Goal: Task Accomplishment & Management: Complete application form

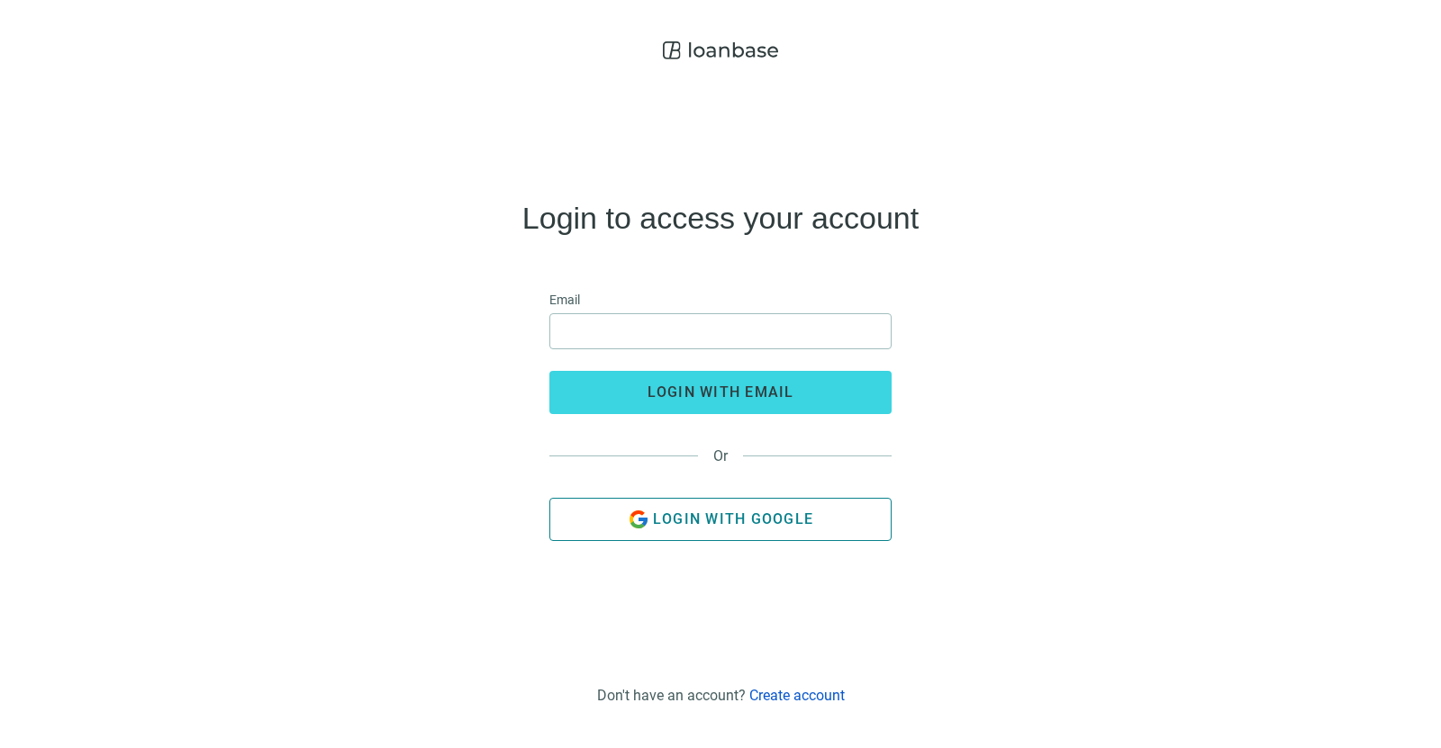
click at [750, 516] on span "Login with Google" at bounding box center [733, 519] width 160 height 17
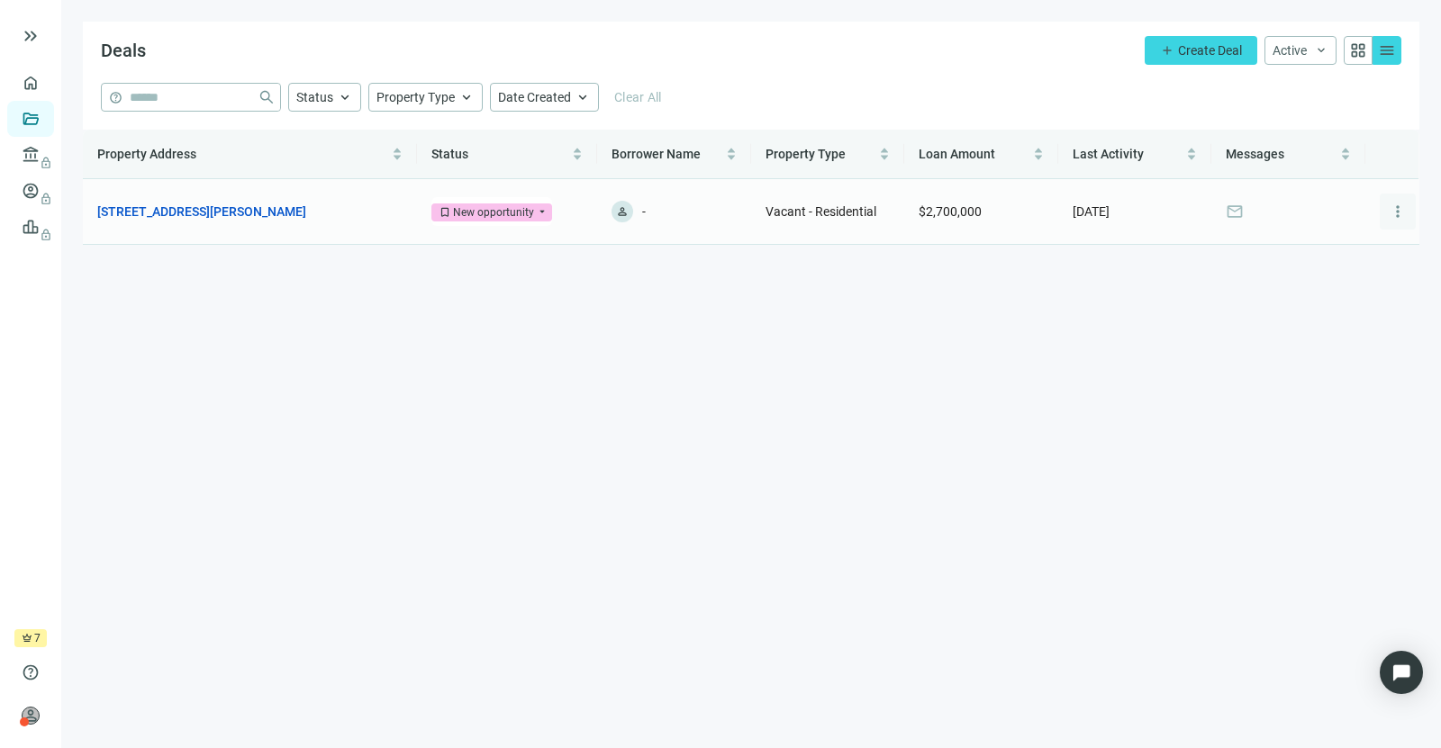
click at [1399, 205] on span "more_vert" at bounding box center [1398, 212] width 18 height 18
click at [1090, 295] on main "Deals add Create Deal Active keyboard_arrow_down grid_view menu help close Stat…" at bounding box center [751, 374] width 1380 height 748
click at [231, 218] on link "1283 N Moore Rd, Chattanooga, TN 37411" at bounding box center [201, 212] width 209 height 20
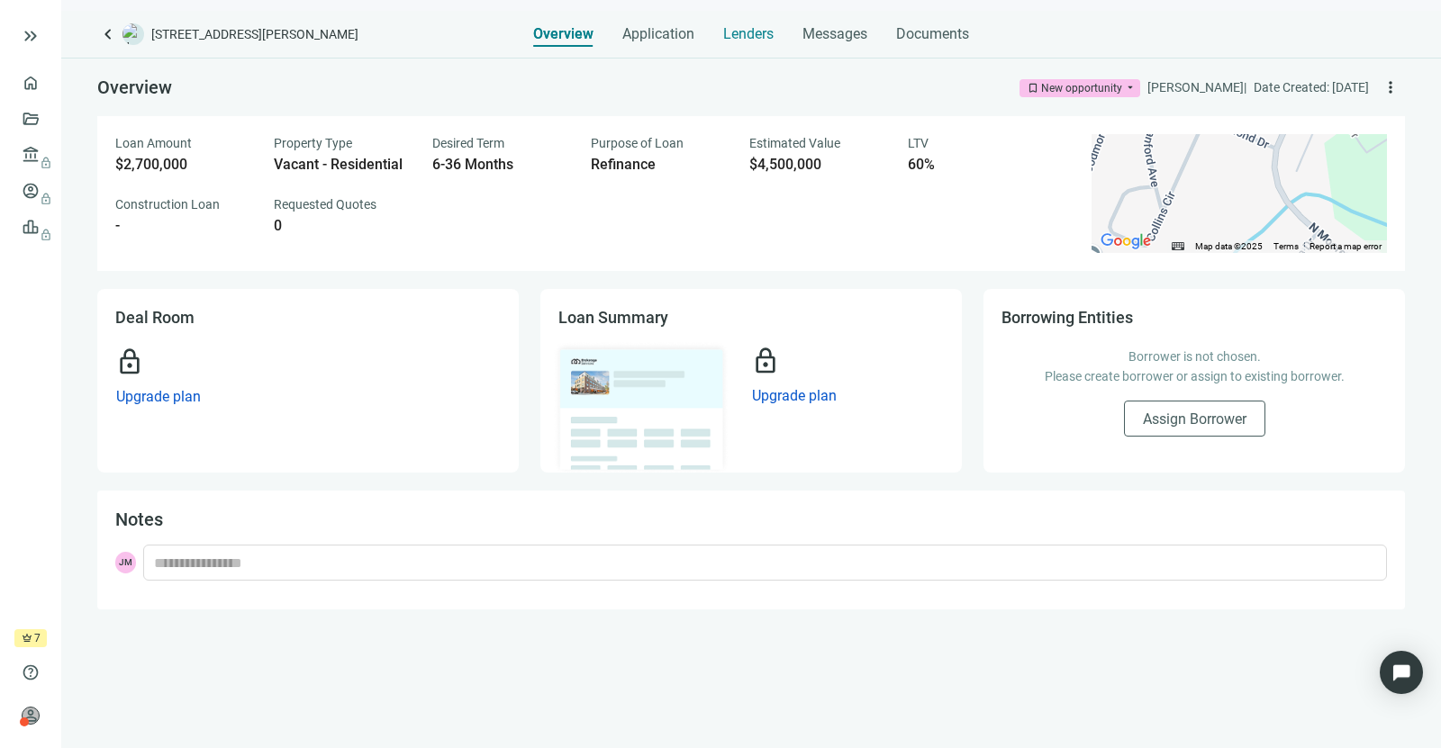
click at [738, 35] on span "Lenders" at bounding box center [748, 34] width 50 height 18
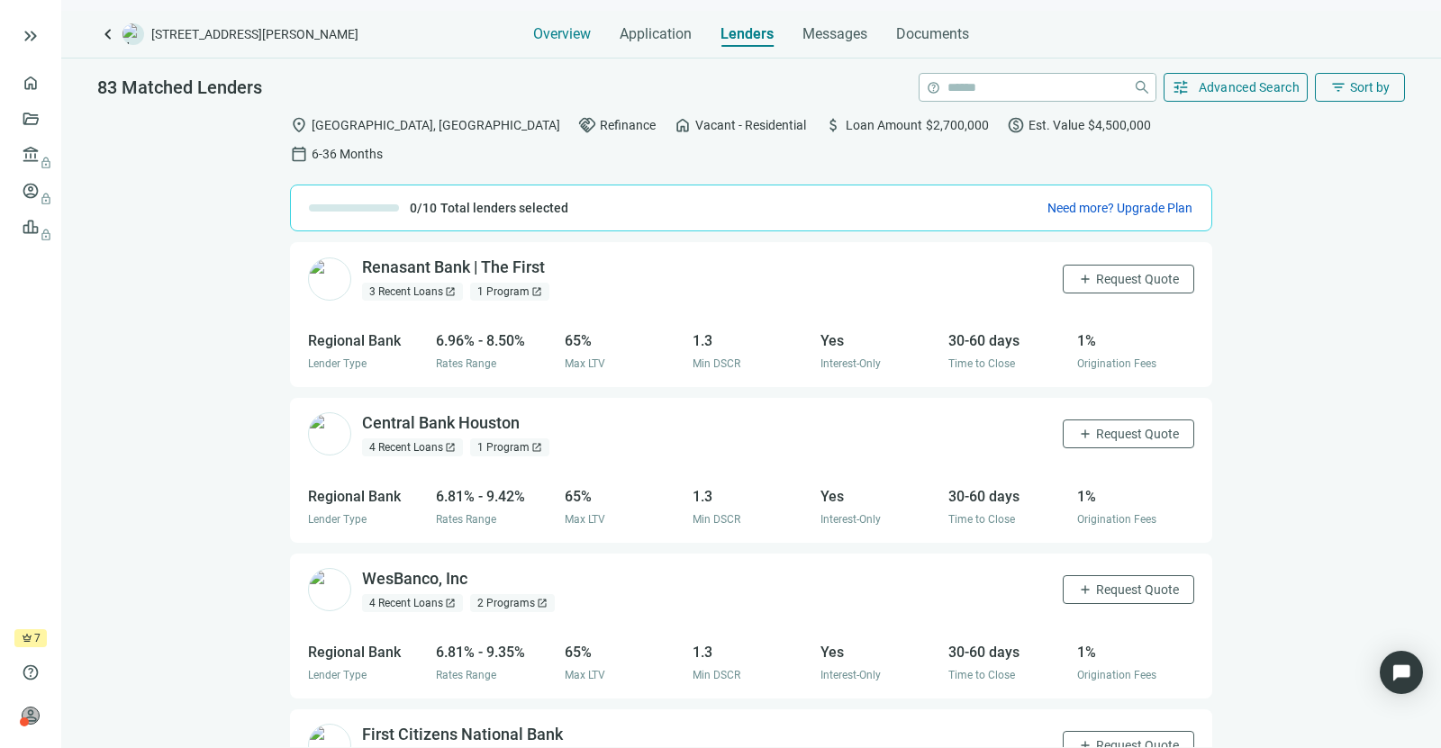
click at [579, 30] on span "Overview" at bounding box center [562, 34] width 58 height 18
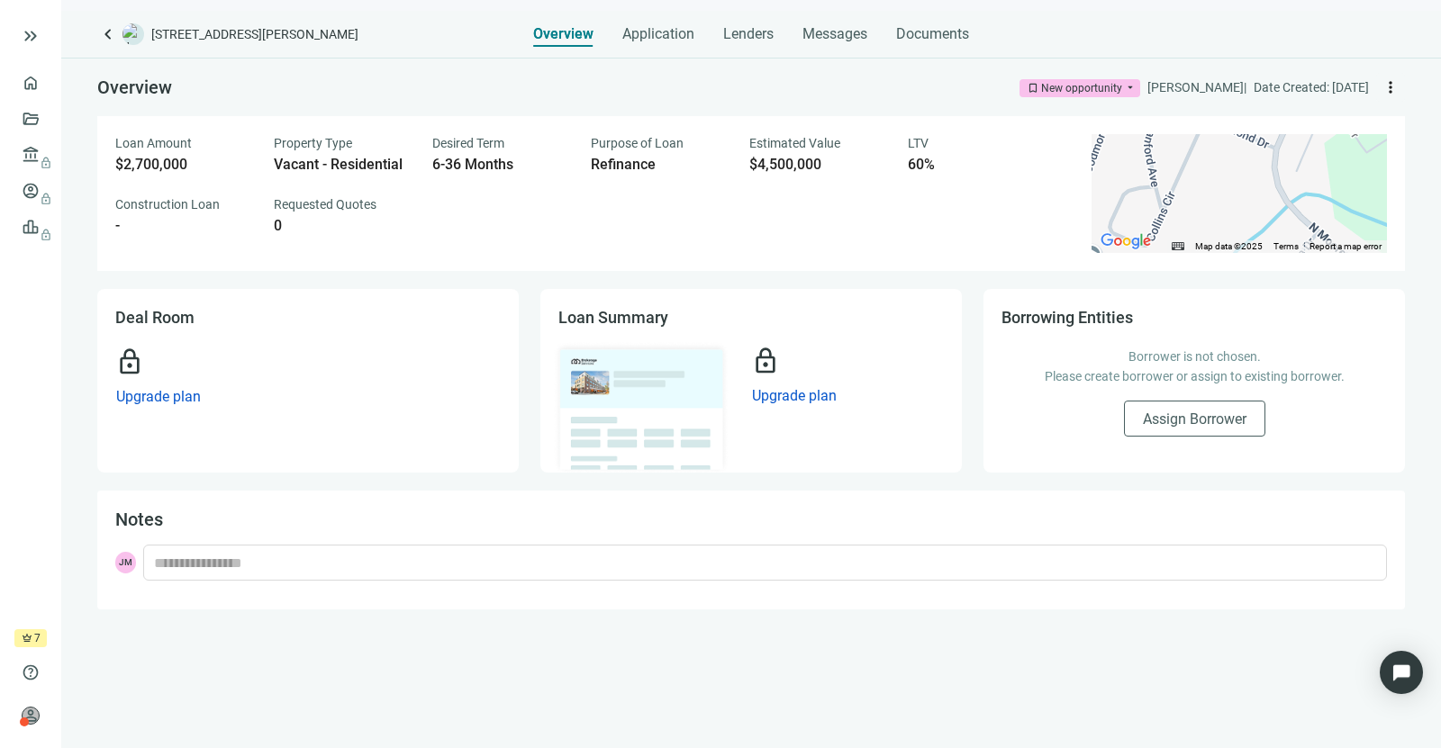
click at [1389, 88] on span "more_vert" at bounding box center [1390, 87] width 18 height 18
click at [770, 201] on div "Loan Amount $2,700,000 Property Type Vacant - Residential Desired Term 6-36 Mon…" at bounding box center [592, 184] width 955 height 101
click at [104, 32] on span "keyboard_arrow_left" at bounding box center [108, 34] width 22 height 22
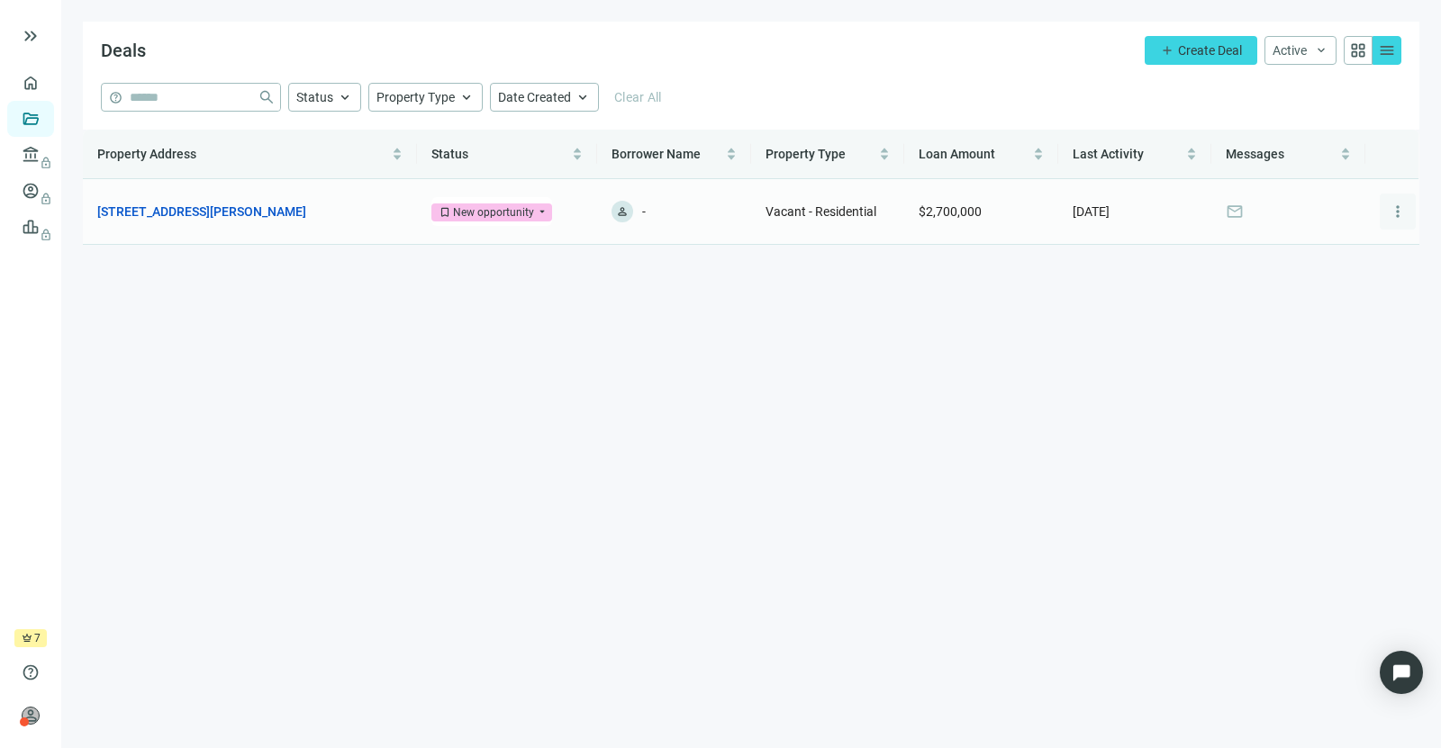
click at [1399, 217] on span "more_vert" at bounding box center [1398, 212] width 18 height 18
click at [1047, 262] on main "Deals add Create Deal Active keyboard_arrow_down grid_view menu help close Stat…" at bounding box center [751, 374] width 1380 height 748
click at [517, 213] on div "New opportunity" at bounding box center [493, 213] width 81 height 18
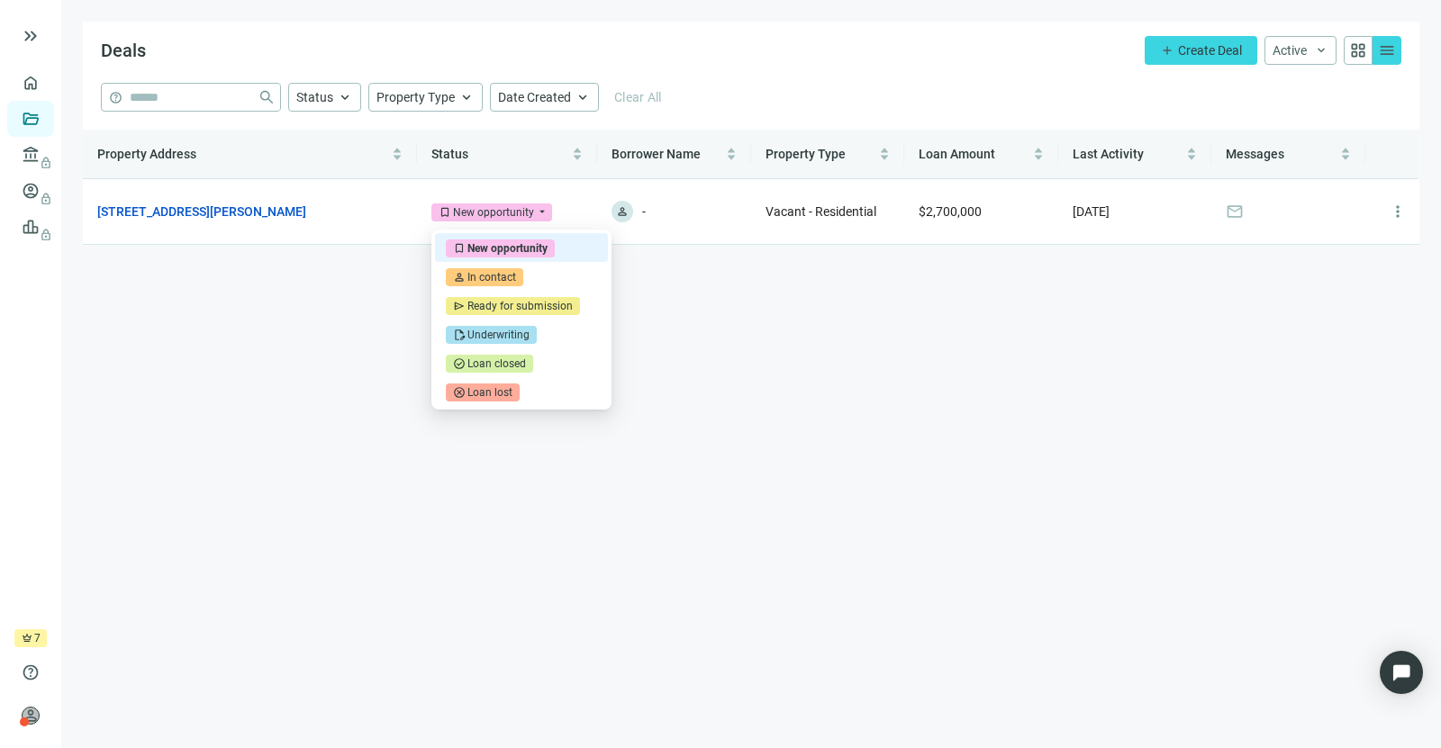
click at [846, 313] on main "Deals add Create Deal Active keyboard_arrow_down grid_view menu help close Stat…" at bounding box center [751, 374] width 1380 height 748
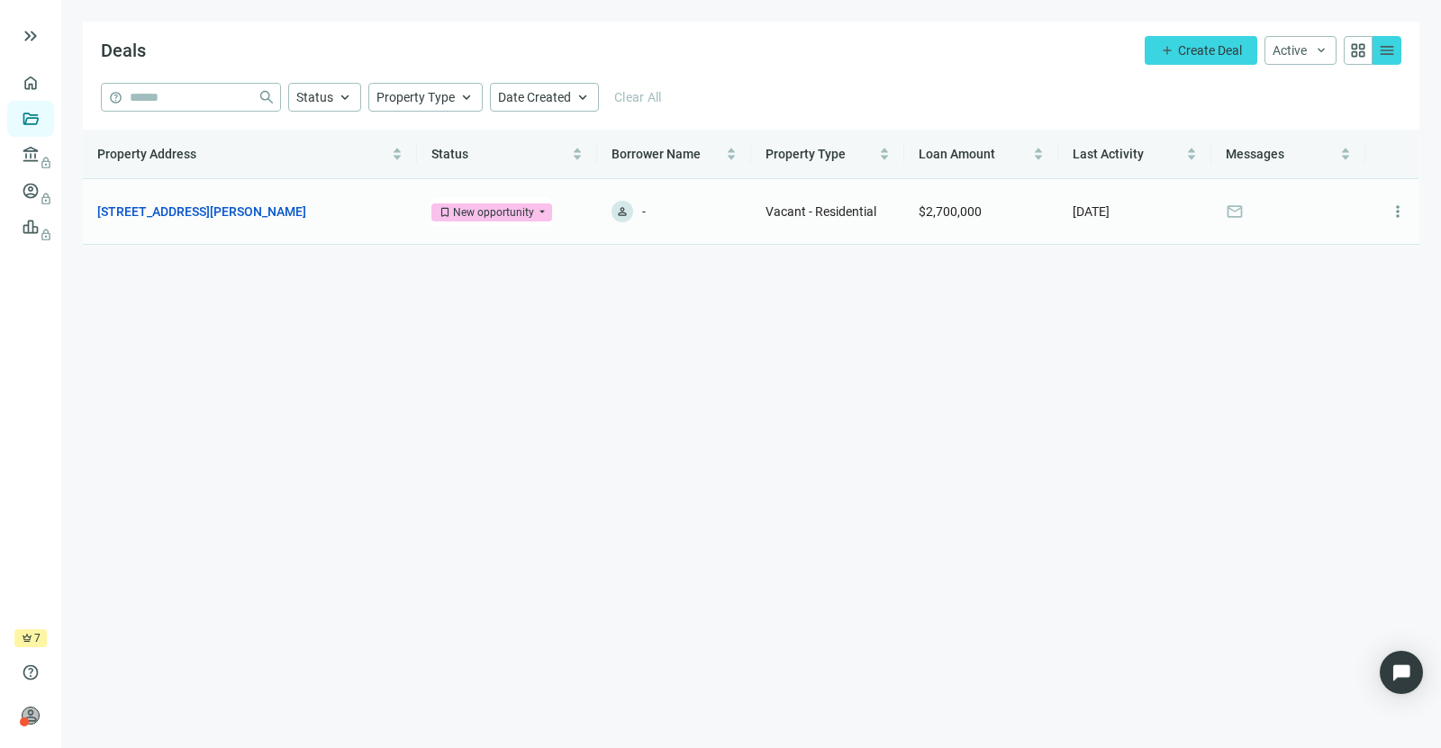
click at [802, 208] on span "Vacant - Residential" at bounding box center [820, 211] width 111 height 14
click at [820, 159] on span "Property Type" at bounding box center [805, 154] width 80 height 14
click at [210, 207] on link "1283 N Moore Rd, Chattanooga, TN 37411" at bounding box center [201, 212] width 209 height 20
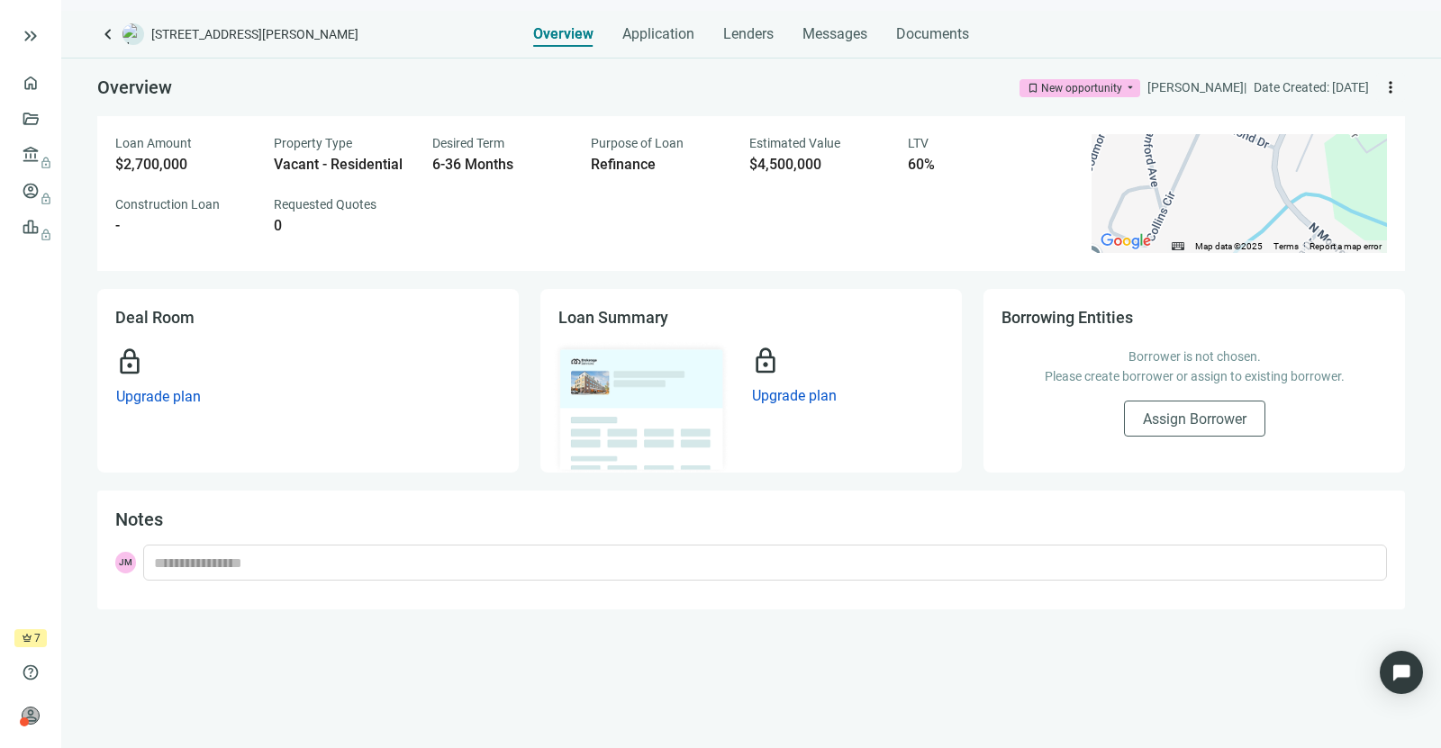
click at [1394, 83] on span "more_vert" at bounding box center [1390, 87] width 18 height 18
click at [1408, 667] on img "Open Intercom Messenger" at bounding box center [1401, 672] width 23 height 23
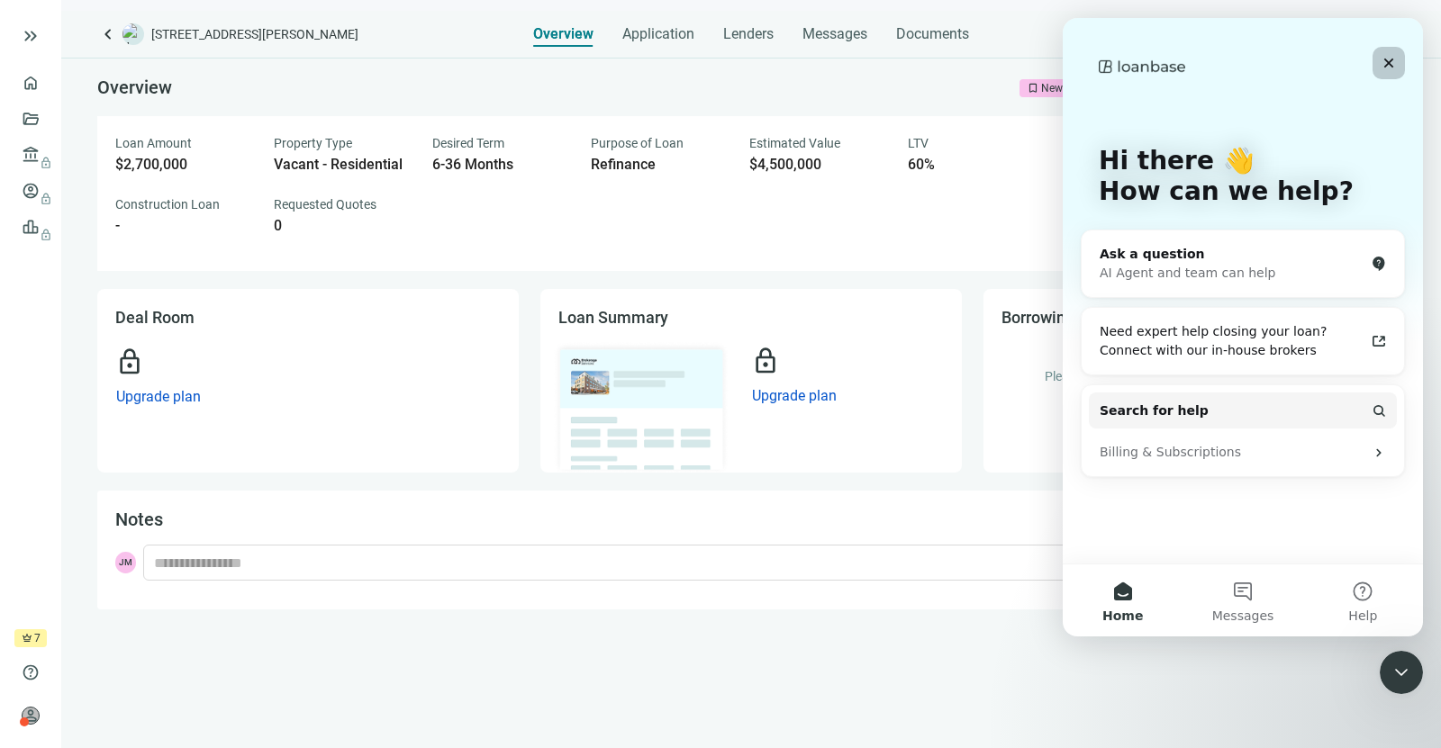
click at [1381, 66] on icon "Close" at bounding box center [1388, 63] width 14 height 14
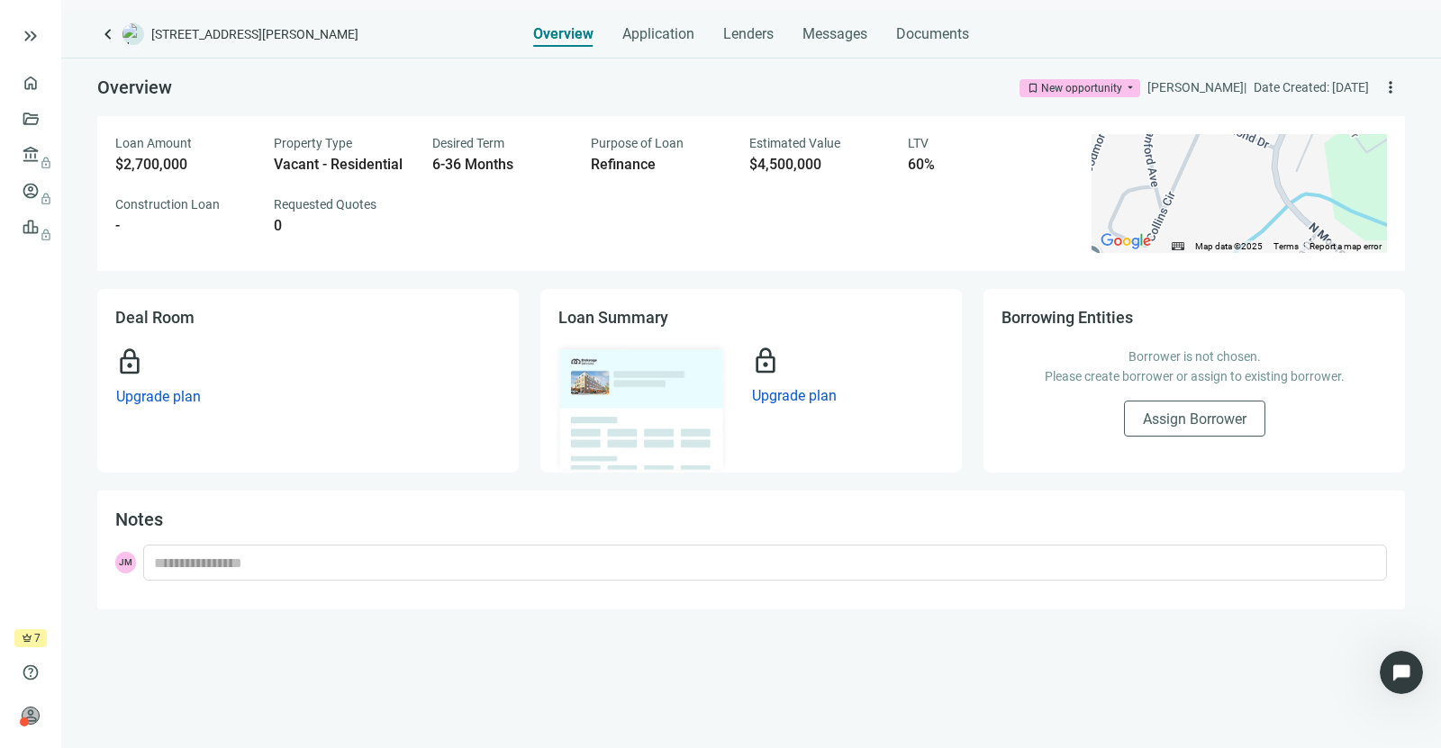
click at [26, 637] on span "crown" at bounding box center [27, 638] width 11 height 11
click at [313, 162] on div "Vacant - Residential" at bounding box center [342, 165] width 137 height 18
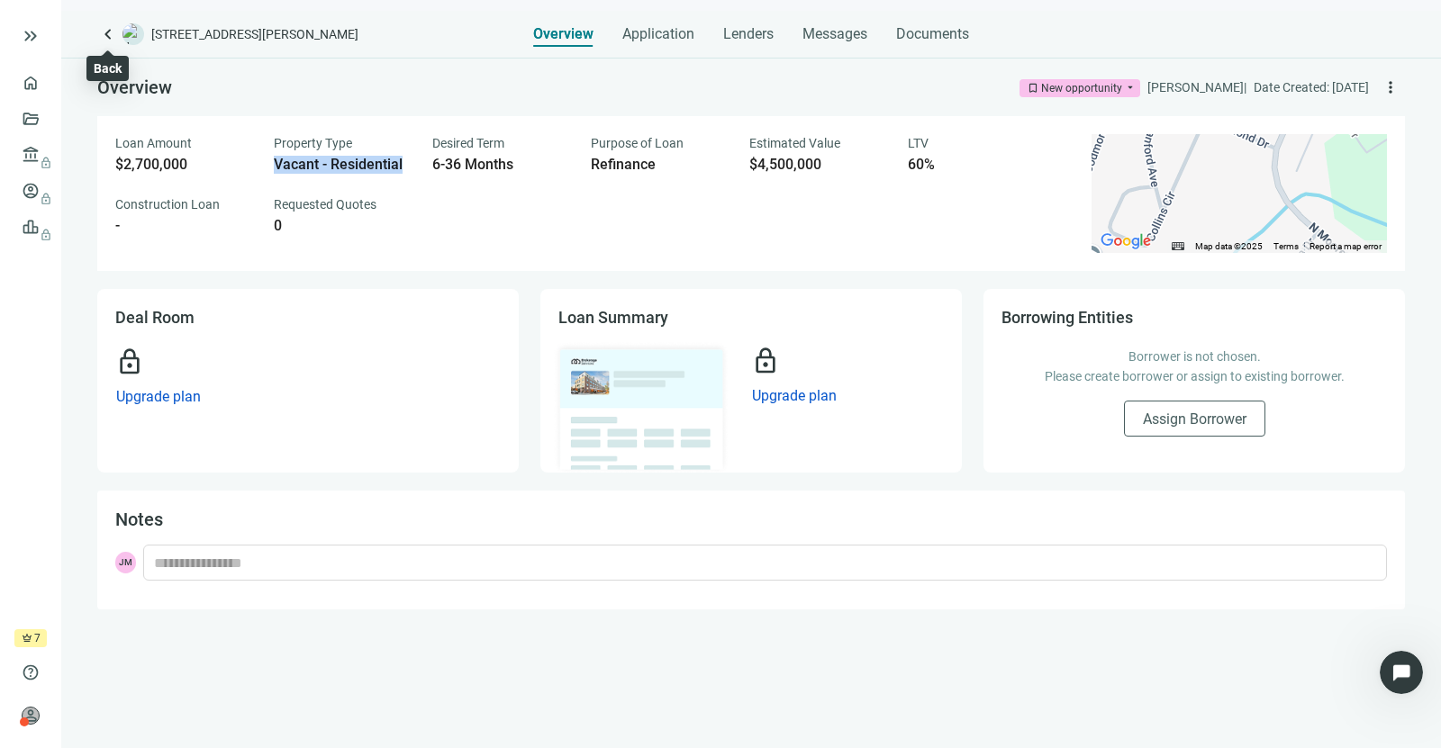
click at [99, 41] on span "keyboard_arrow_left" at bounding box center [108, 34] width 22 height 22
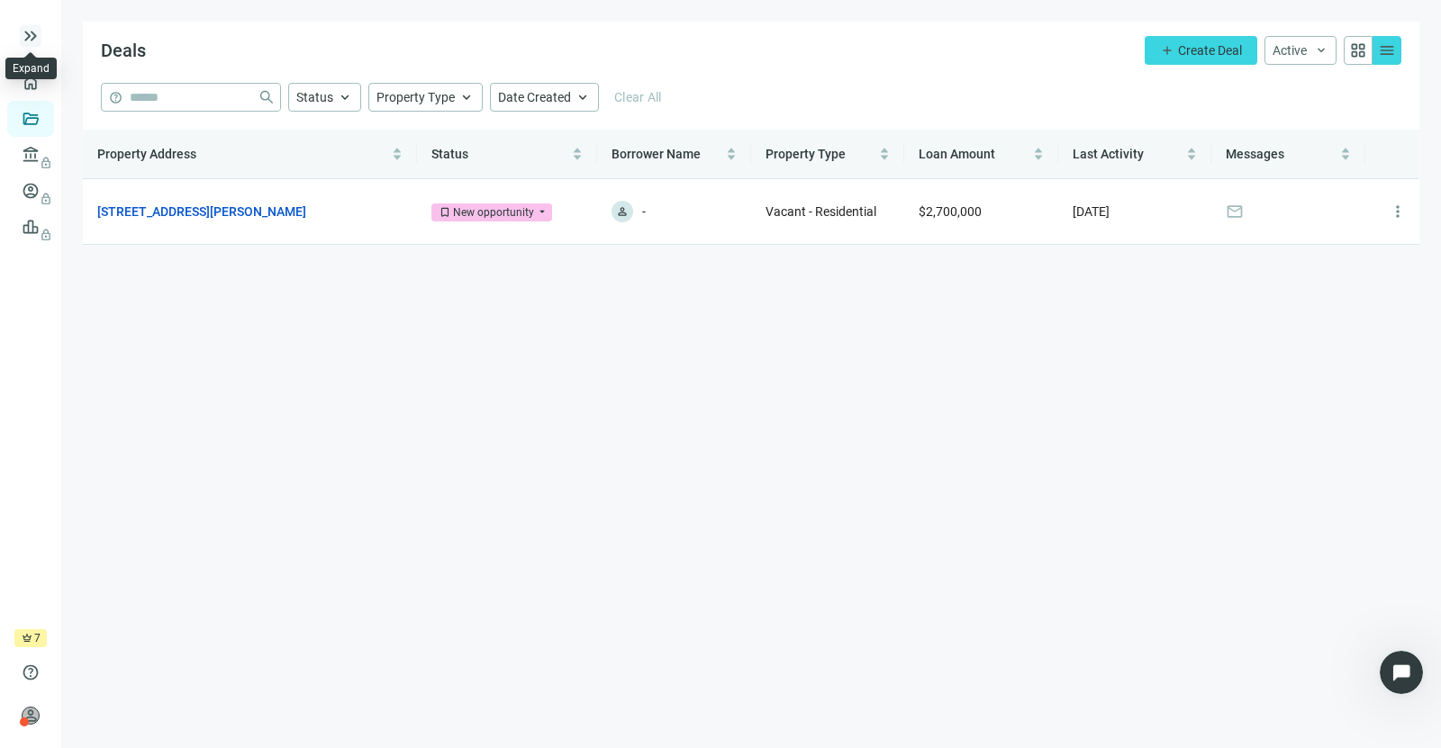
click at [29, 41] on span "keyboard_double_arrow_right" at bounding box center [31, 36] width 22 height 22
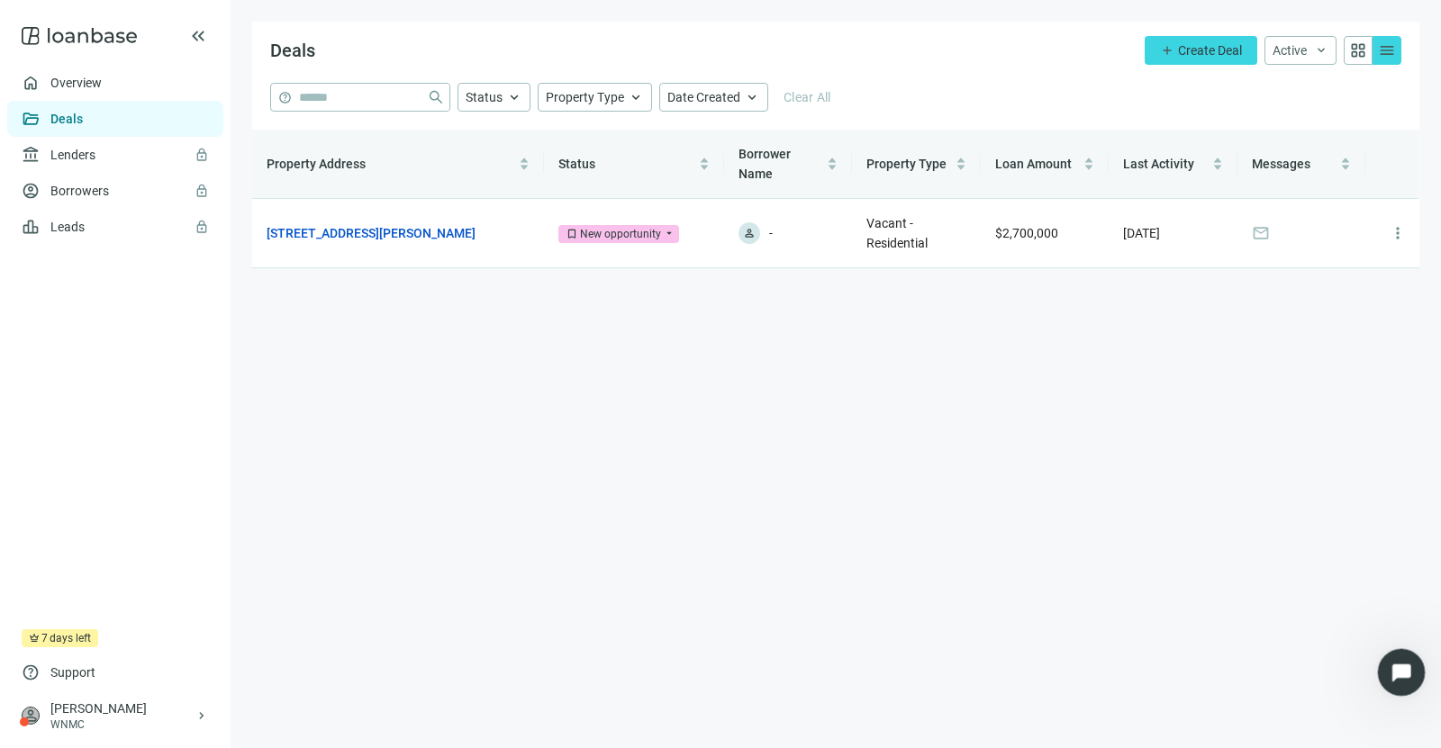
click at [1400, 669] on icon "Open Intercom Messenger" at bounding box center [1399, 671] width 30 height 30
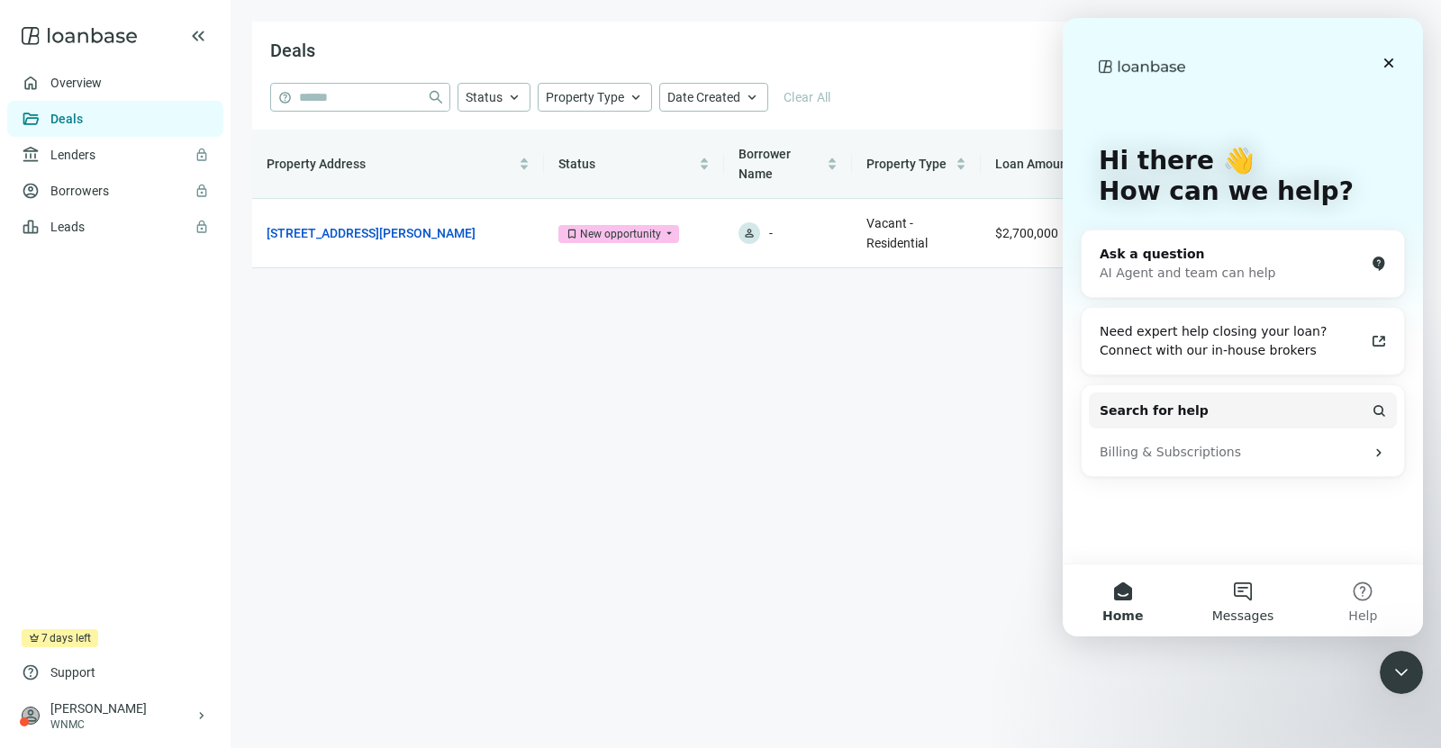
click at [1257, 593] on button "Messages" at bounding box center [1242, 601] width 120 height 72
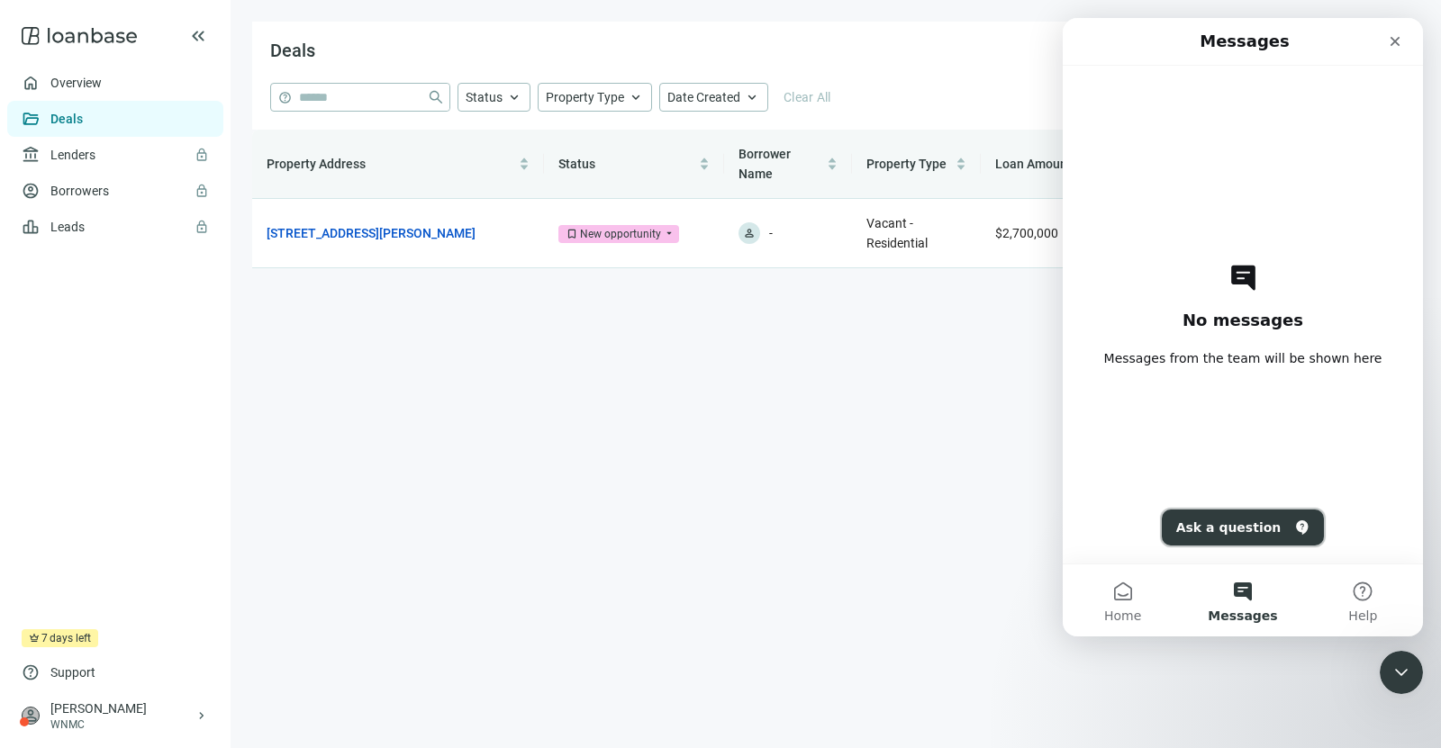
click at [1222, 544] on button "Ask a question" at bounding box center [1243, 528] width 163 height 36
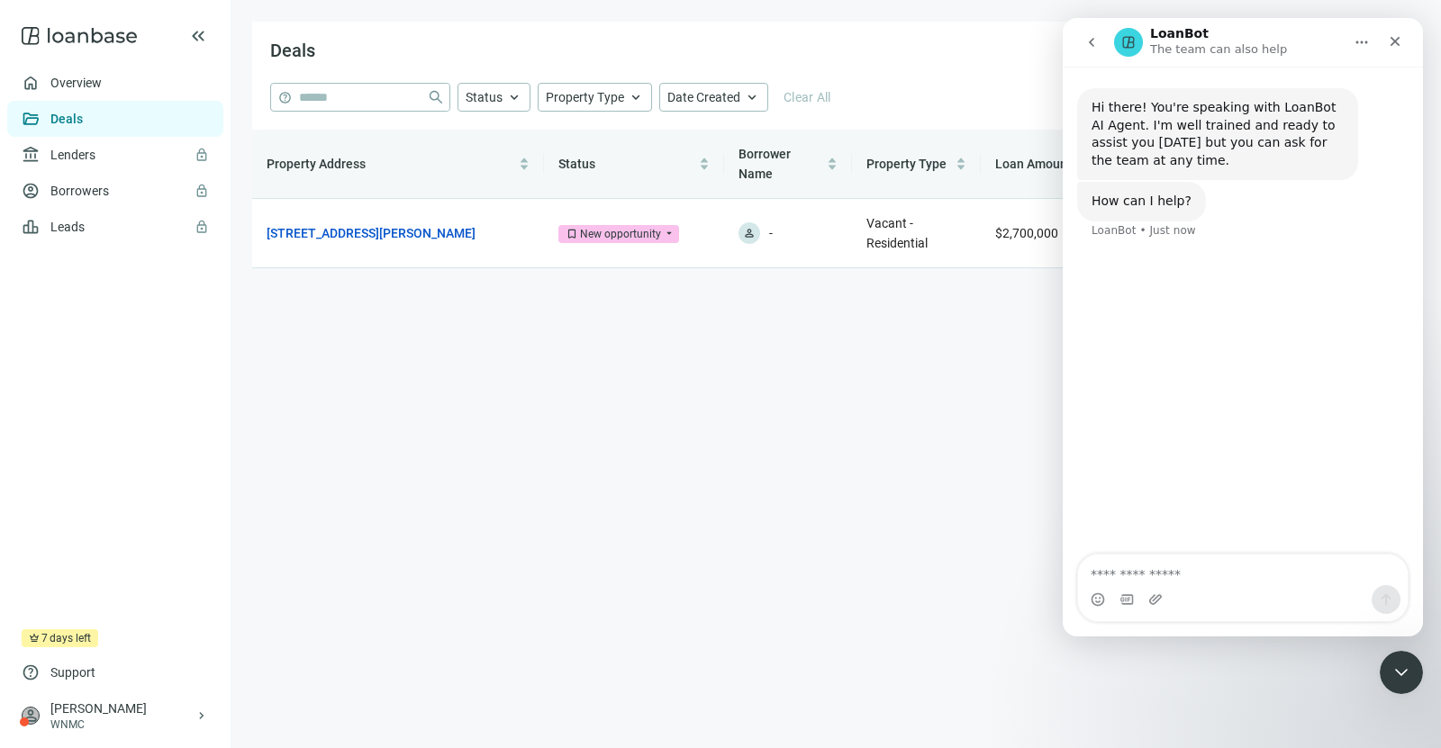
click at [1226, 575] on textarea "Ask a question…" at bounding box center [1243, 570] width 330 height 31
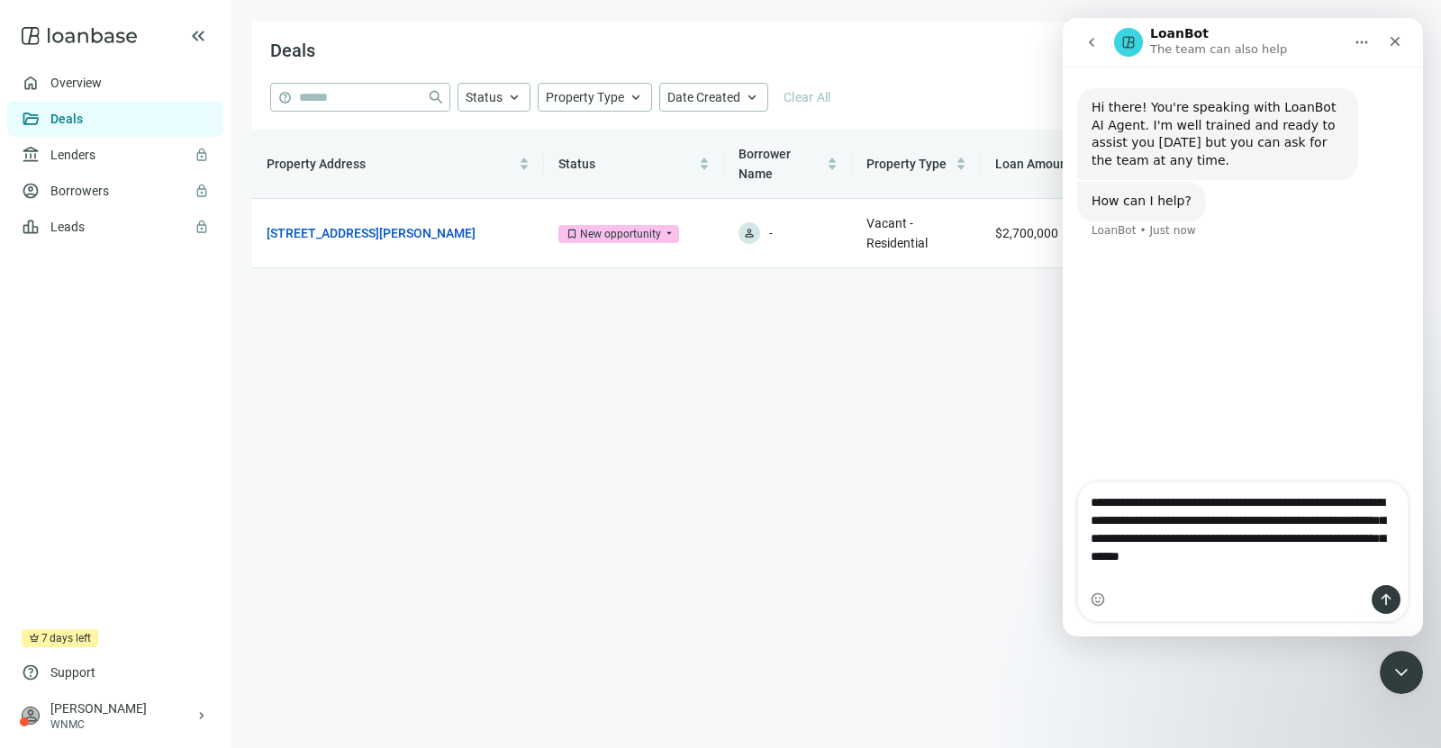
type textarea "**********"
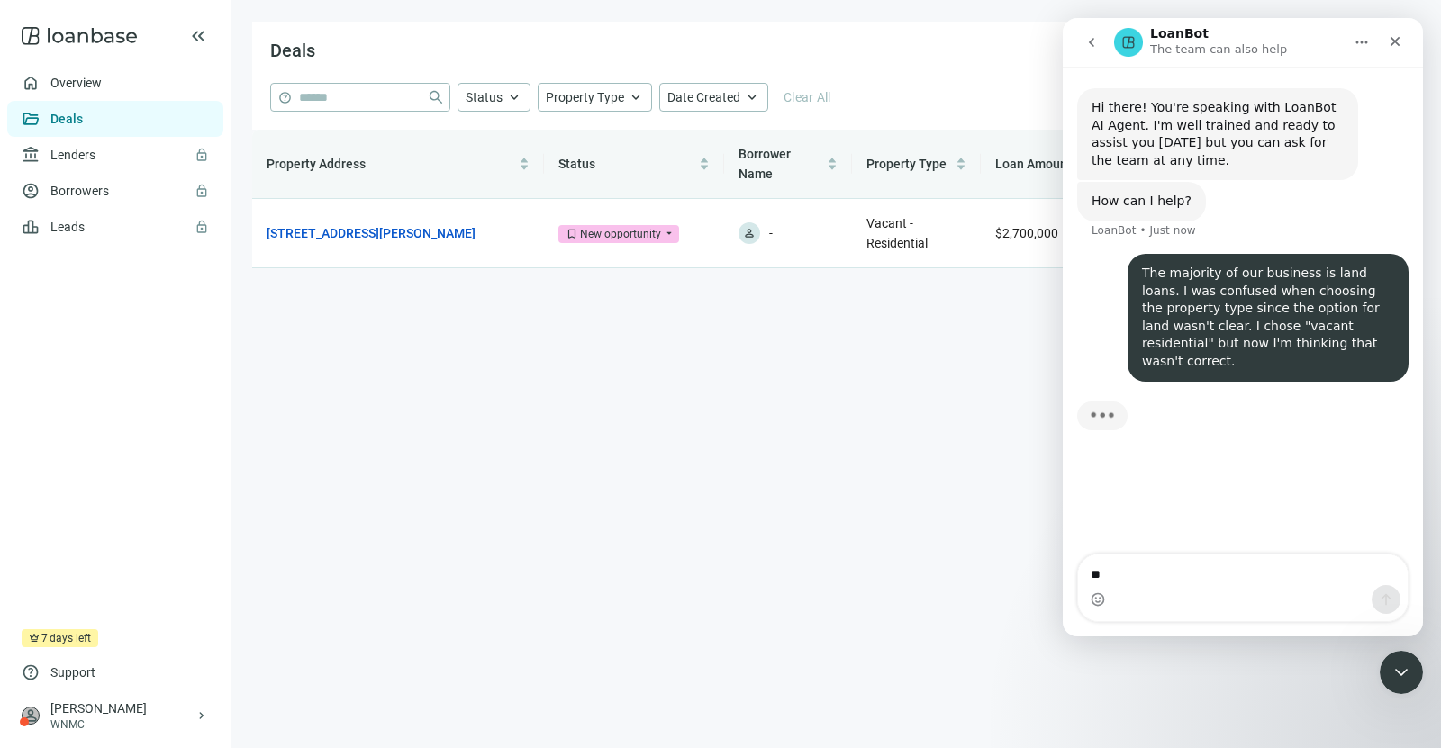
type textarea "**"
click at [1193, 567] on textarea "**********" at bounding box center [1243, 552] width 331 height 31
type textarea "**********"
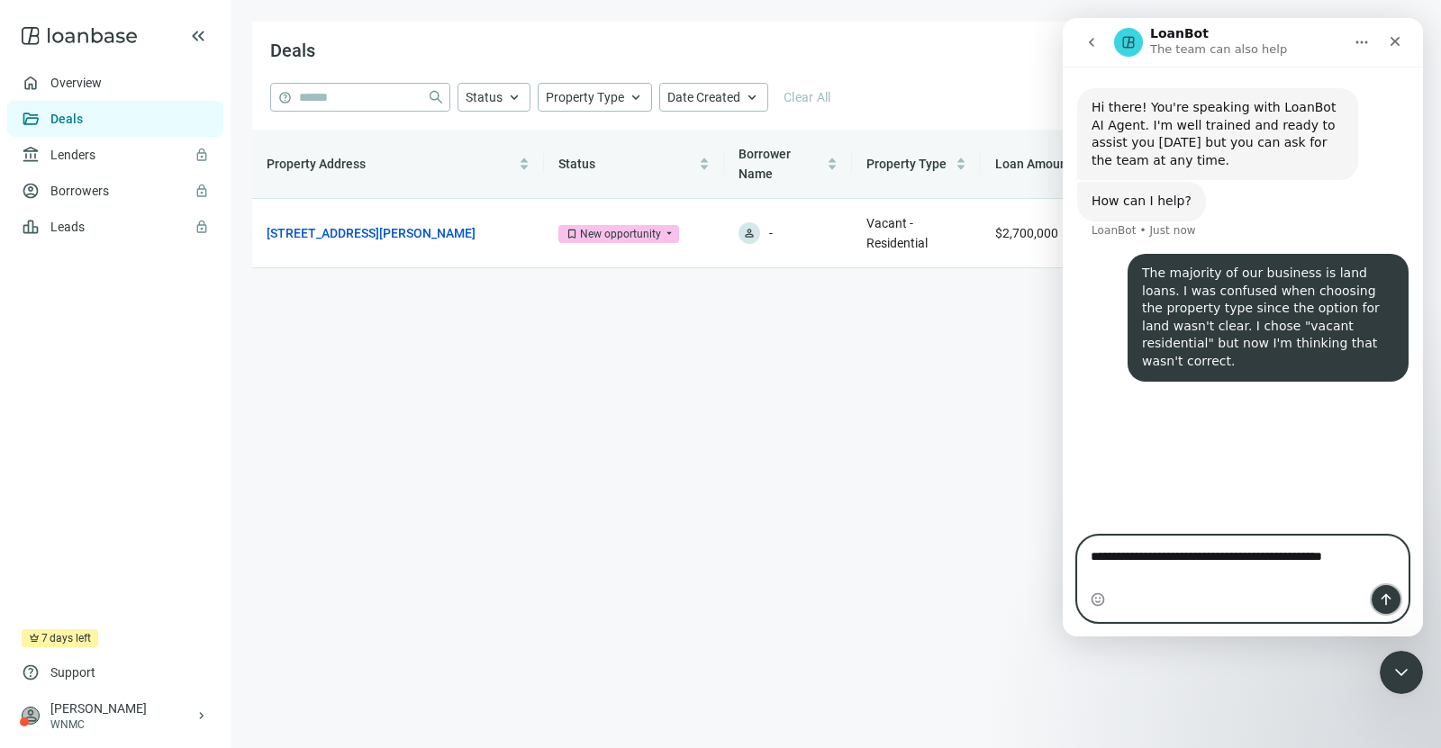
click at [1379, 601] on icon "Send a message…" at bounding box center [1386, 600] width 14 height 14
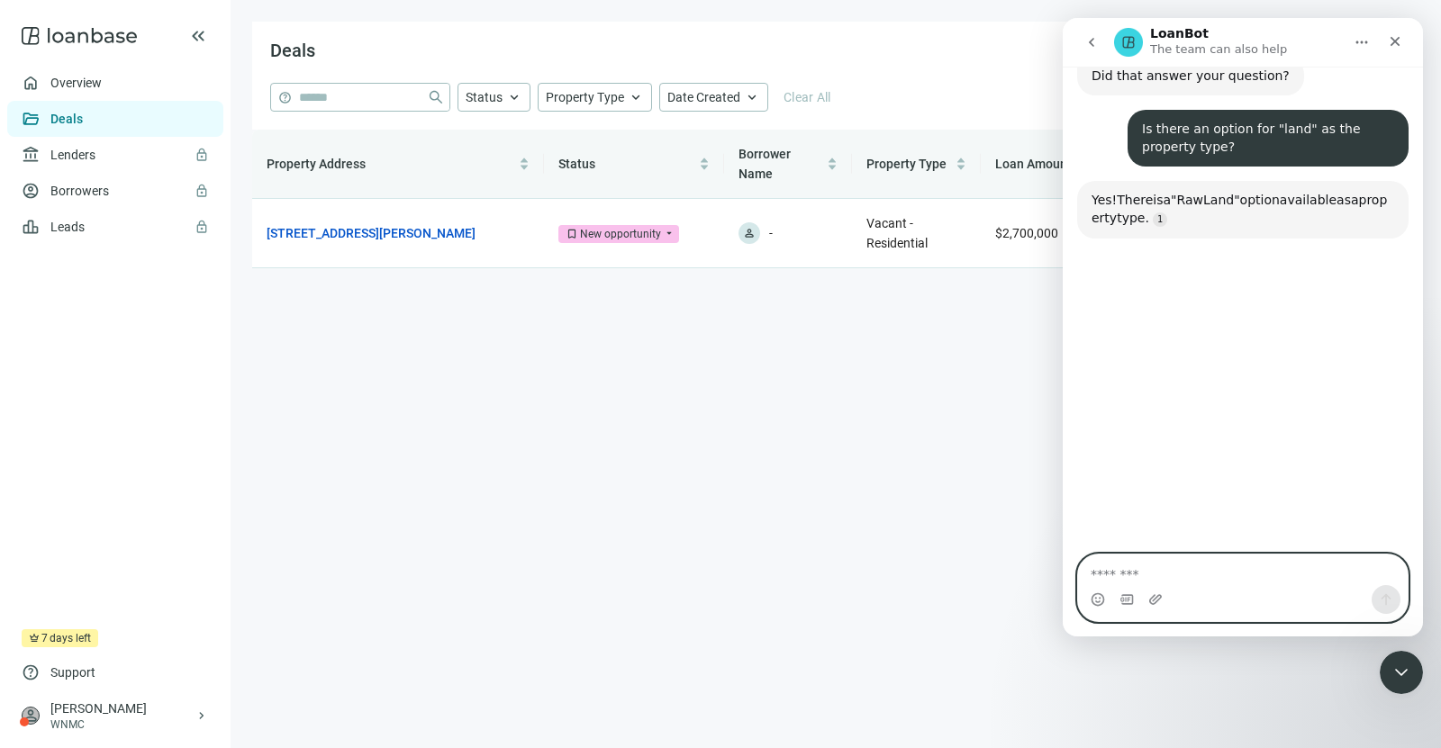
scroll to position [586, 0]
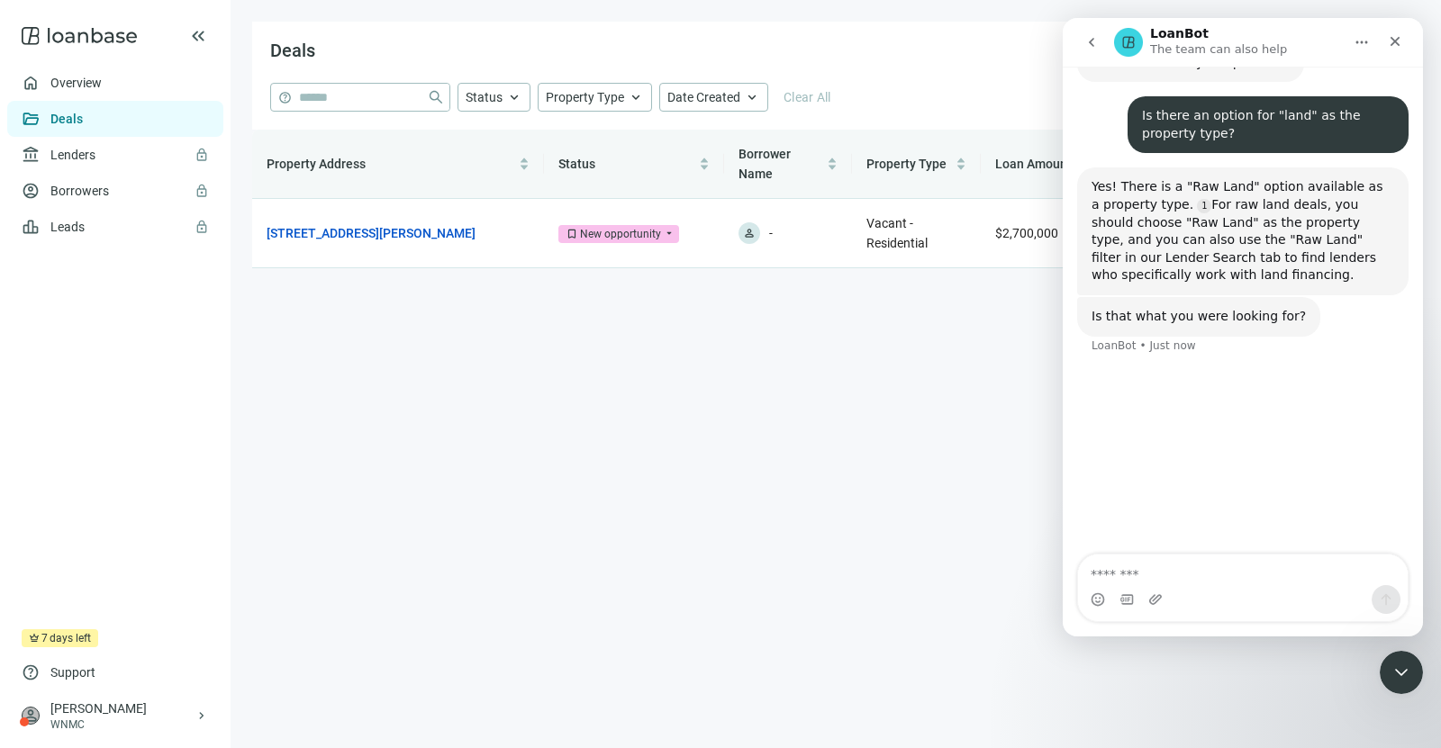
click at [1262, 590] on div "Intercom messenger" at bounding box center [1243, 599] width 330 height 29
click at [1254, 578] on textarea "Message…" at bounding box center [1243, 570] width 331 height 31
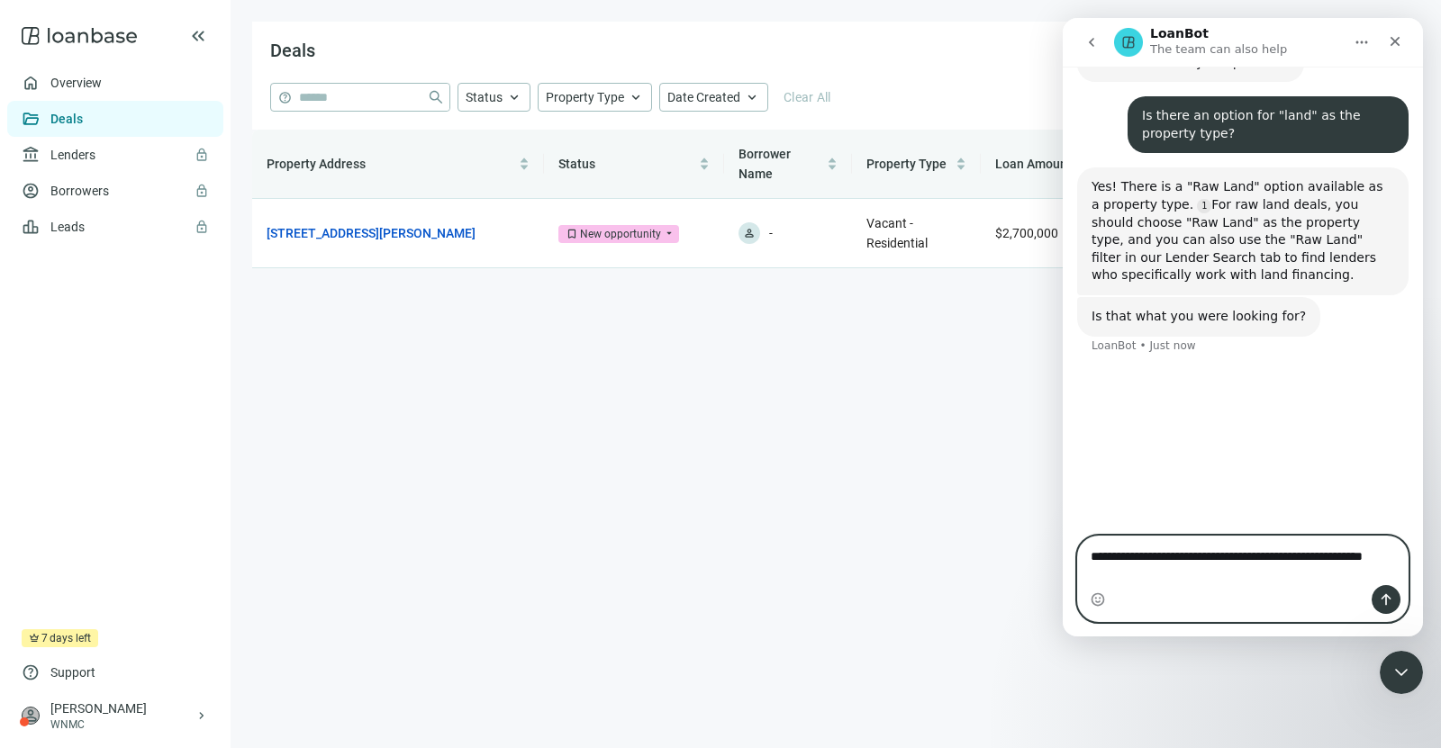
scroll to position [568, 0]
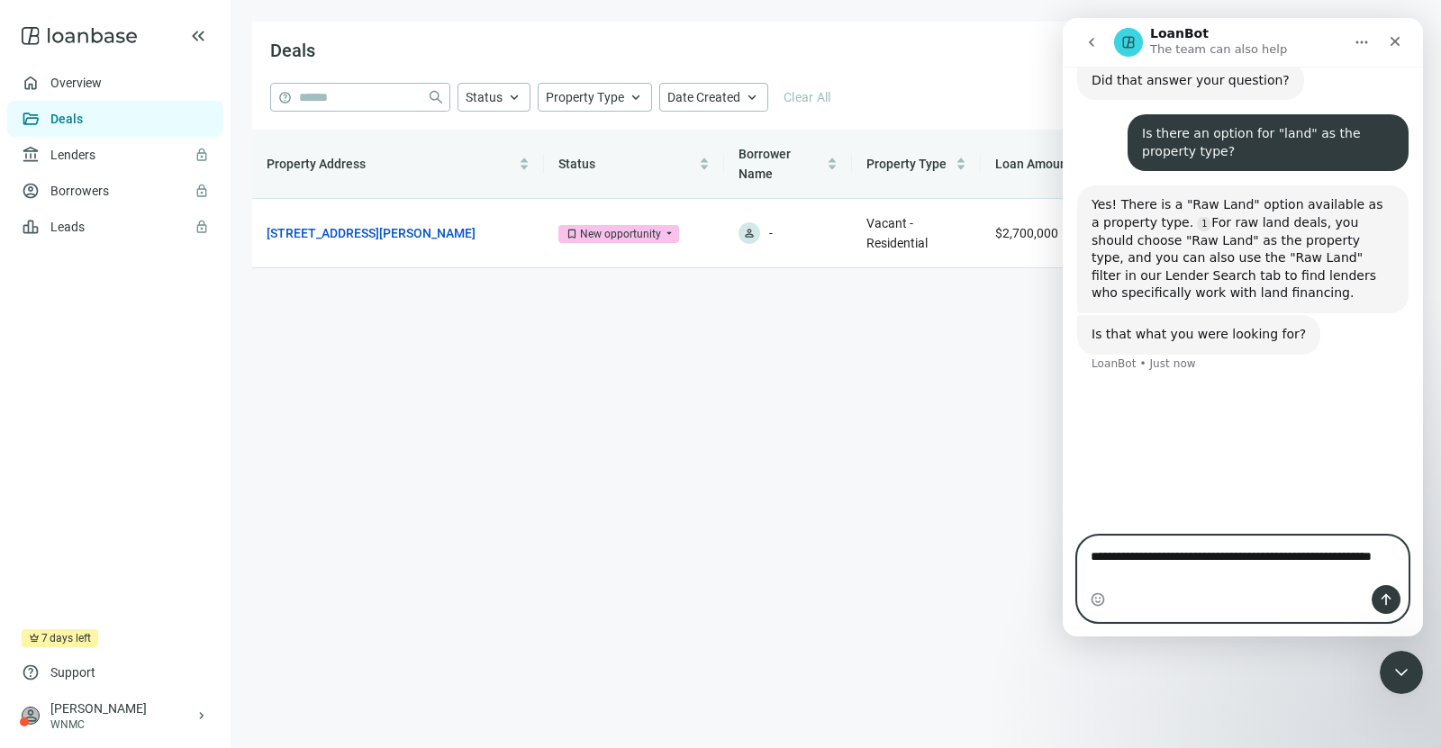
type textarea "**********"
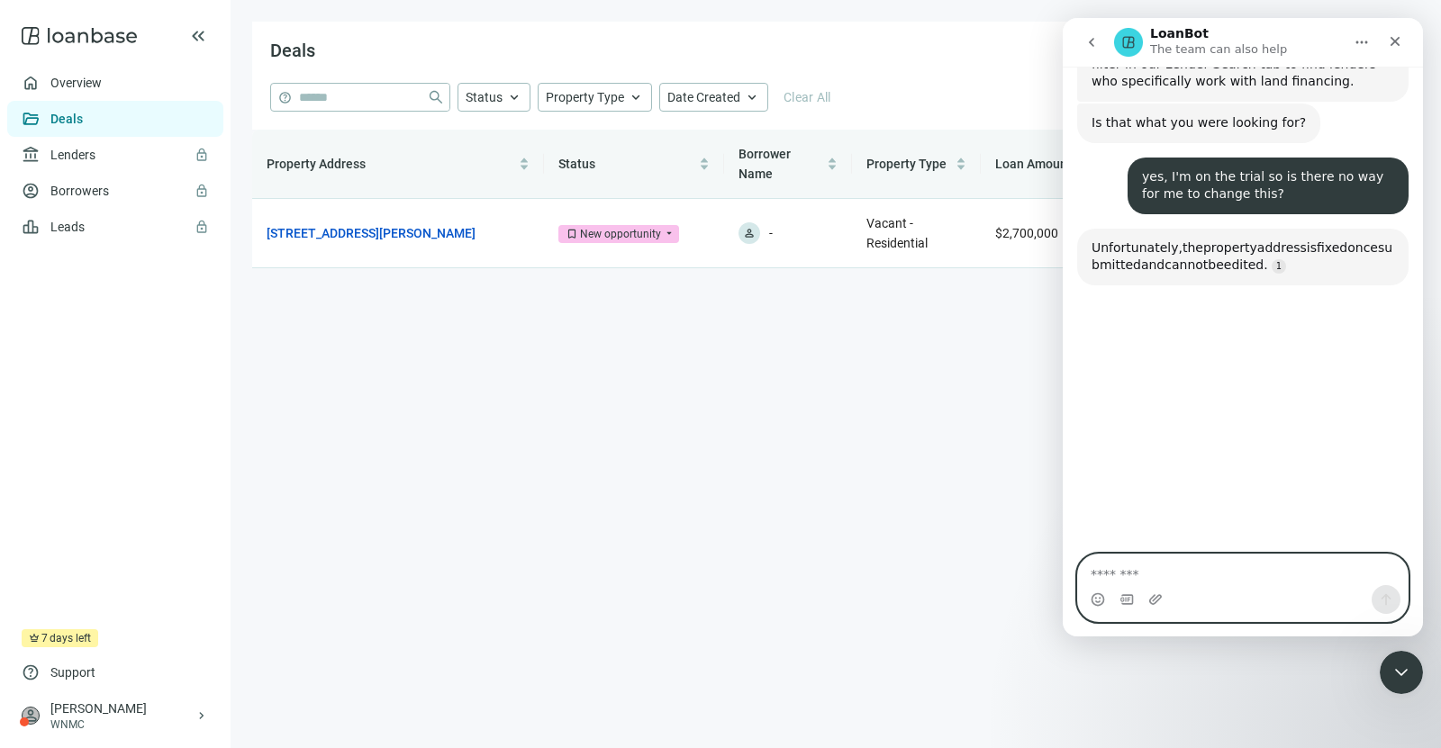
scroll to position [840, 0]
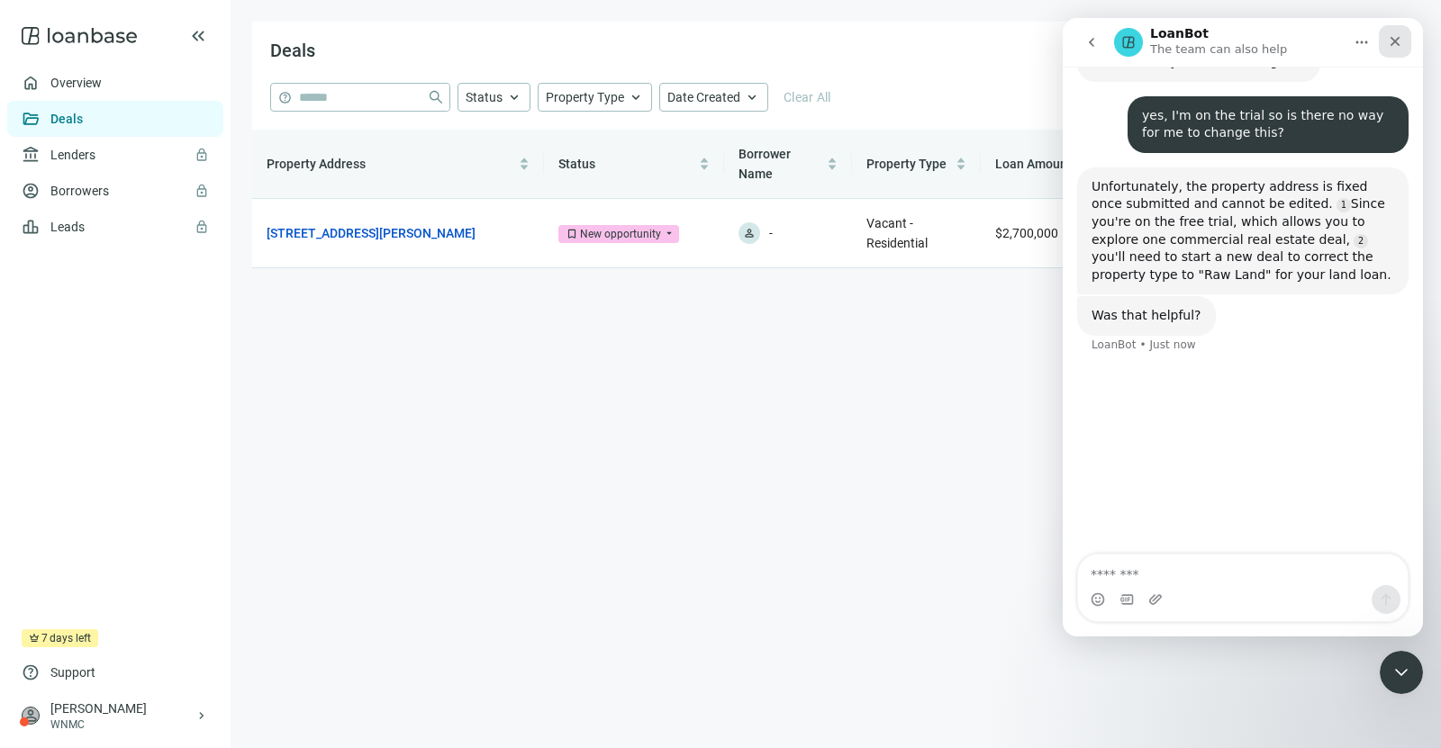
click at [1392, 39] on icon "Close" at bounding box center [1395, 42] width 10 height 10
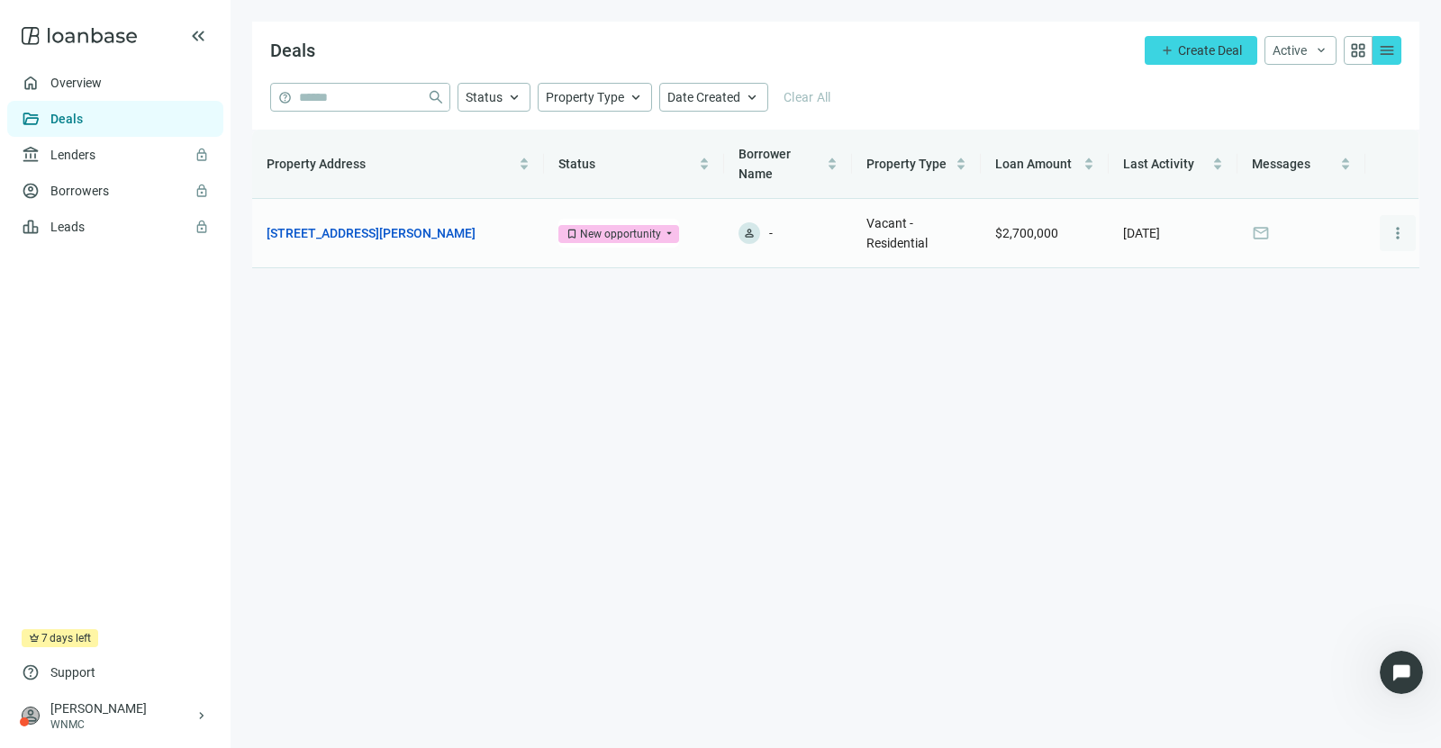
click at [1403, 232] on span "more_vert" at bounding box center [1398, 233] width 18 height 18
click at [189, 33] on span "keyboard_double_arrow_left" at bounding box center [198, 36] width 22 height 22
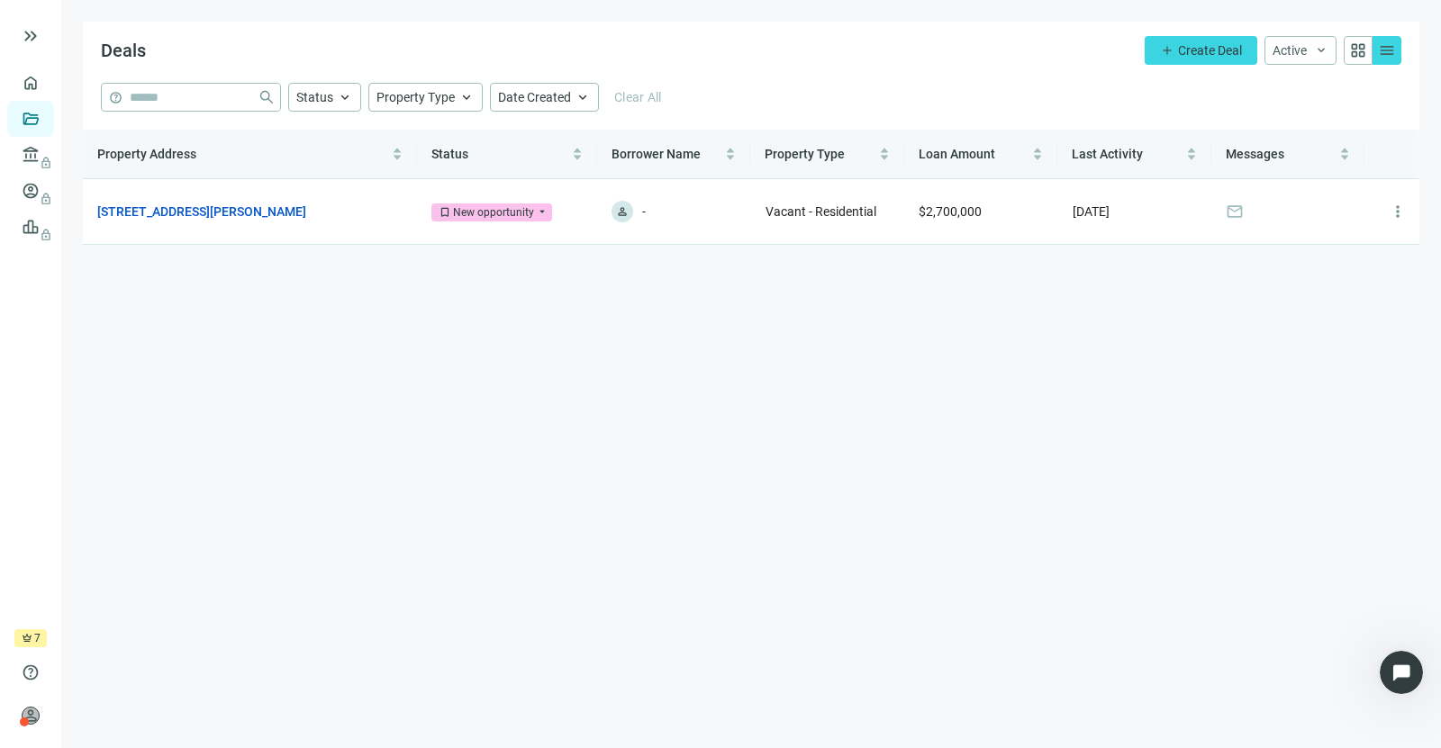
click at [1378, 54] on span "menu" at bounding box center [1387, 50] width 18 height 18
click at [1235, 47] on span "Create Deal" at bounding box center [1210, 50] width 64 height 14
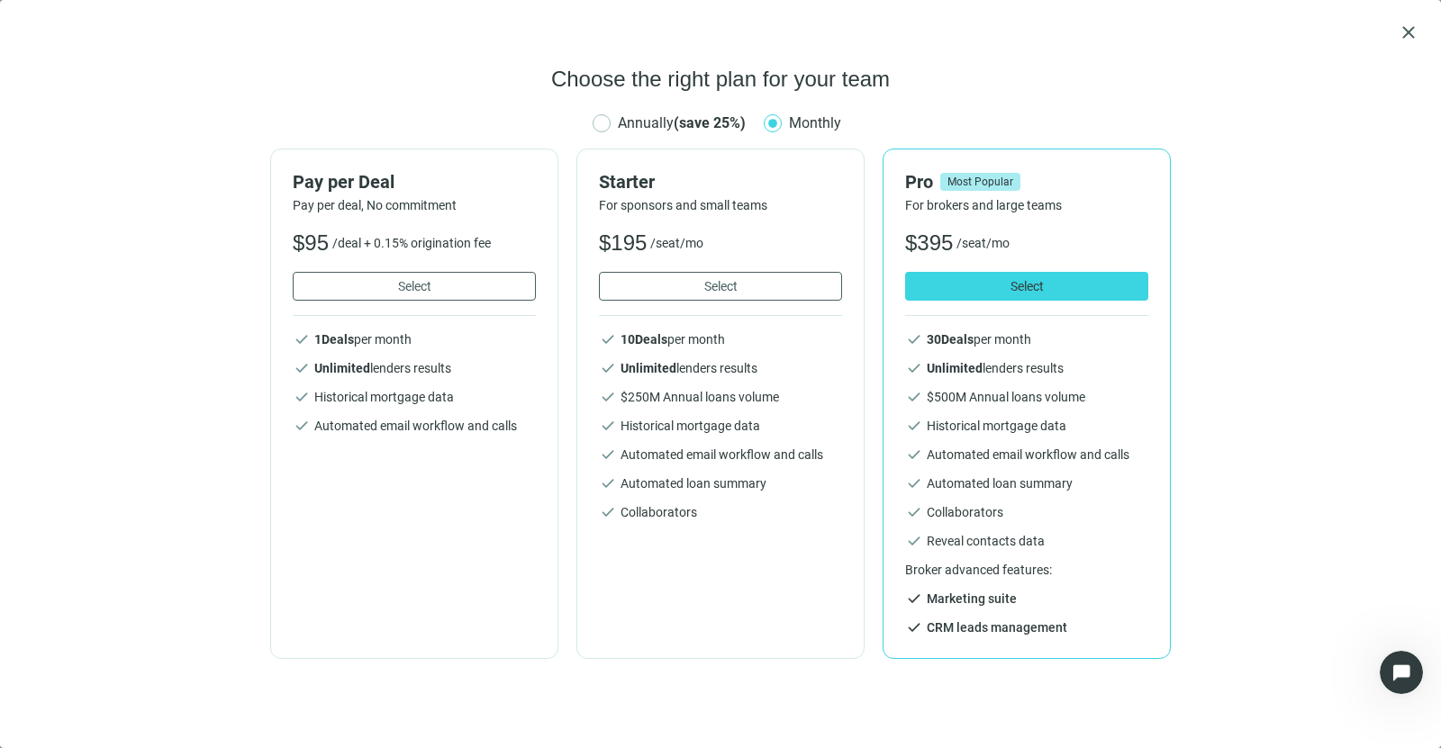
click at [590, 123] on div "Choose the right plan for your team Annually (save 25%) Monthly Pay per Deal Pa…" at bounding box center [721, 396] width 1398 height 662
click at [789, 280] on button "Select" at bounding box center [720, 286] width 243 height 29
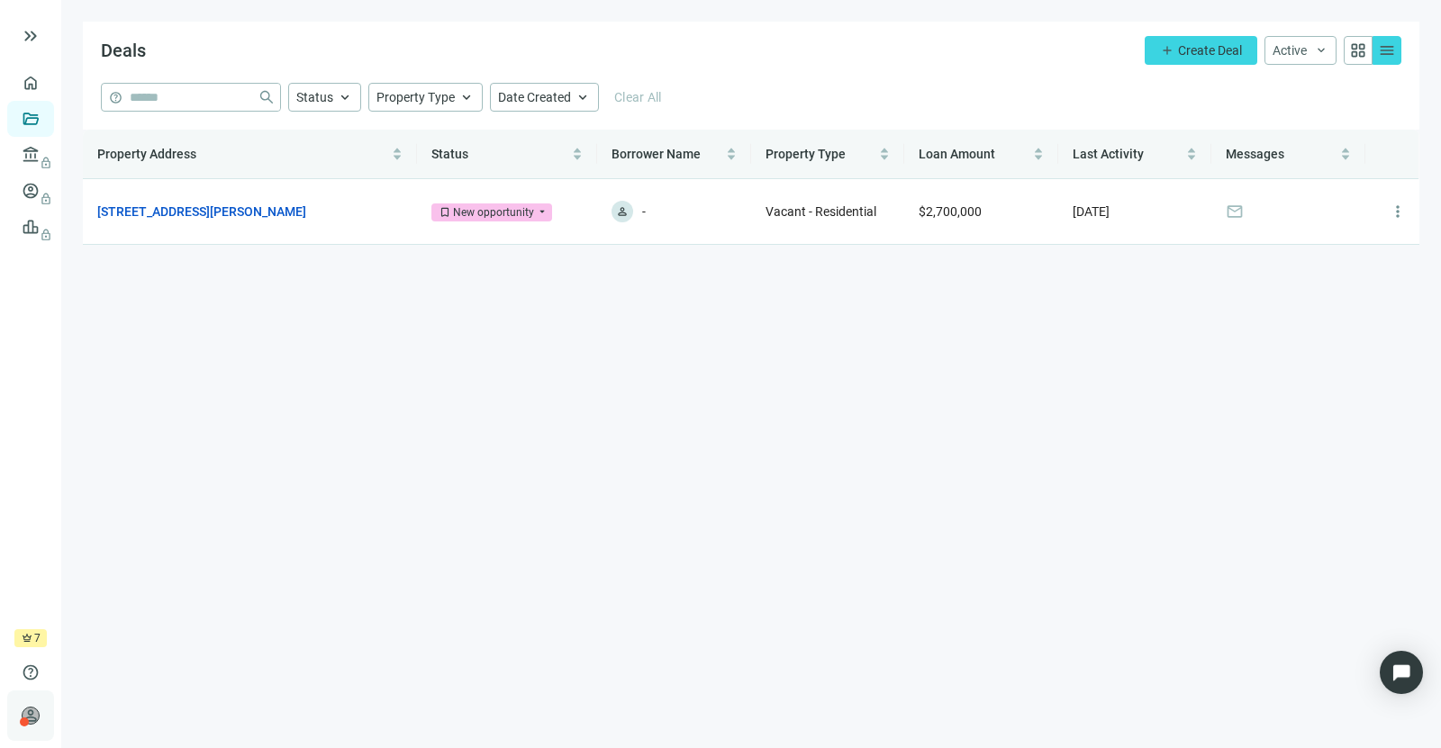
click at [36, 730] on div "person [PERSON_NAME] WNMC keyboard_arrow_right" at bounding box center [30, 716] width 47 height 50
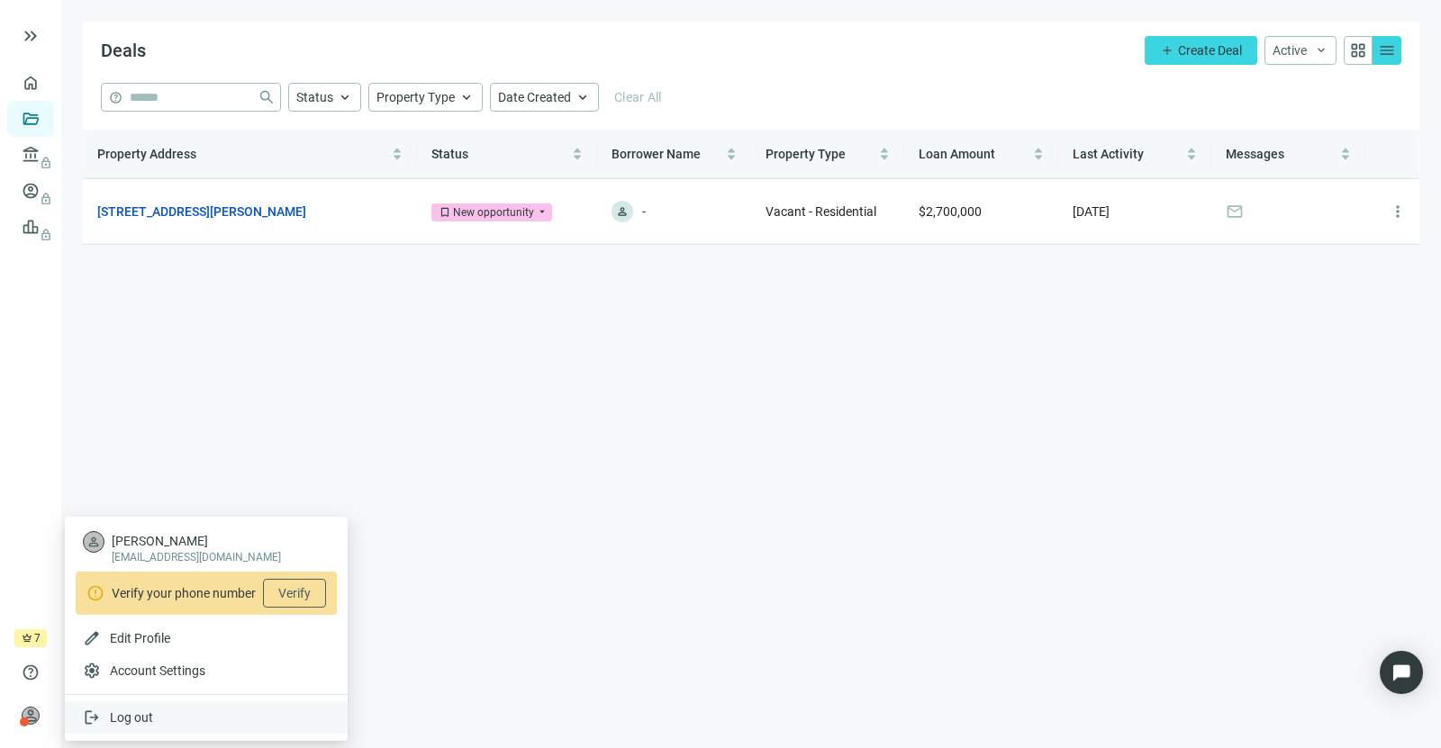
click at [132, 723] on span "Log out" at bounding box center [131, 718] width 43 height 14
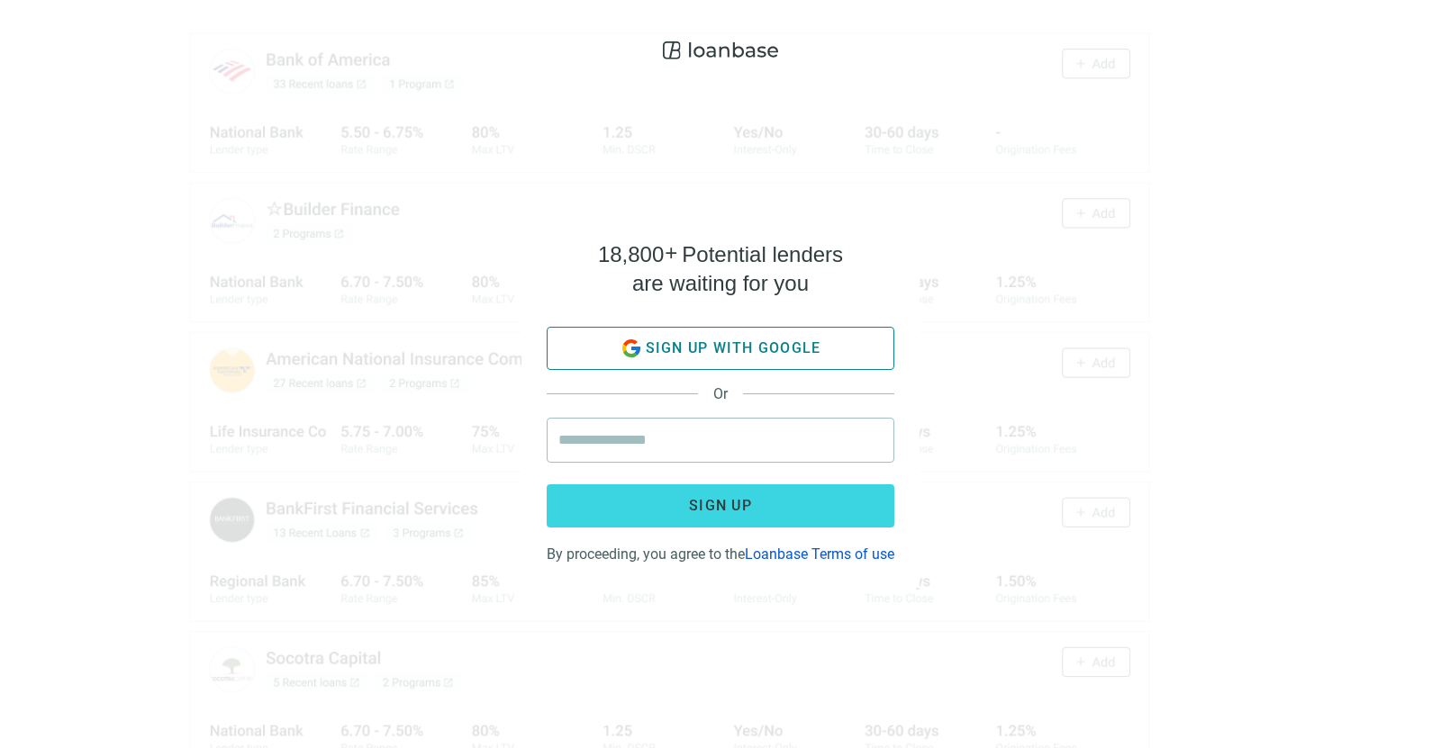
click at [730, 343] on span "Sign up with google" at bounding box center [734, 348] width 176 height 17
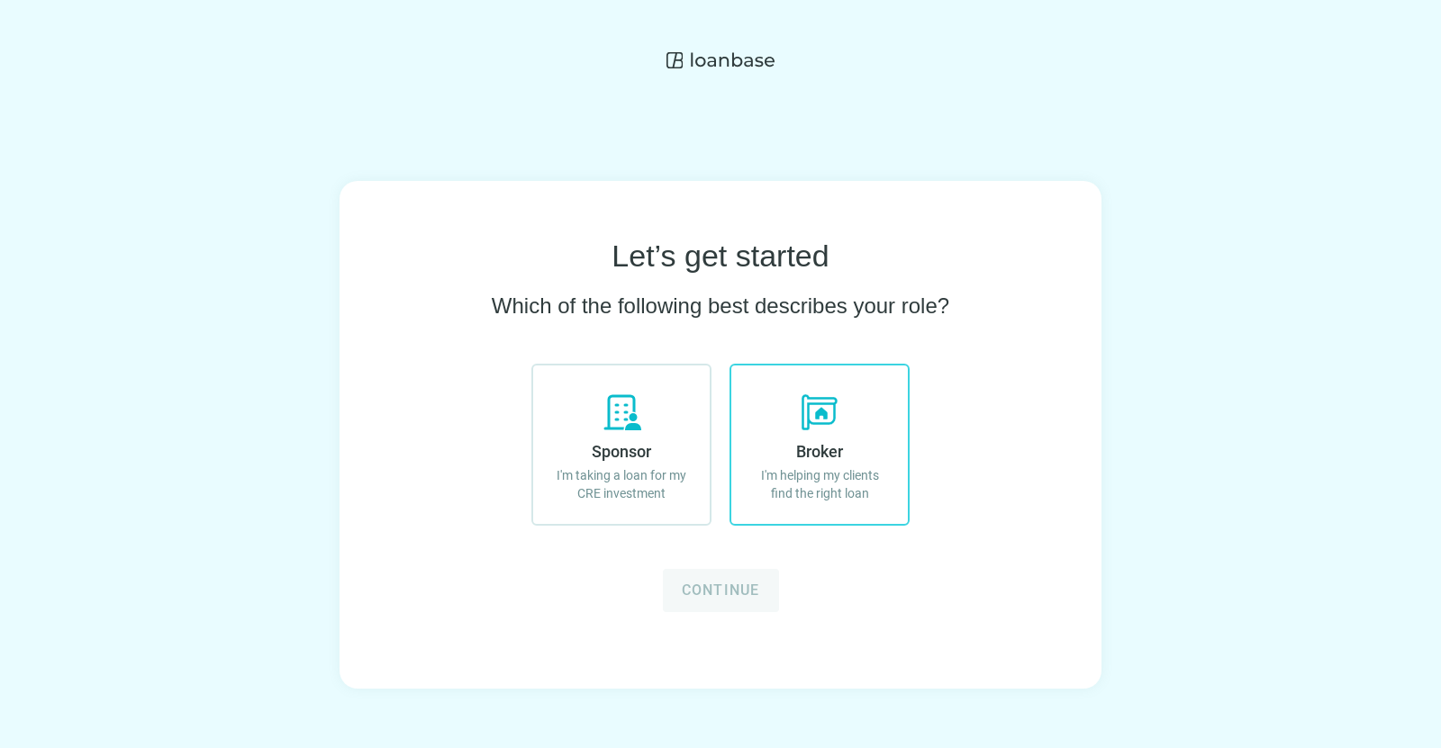
click at [811, 447] on span "Broker" at bounding box center [819, 451] width 47 height 19
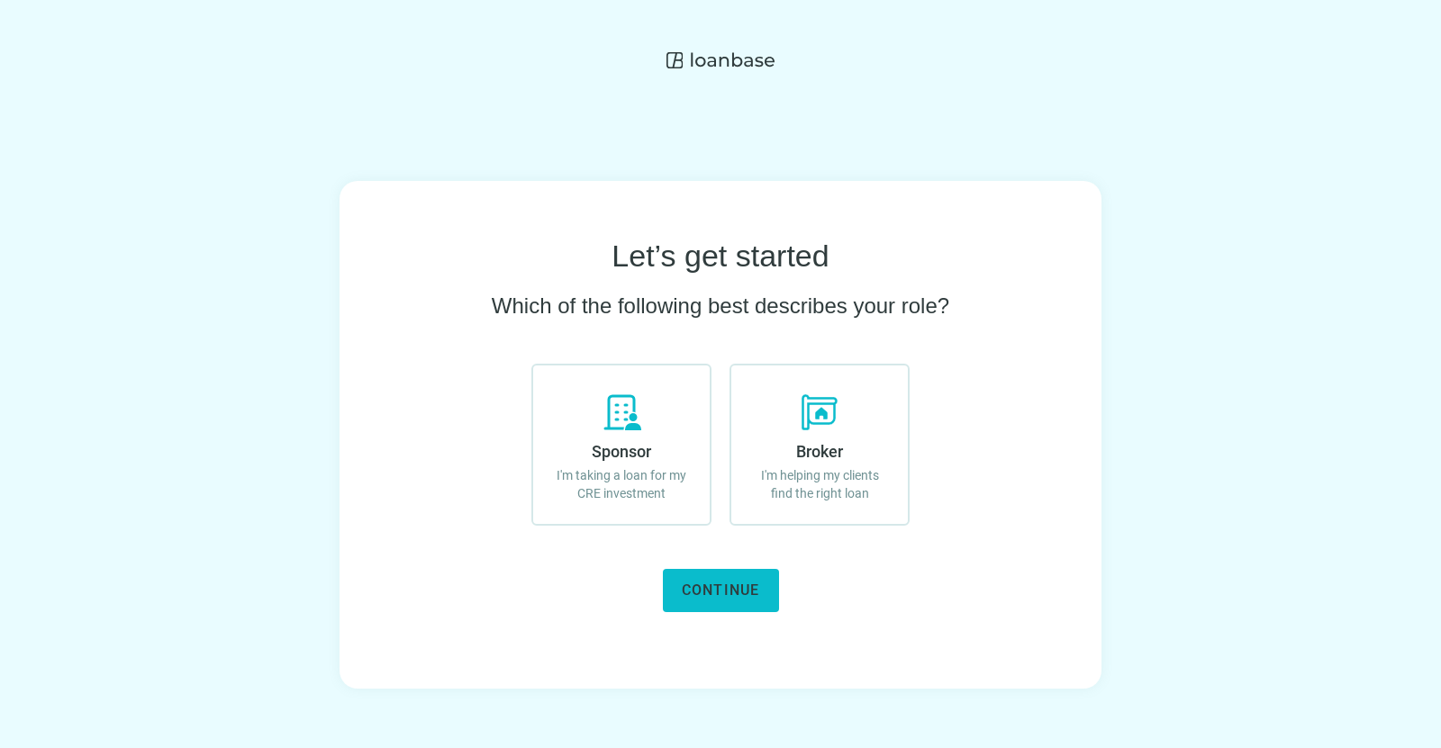
click at [743, 582] on span "Continue" at bounding box center [721, 590] width 78 height 17
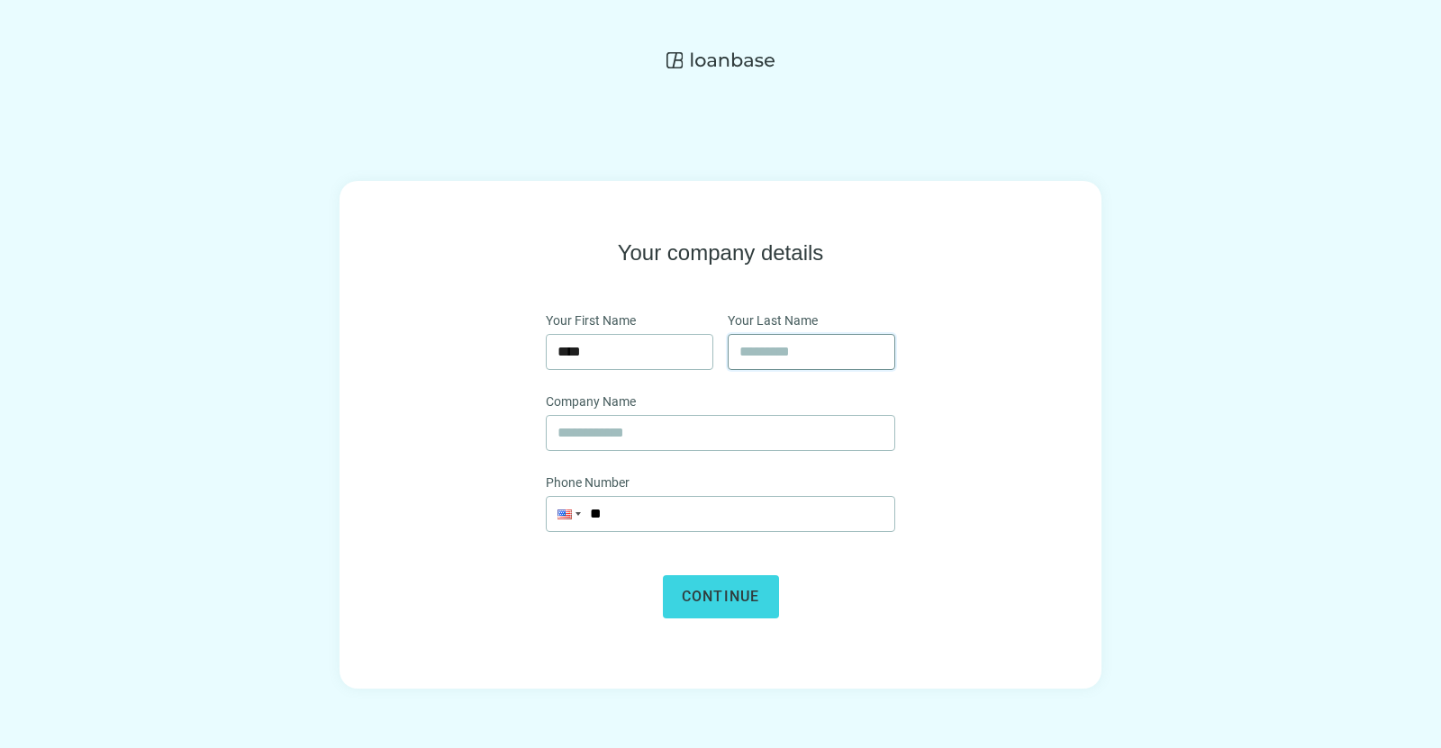
click at [848, 361] on input "text" at bounding box center [811, 352] width 144 height 34
click at [627, 341] on input "****" at bounding box center [629, 352] width 144 height 34
type input "*****"
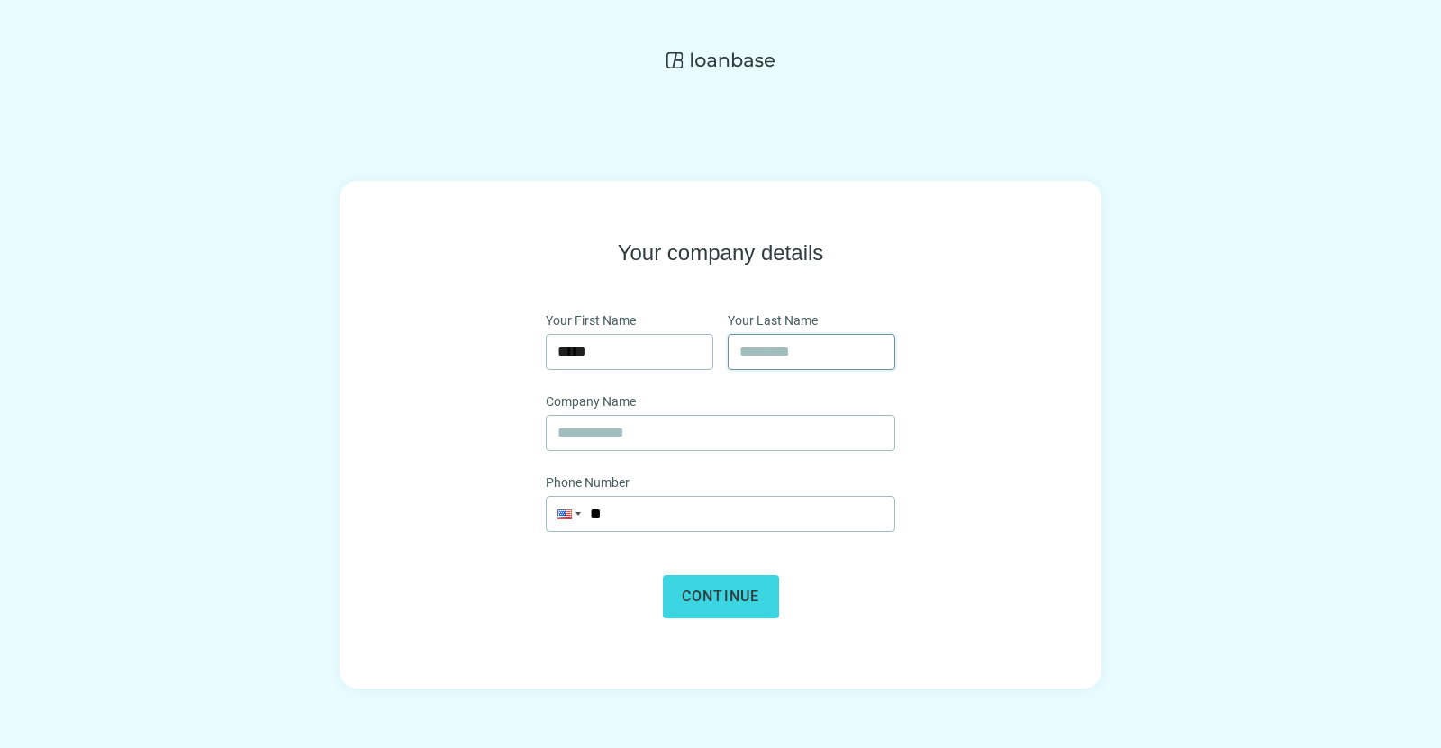
click at [857, 360] on input "text" at bounding box center [811, 352] width 144 height 34
type input "**********"
click at [701, 437] on input "text" at bounding box center [720, 433] width 326 height 34
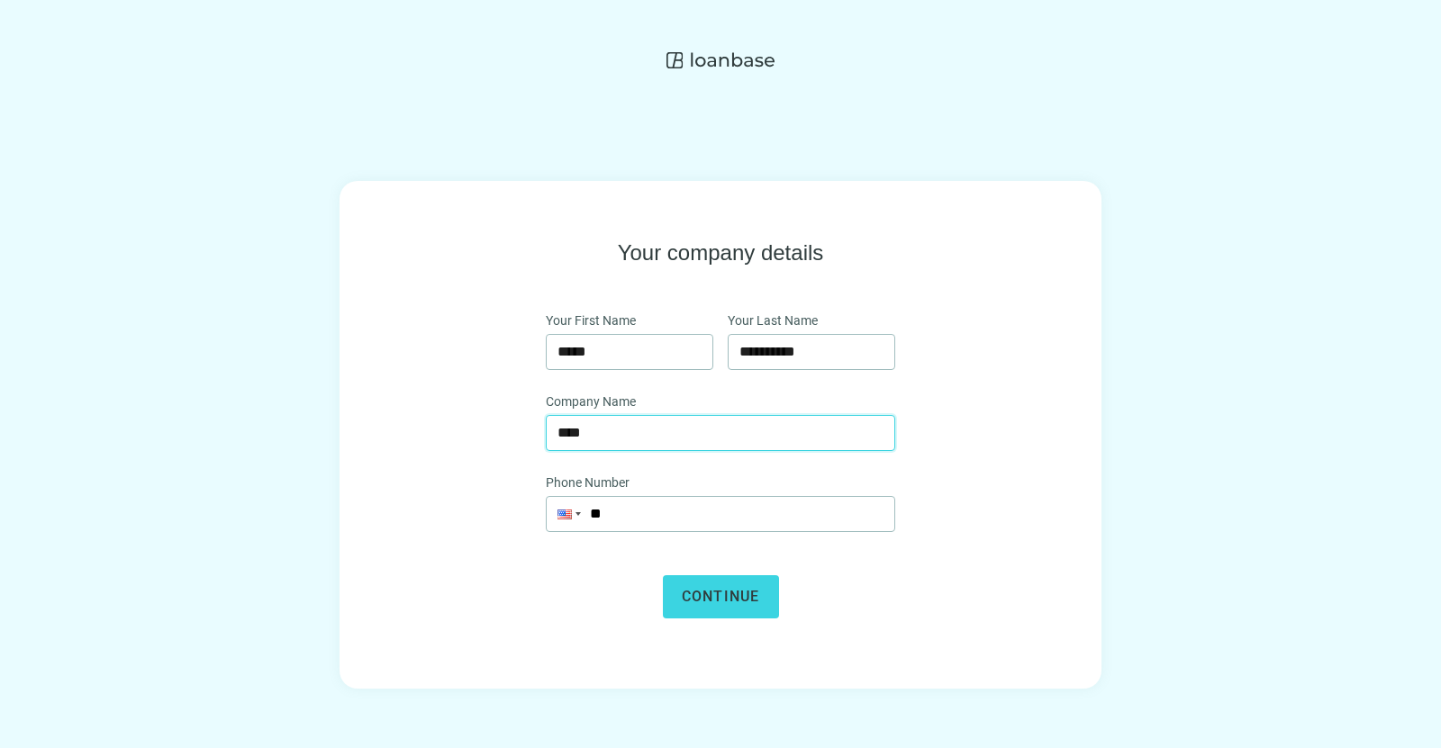
type input "****"
click at [694, 594] on span "Continue" at bounding box center [721, 596] width 78 height 17
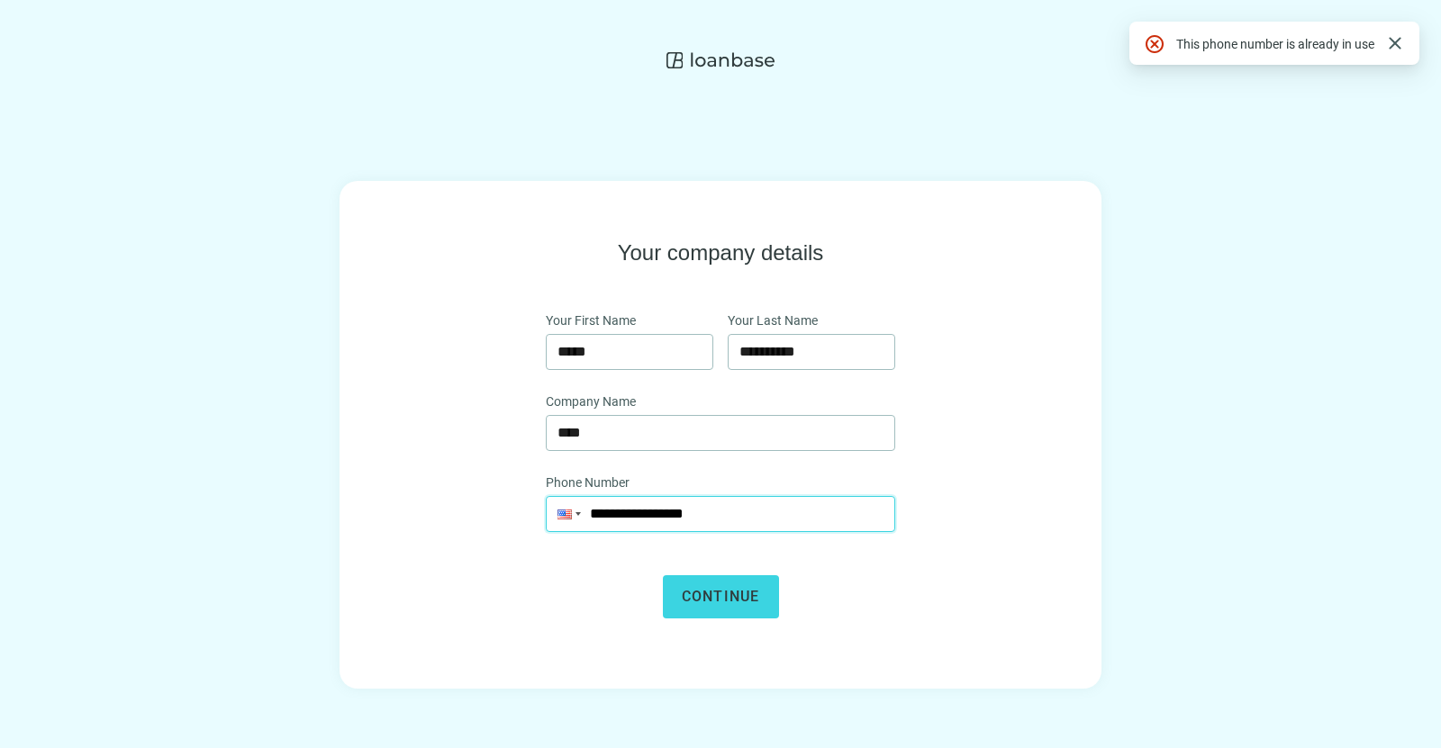
click at [766, 514] on input "**********" at bounding box center [721, 514] width 348 height 34
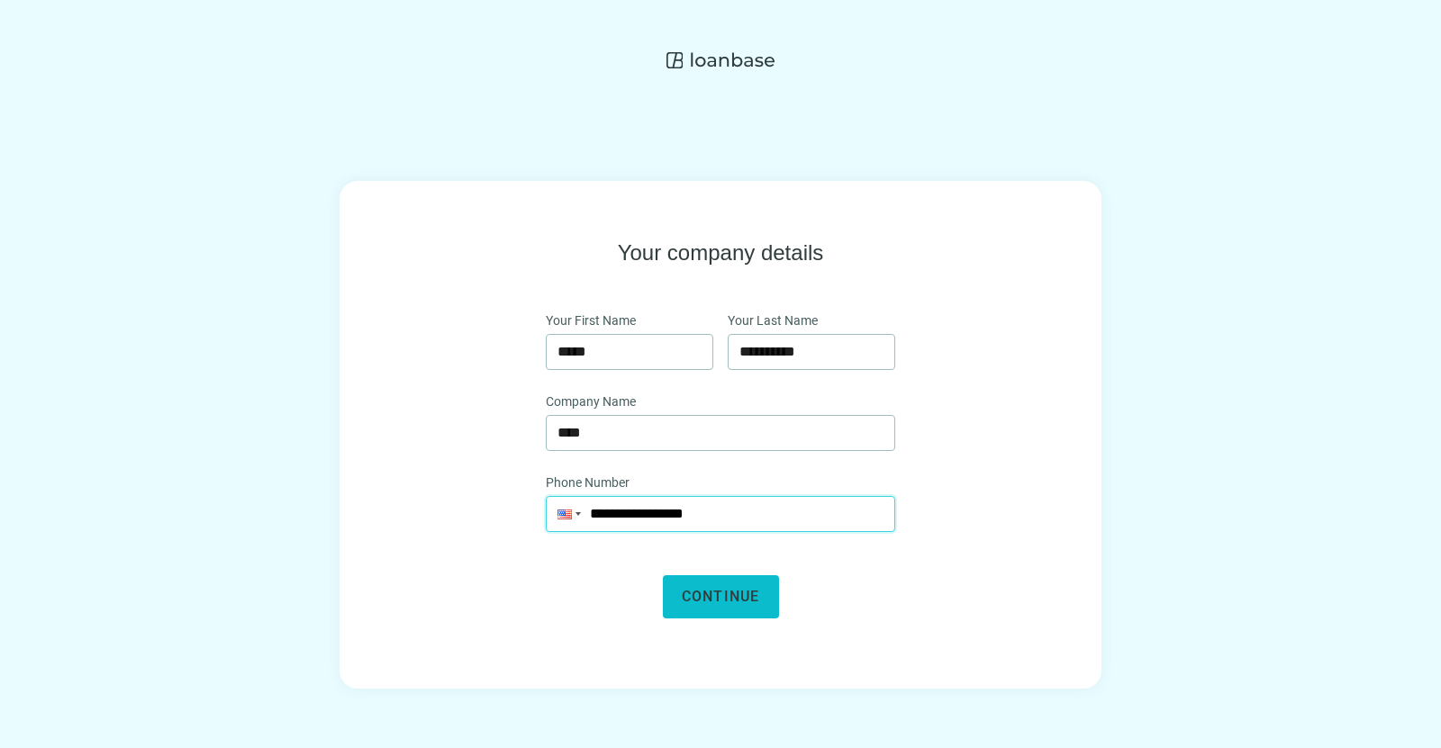
type input "**********"
click at [717, 602] on span "Continue" at bounding box center [721, 596] width 78 height 17
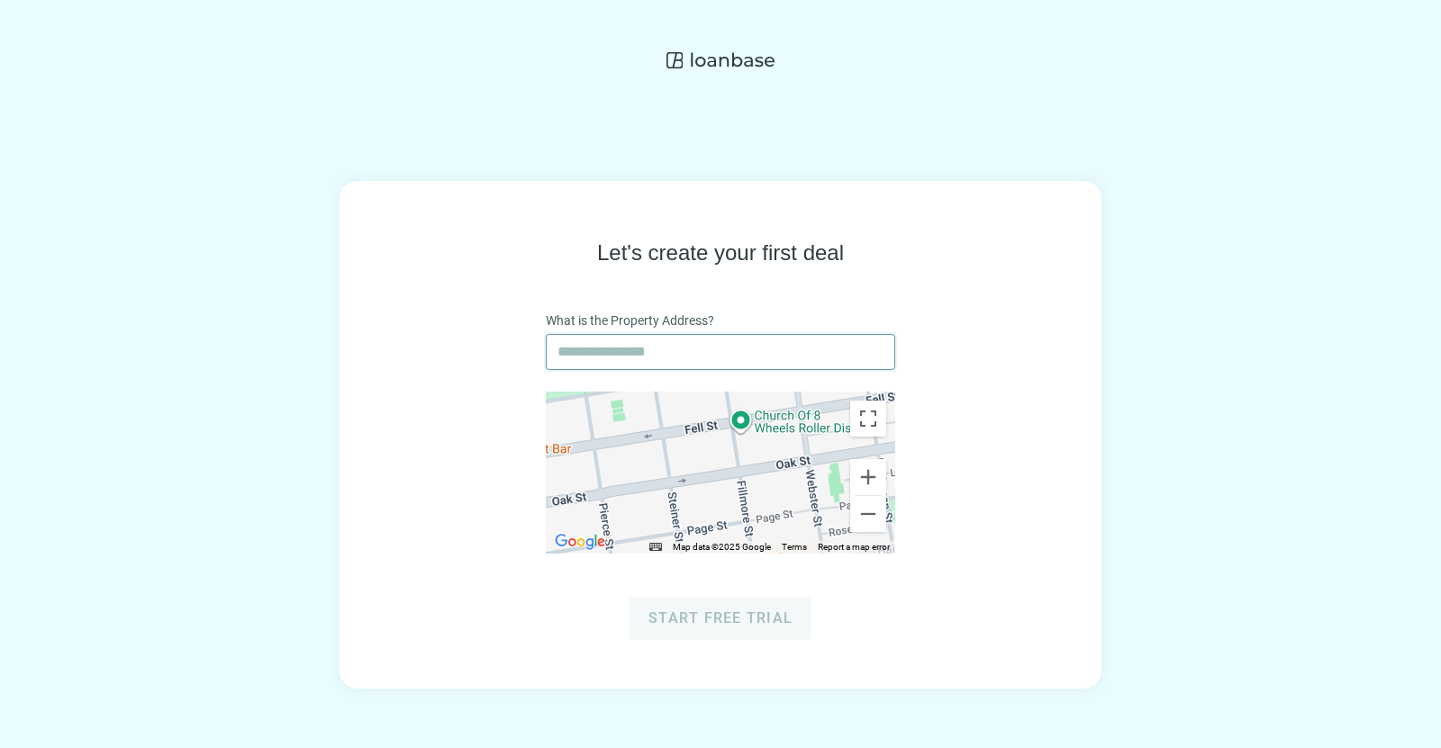
click at [638, 348] on input "text" at bounding box center [720, 352] width 326 height 34
paste input "**********"
type input "**********"
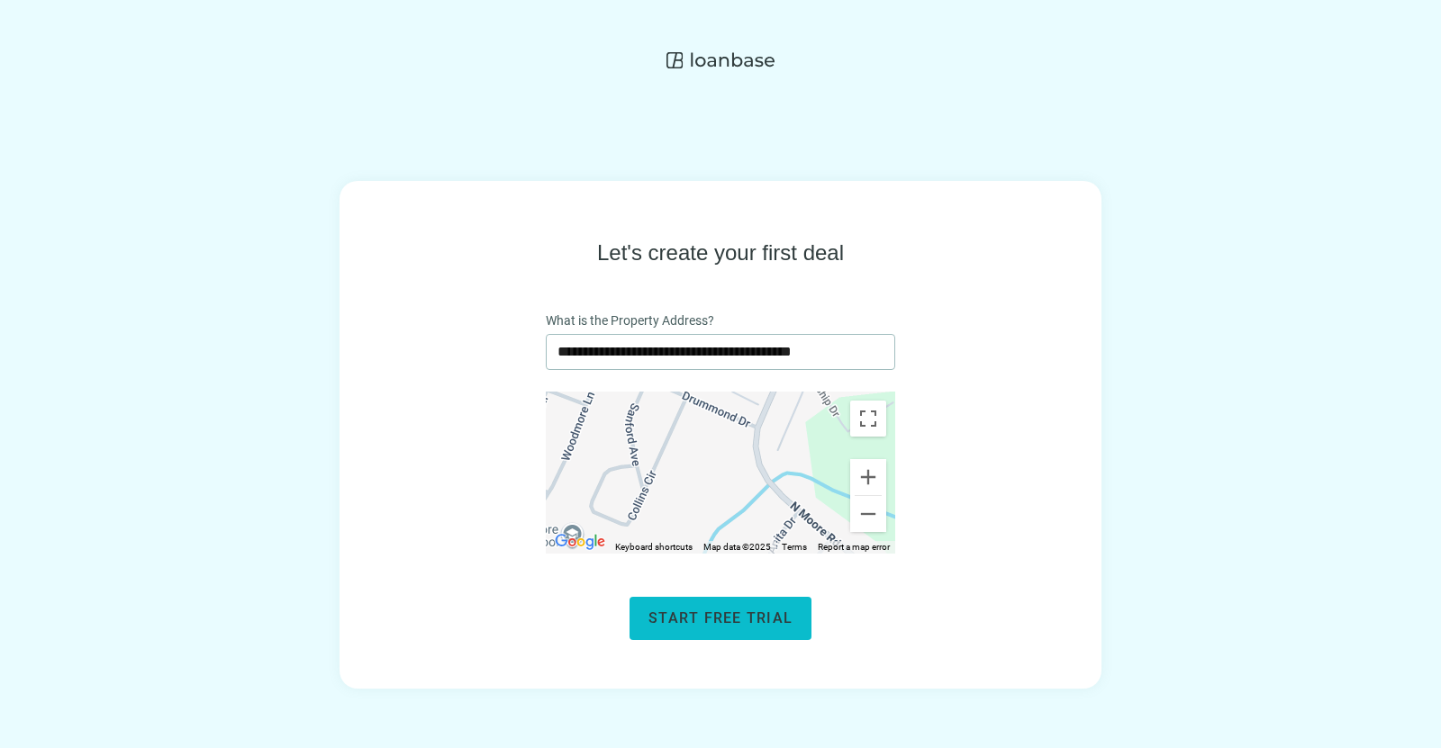
click at [747, 608] on button "Start free trial" at bounding box center [721, 618] width 182 height 43
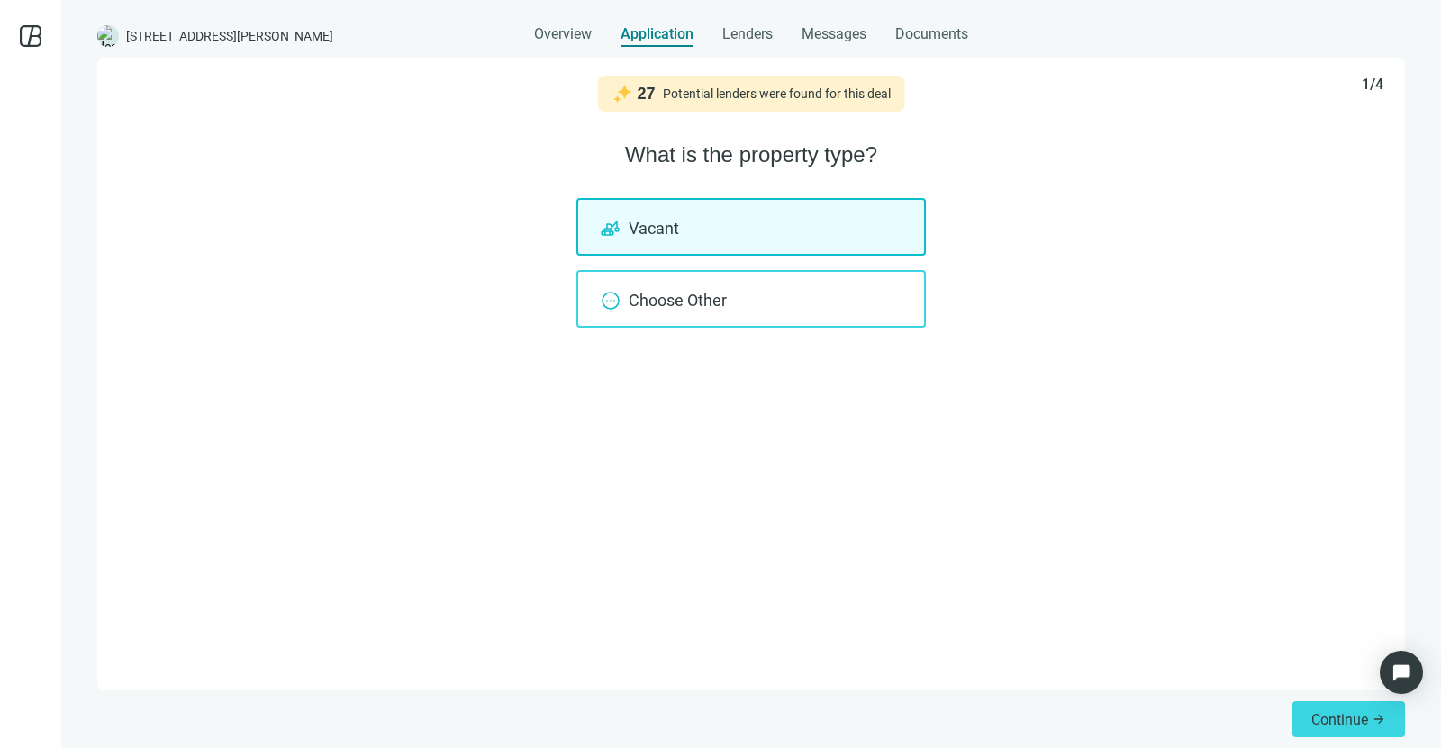
click at [699, 316] on div "Choose Other" at bounding box center [750, 299] width 349 height 58
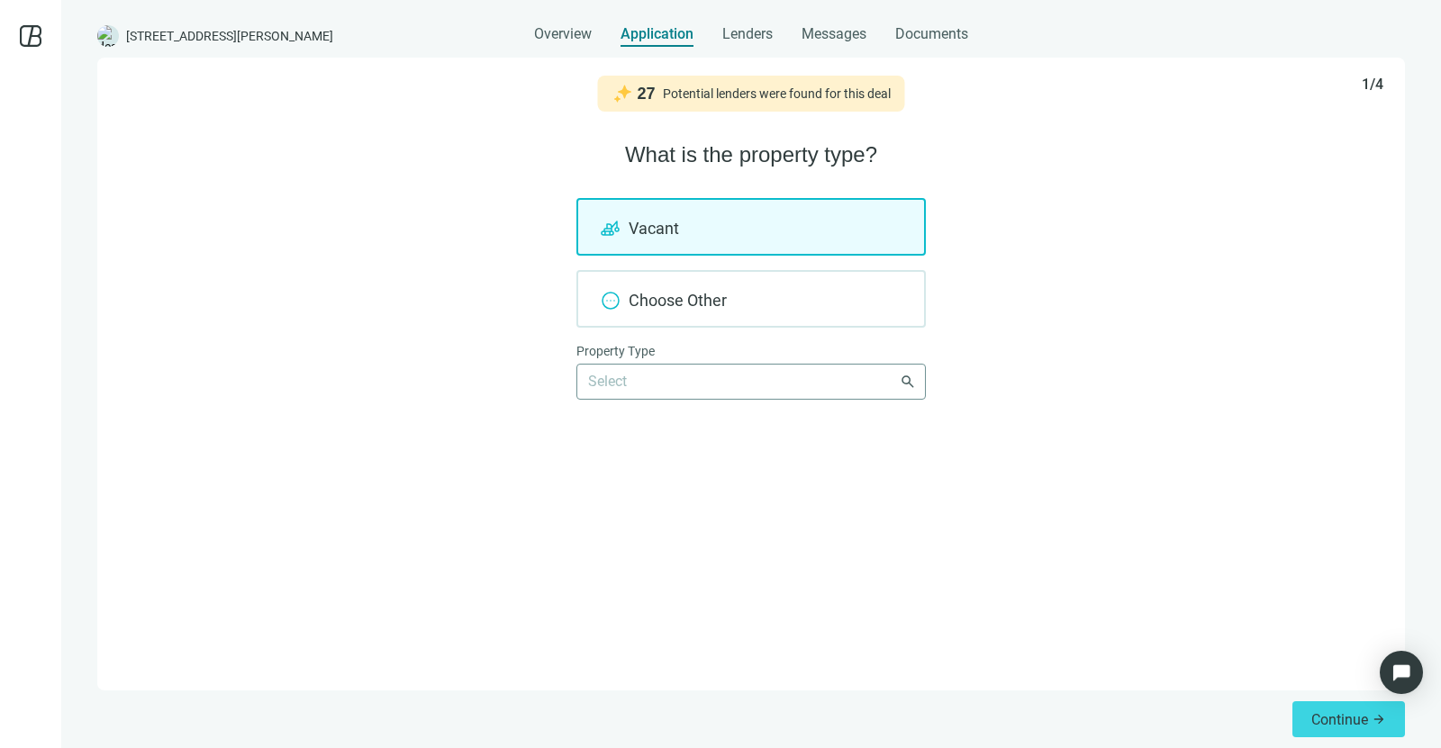
click at [729, 367] on input "search" at bounding box center [743, 382] width 310 height 34
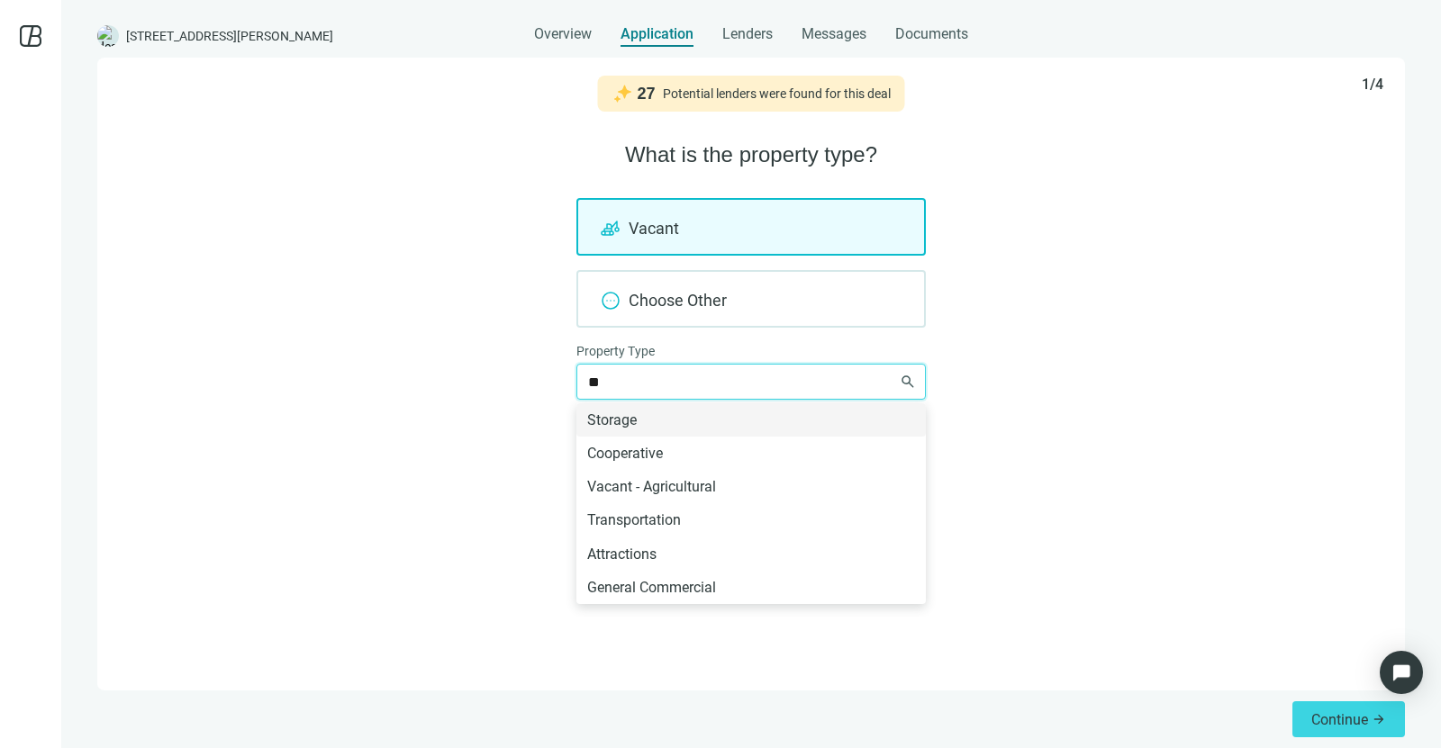
type input "*"
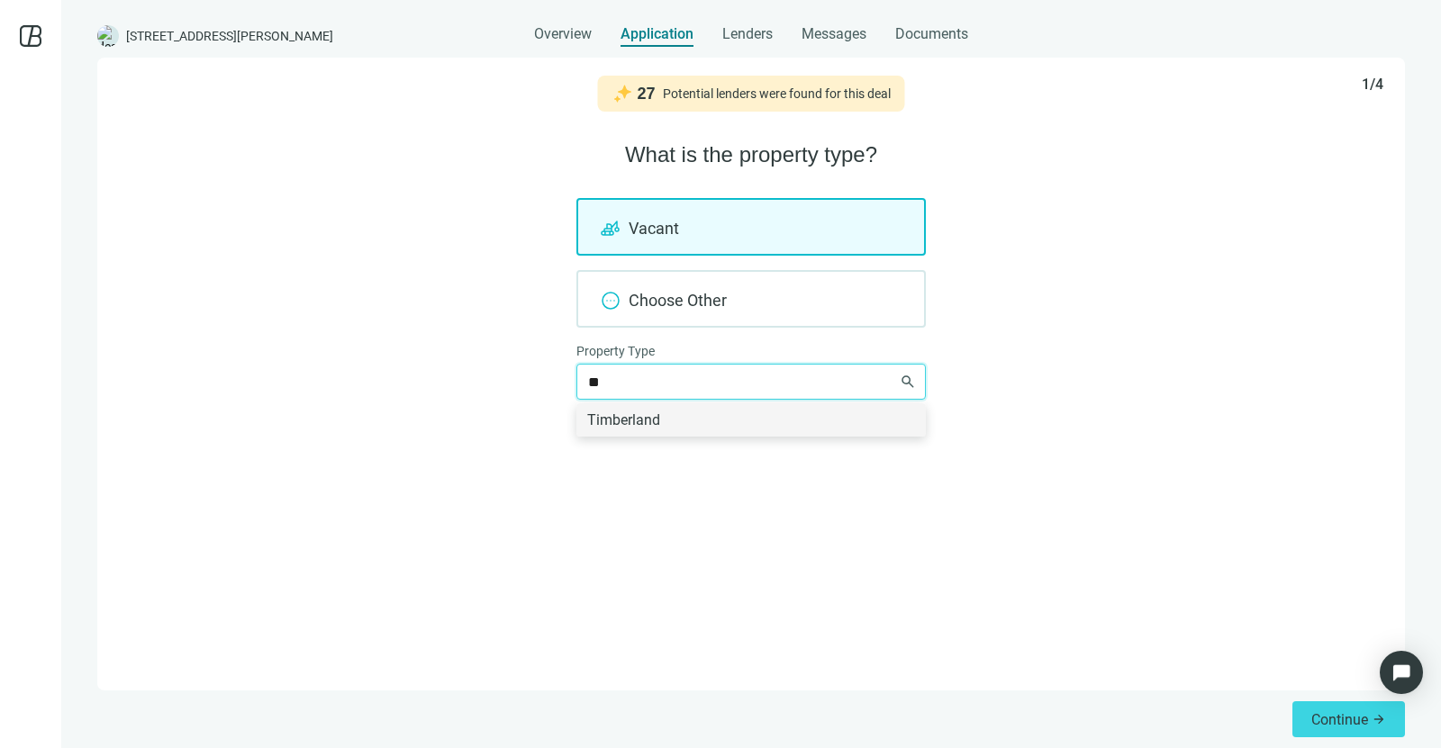
type input "*"
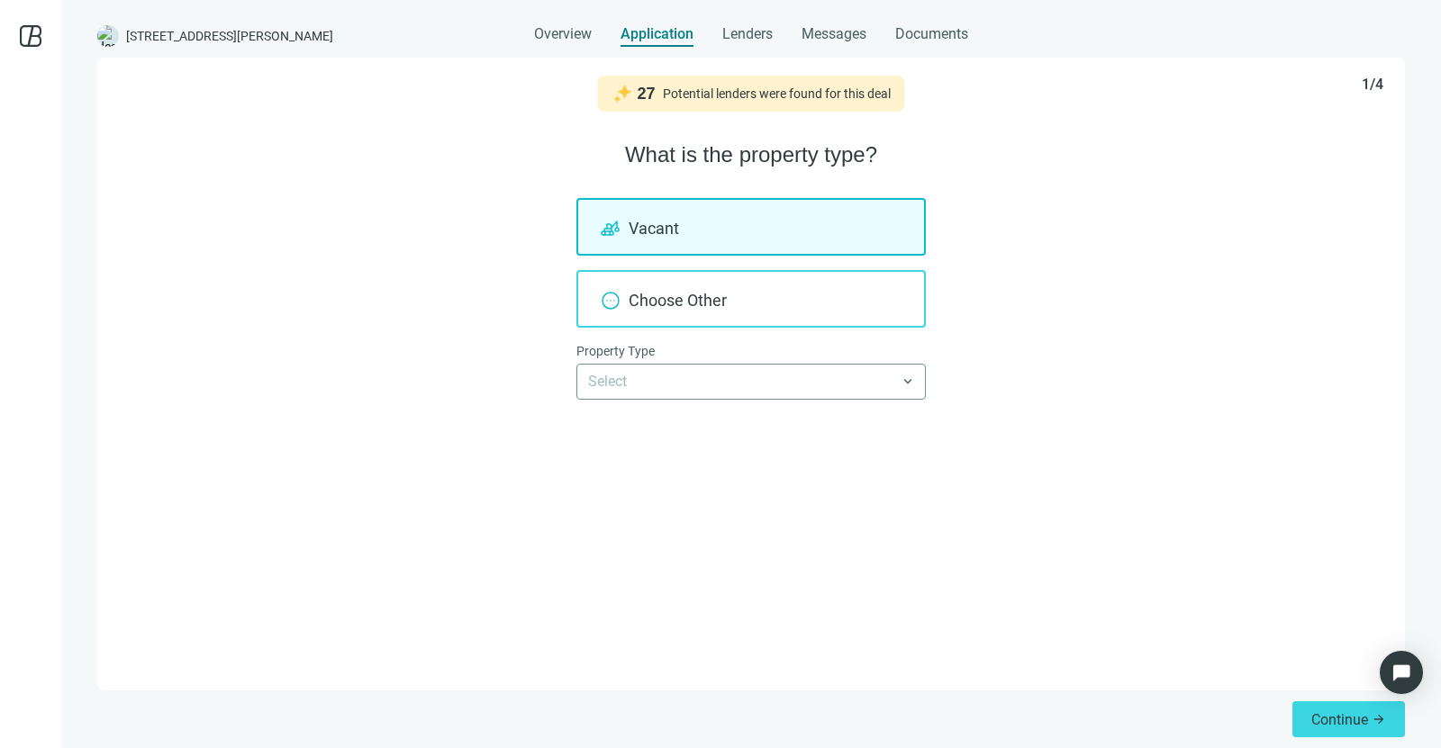
click at [770, 299] on div "Choose Other" at bounding box center [750, 299] width 349 height 58
click at [683, 312] on div "Choose Other" at bounding box center [750, 299] width 349 height 58
click at [598, 304] on div "Choose Other" at bounding box center [750, 299] width 349 height 58
click at [606, 304] on icon at bounding box center [611, 301] width 22 height 22
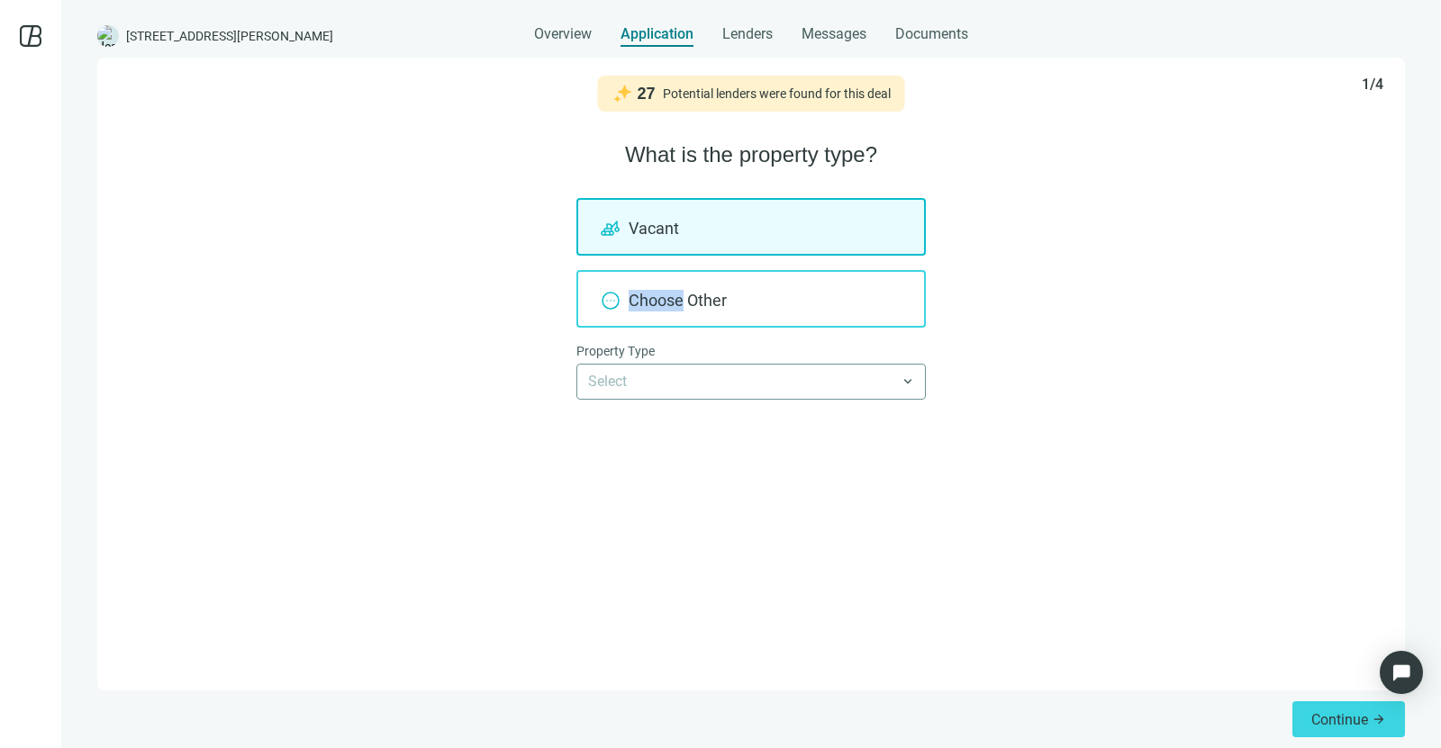
click at [606, 304] on icon at bounding box center [611, 301] width 22 height 22
click at [811, 324] on div "Choose Other" at bounding box center [750, 299] width 349 height 58
click at [892, 294] on div "Choose Other" at bounding box center [750, 299] width 349 height 58
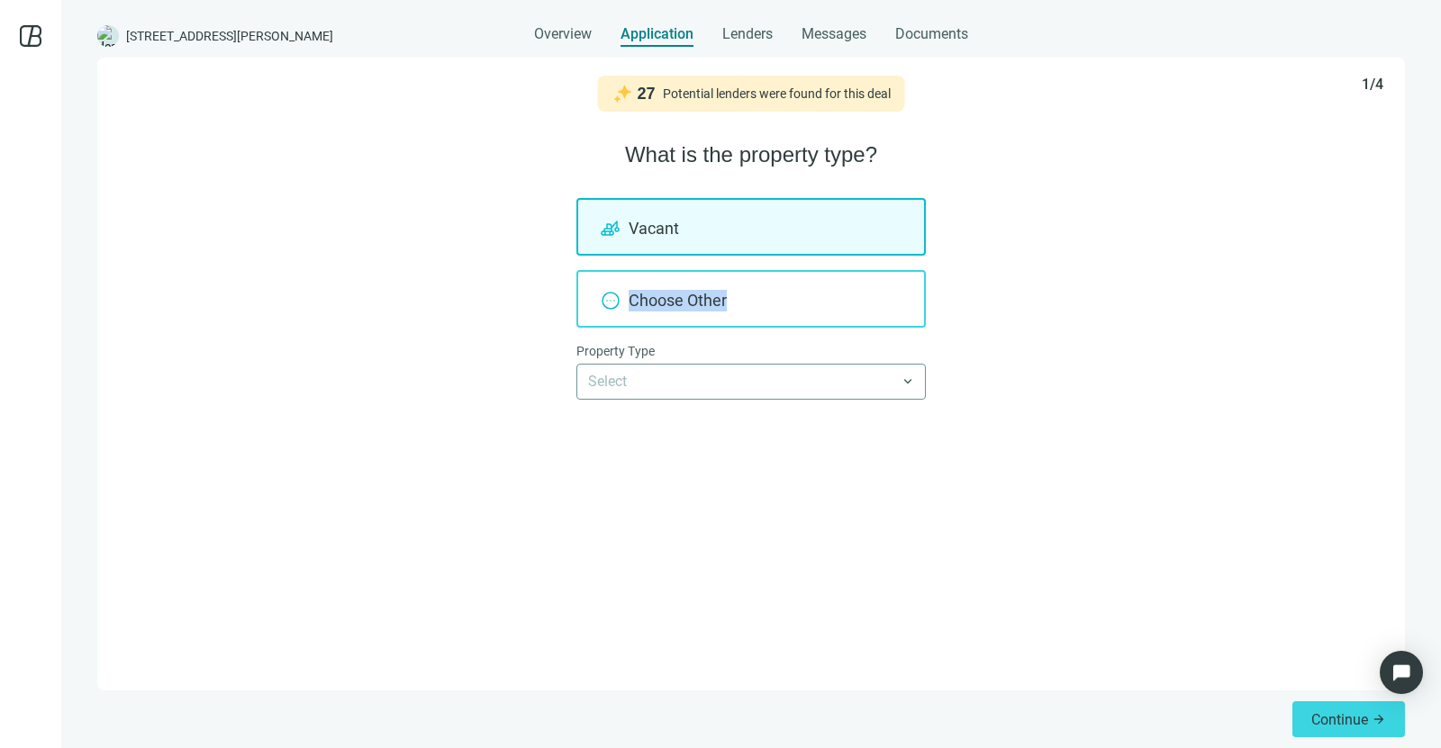
click at [892, 294] on div "Choose Other" at bounding box center [750, 299] width 349 height 58
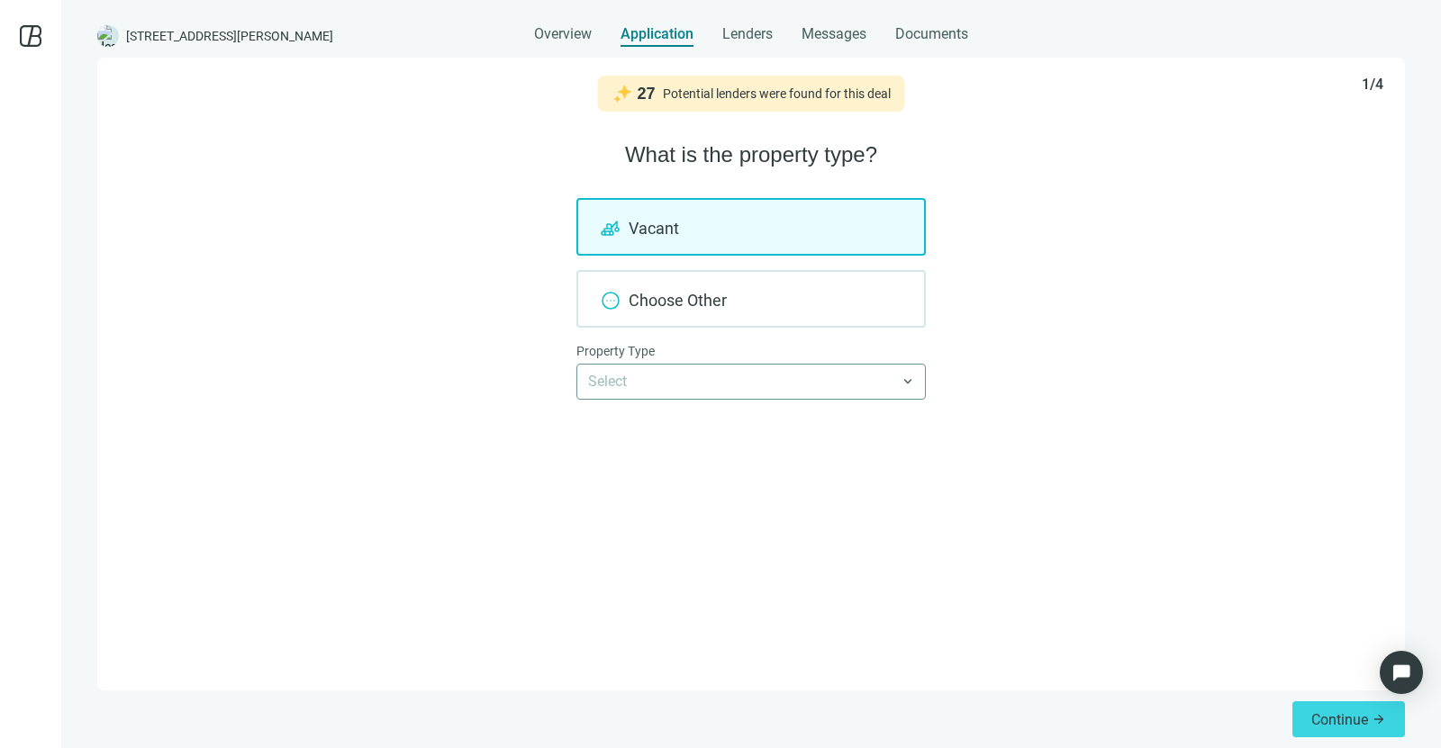
click at [868, 232] on div "Vacant" at bounding box center [750, 227] width 349 height 58
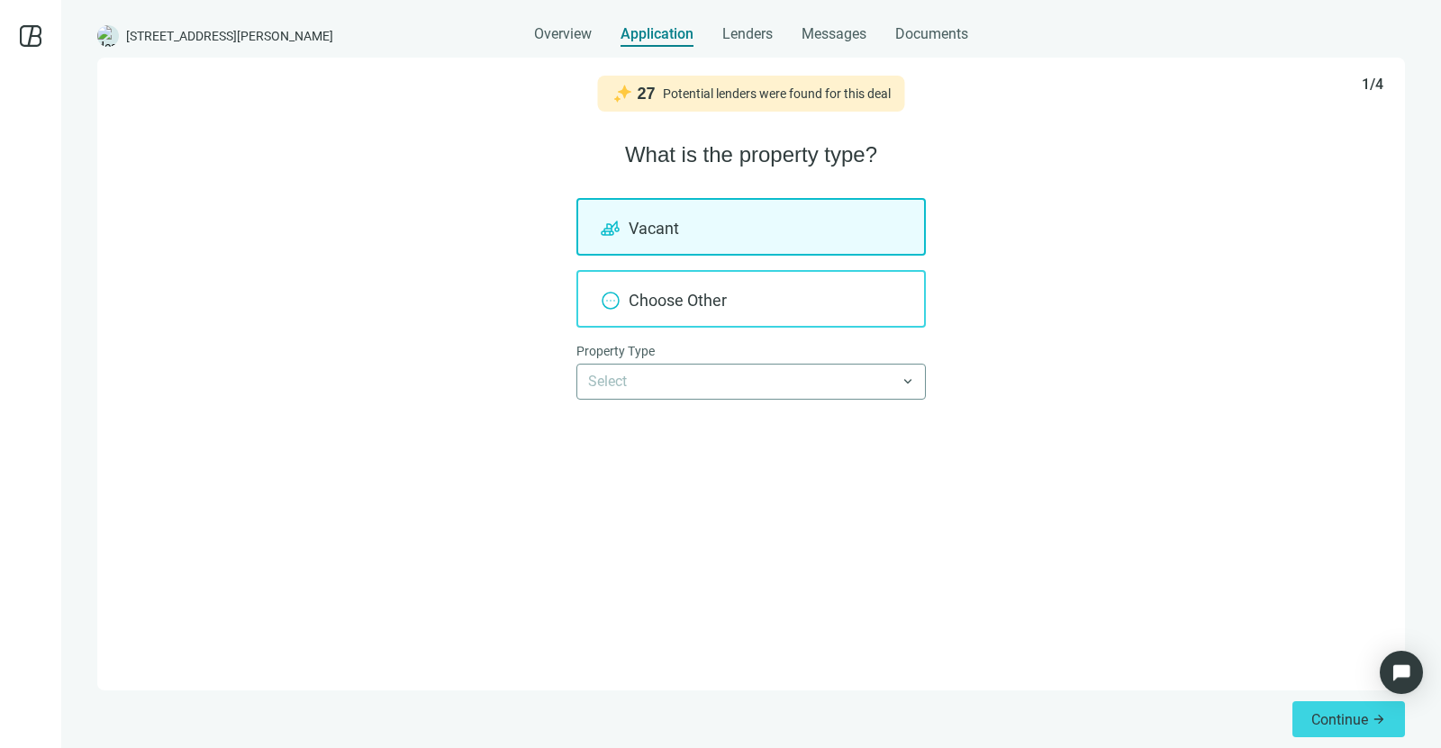
click at [851, 285] on div "Choose Other" at bounding box center [750, 299] width 349 height 58
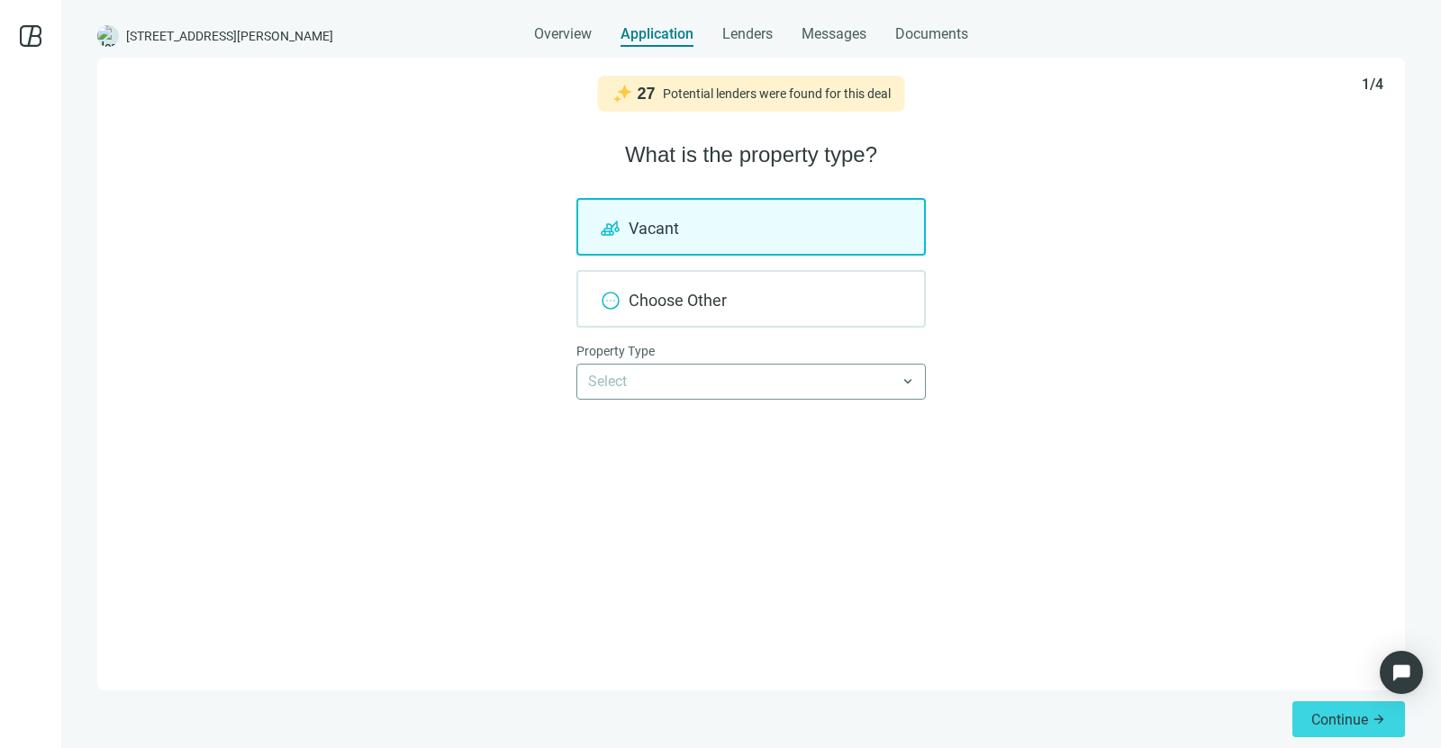
click at [826, 237] on div "Vacant" at bounding box center [750, 227] width 349 height 58
click at [827, 236] on div "Vacant" at bounding box center [750, 227] width 349 height 58
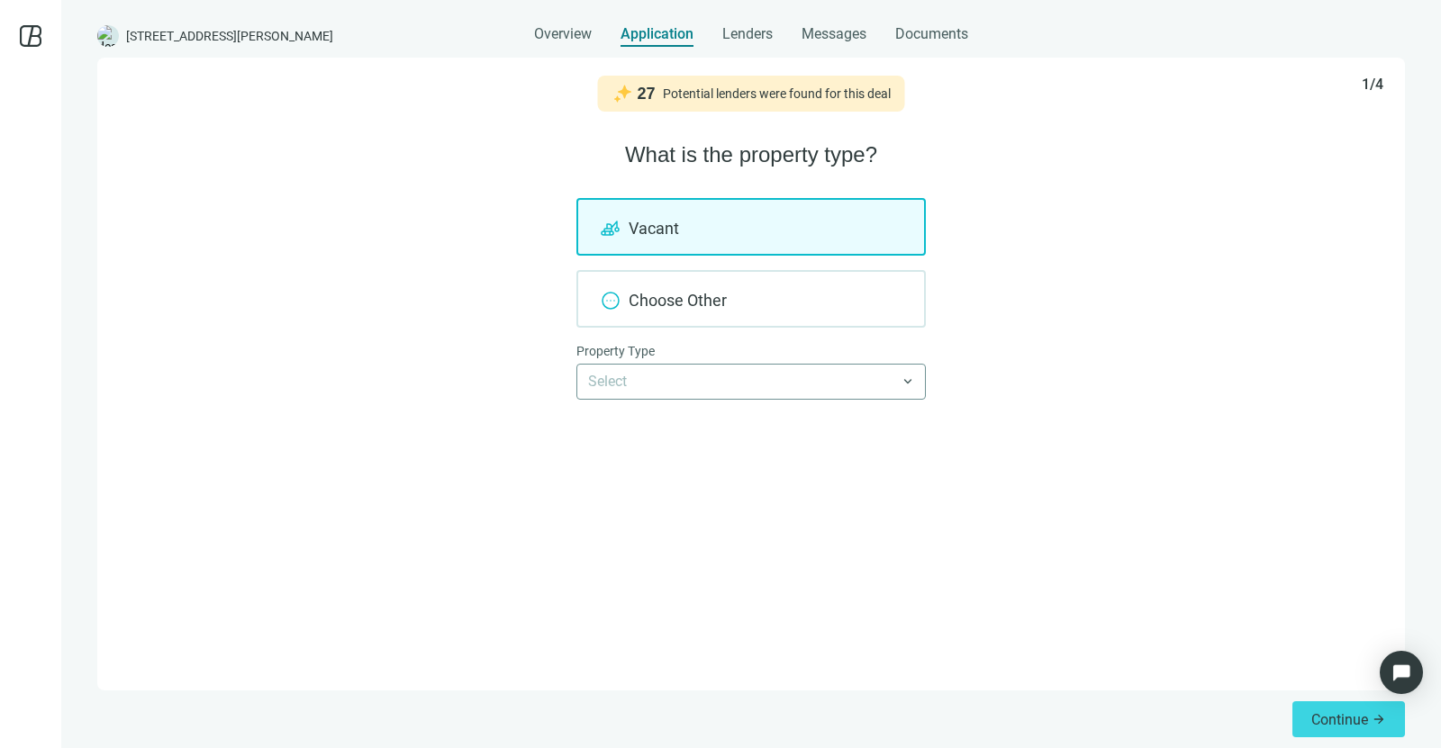
click at [827, 236] on div "Vacant" at bounding box center [750, 227] width 349 height 58
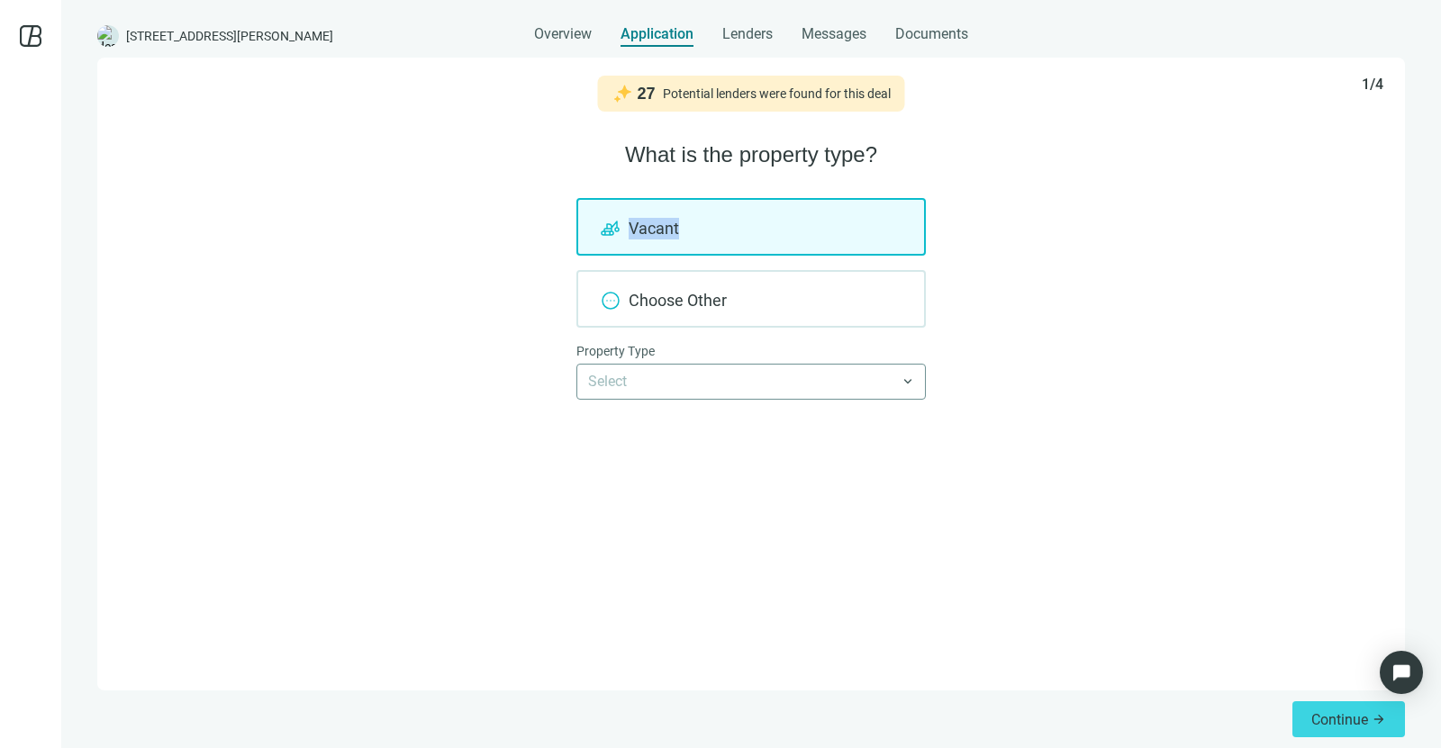
click at [827, 236] on div "Vacant" at bounding box center [750, 227] width 349 height 58
click at [1336, 723] on span "Continue" at bounding box center [1339, 719] width 57 height 17
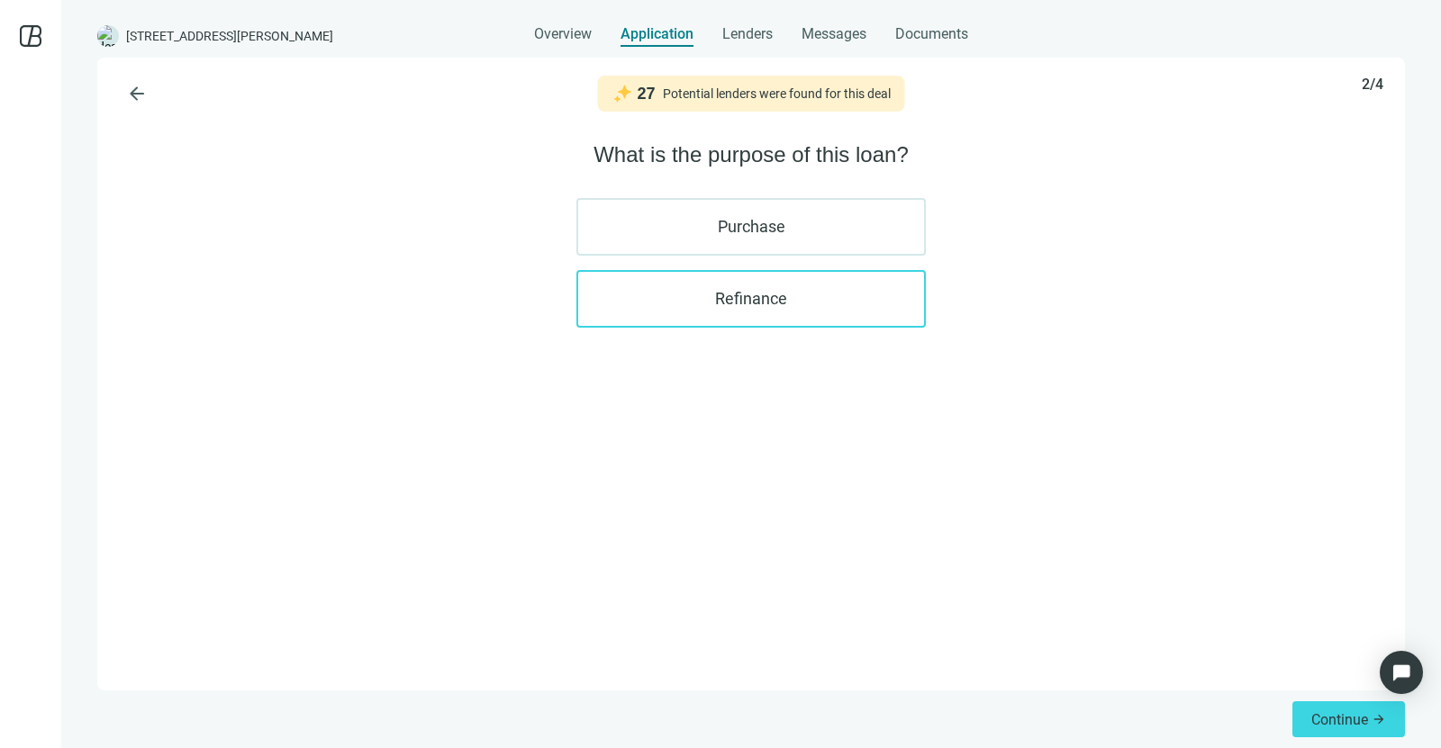
click at [877, 302] on label "Refinance" at bounding box center [750, 299] width 349 height 58
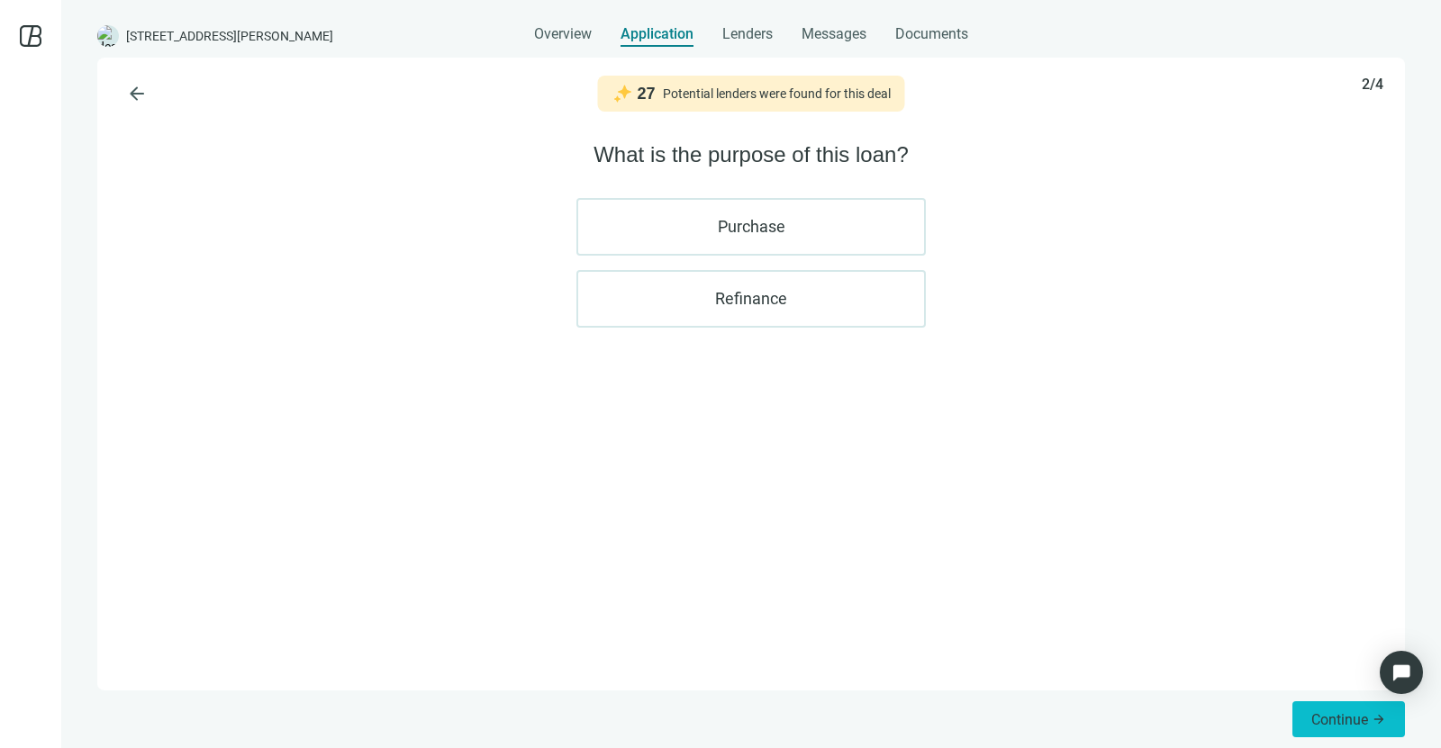
click at [1363, 718] on span "Continue" at bounding box center [1339, 719] width 57 height 17
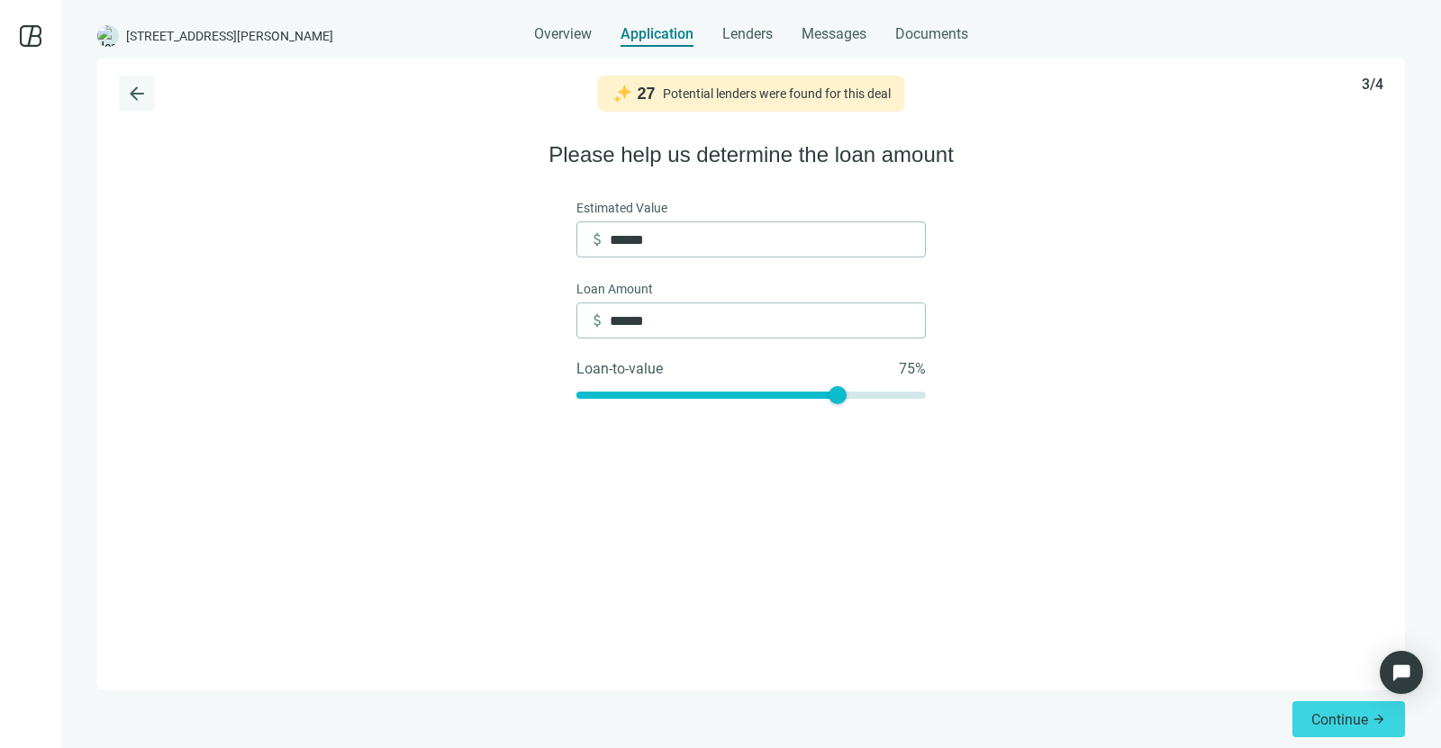
click at [134, 92] on span "arrow_back" at bounding box center [137, 94] width 22 height 22
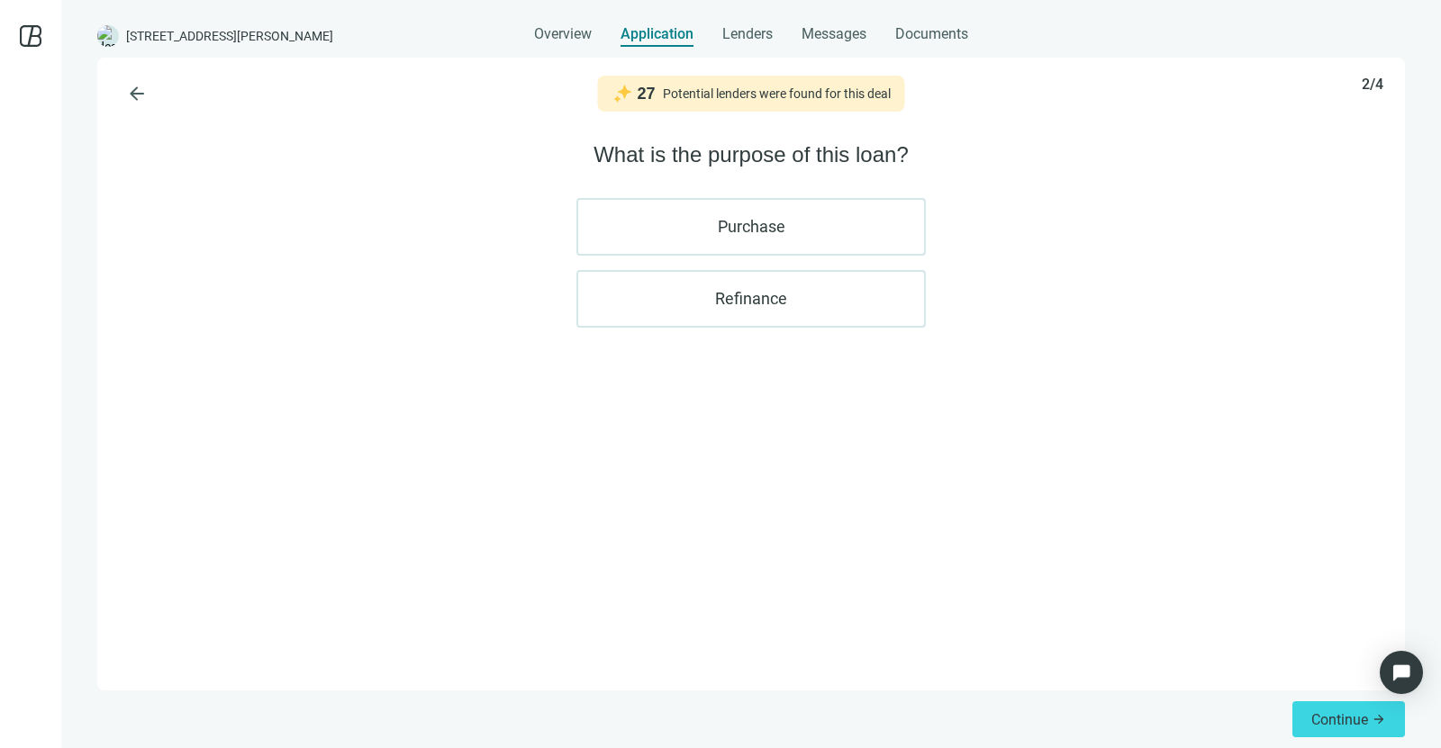
click at [134, 92] on span "arrow_back" at bounding box center [137, 94] width 22 height 22
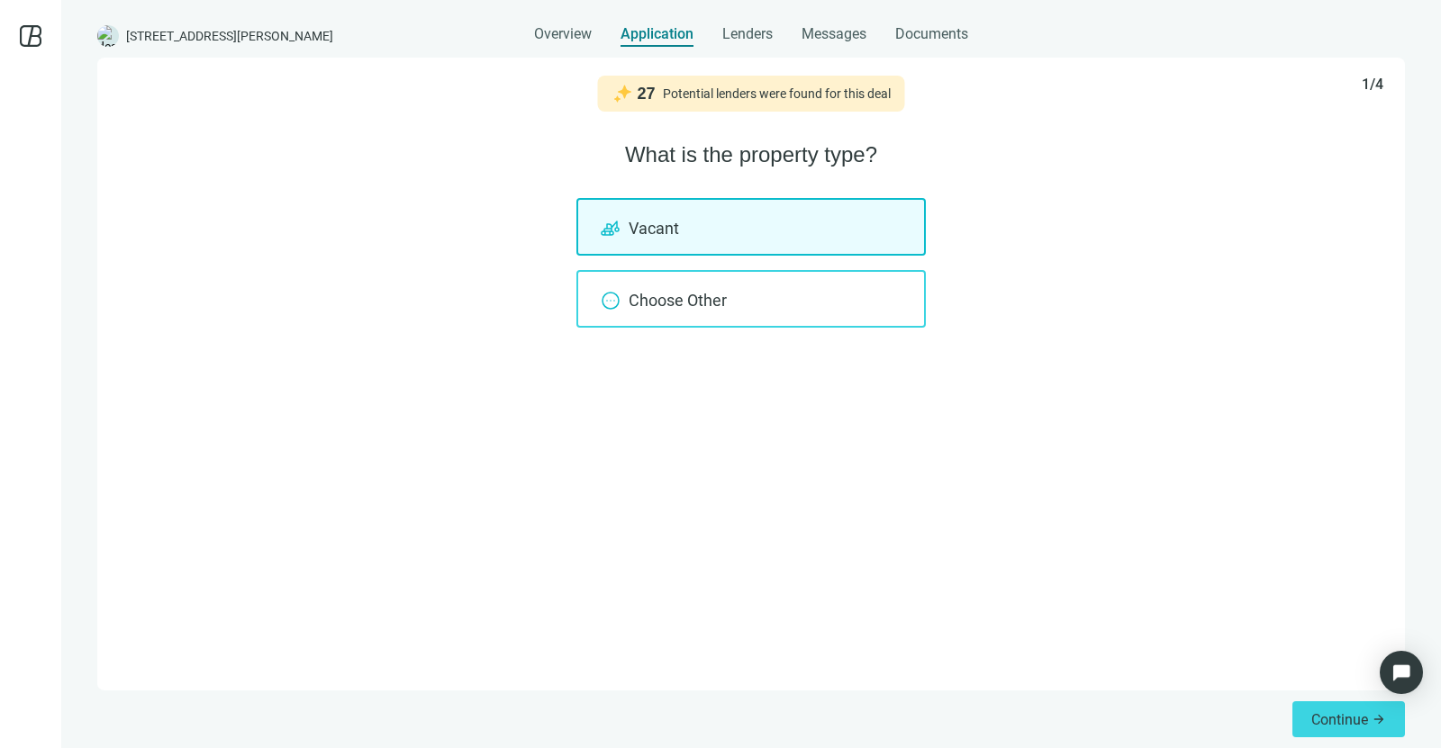
click at [633, 290] on div "Choose Other" at bounding box center [750, 299] width 349 height 58
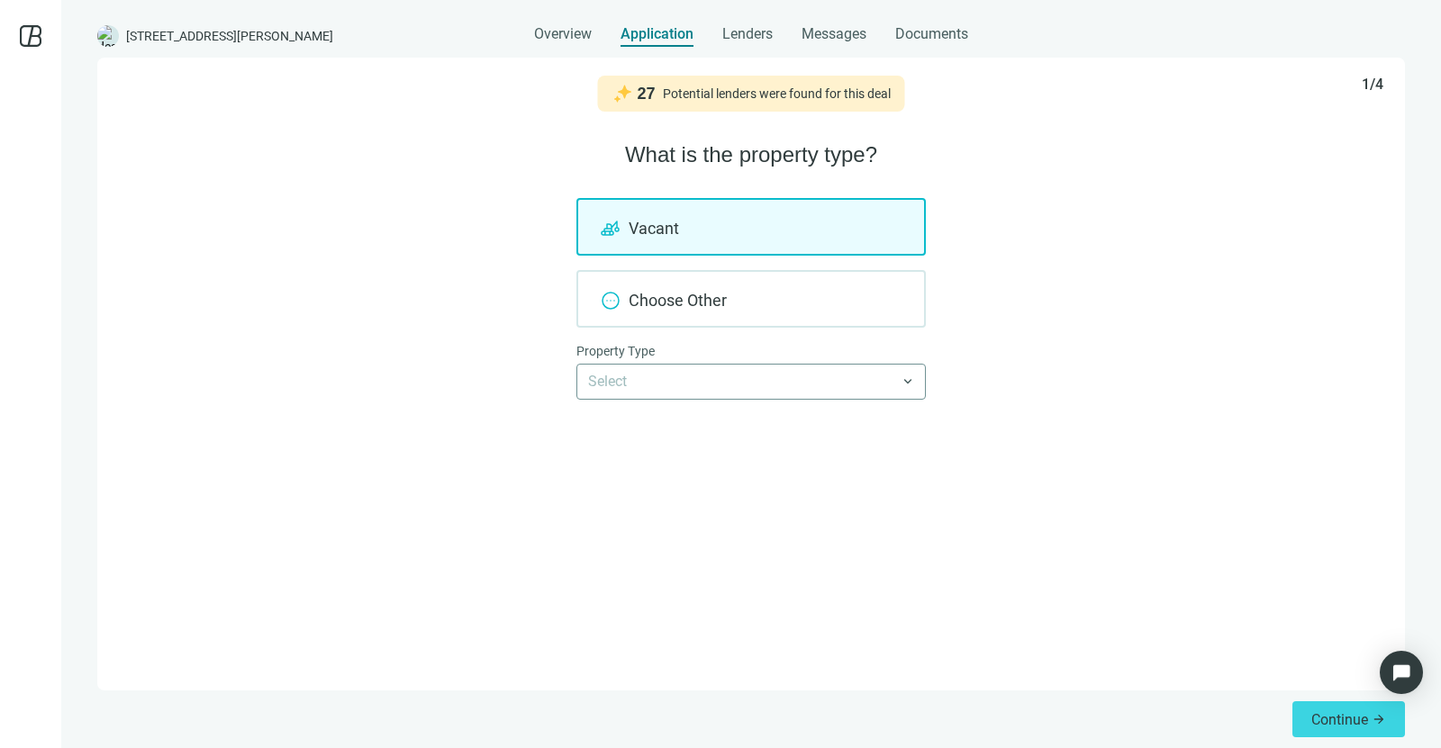
click at [699, 380] on input "search" at bounding box center [743, 382] width 310 height 34
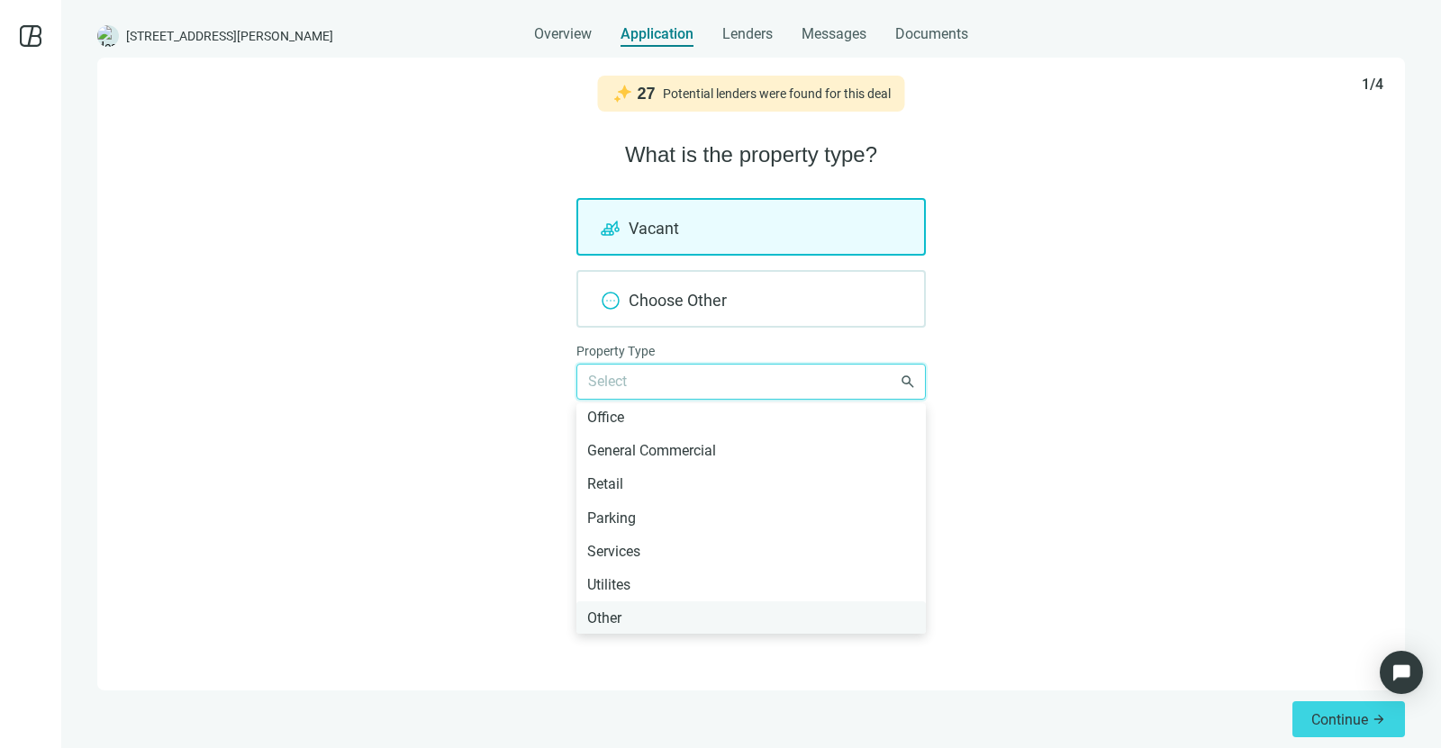
click at [825, 613] on div "Other" at bounding box center [751, 618] width 328 height 23
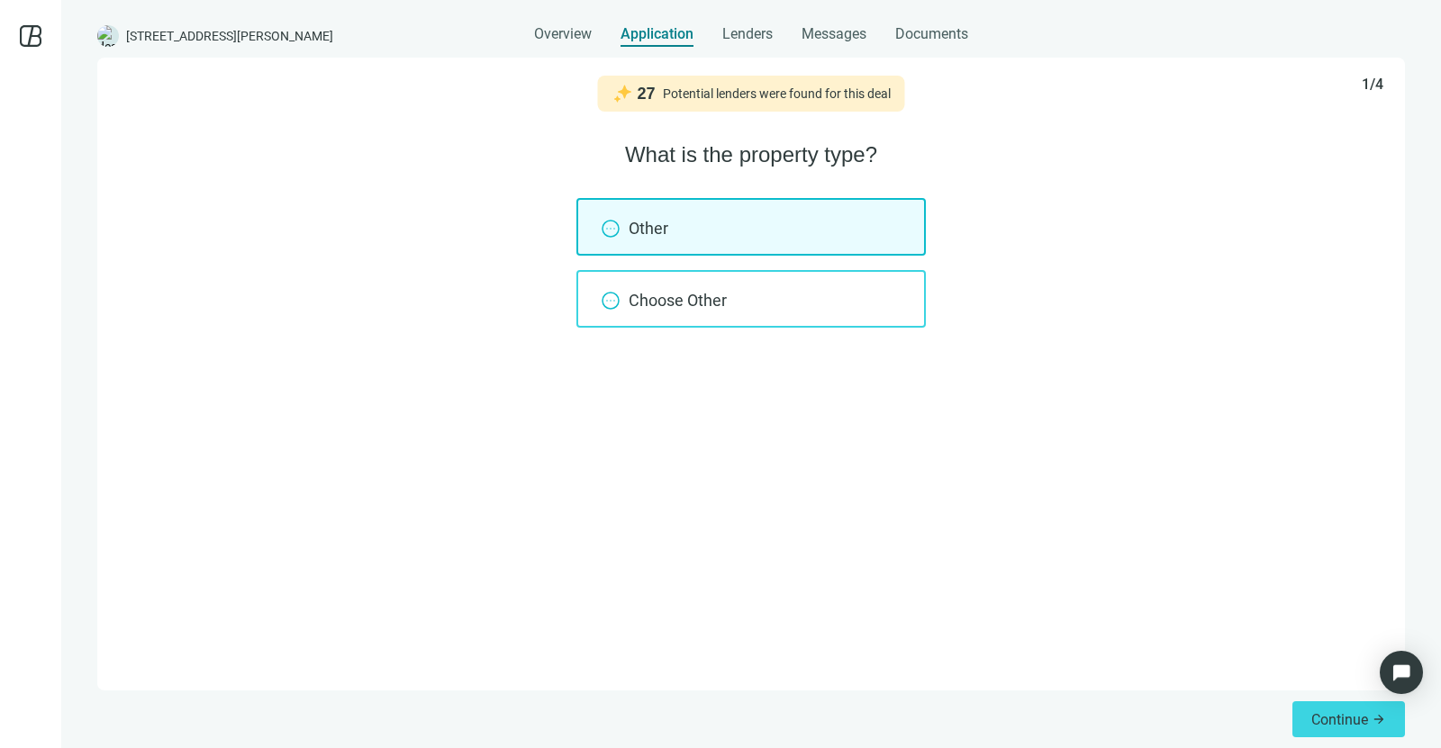
click at [883, 277] on div "Choose Other" at bounding box center [750, 299] width 349 height 58
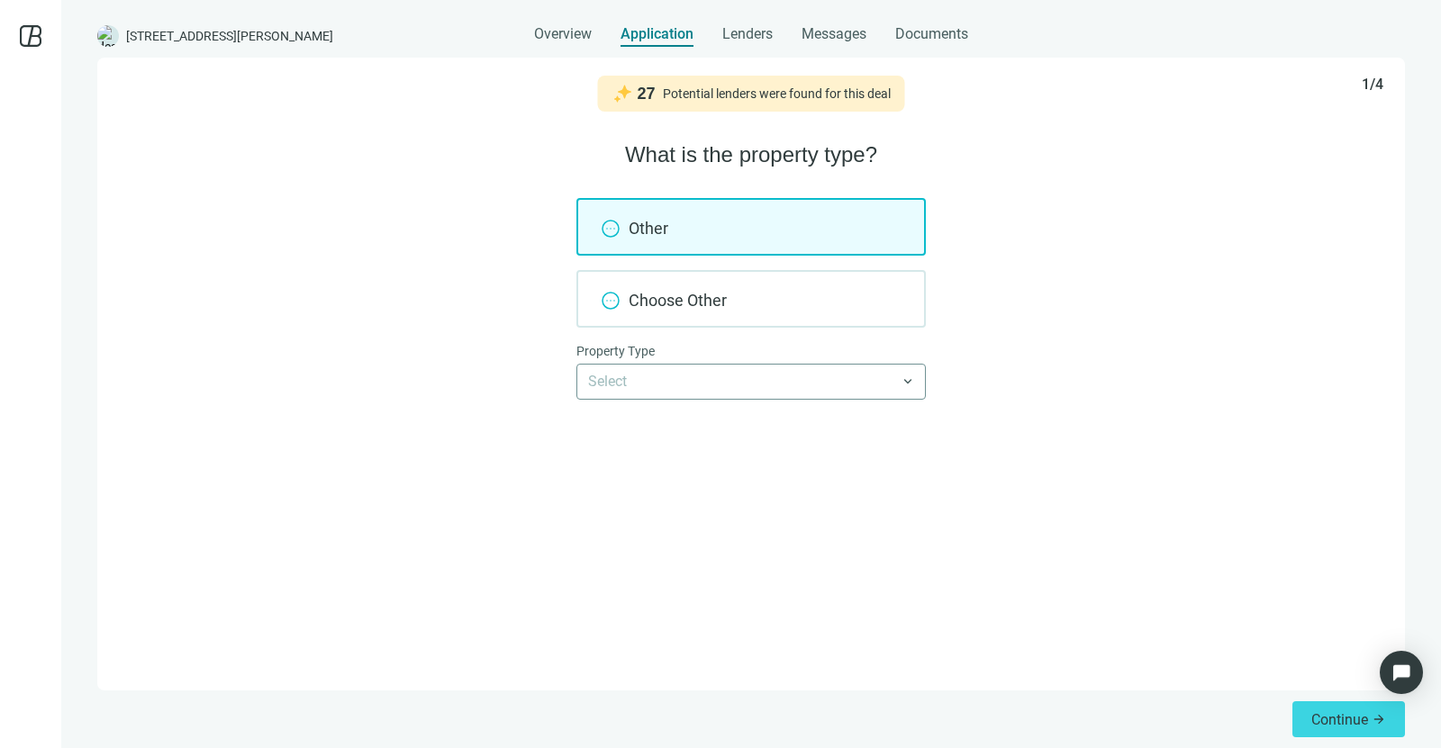
click at [889, 373] on input "search" at bounding box center [743, 382] width 310 height 34
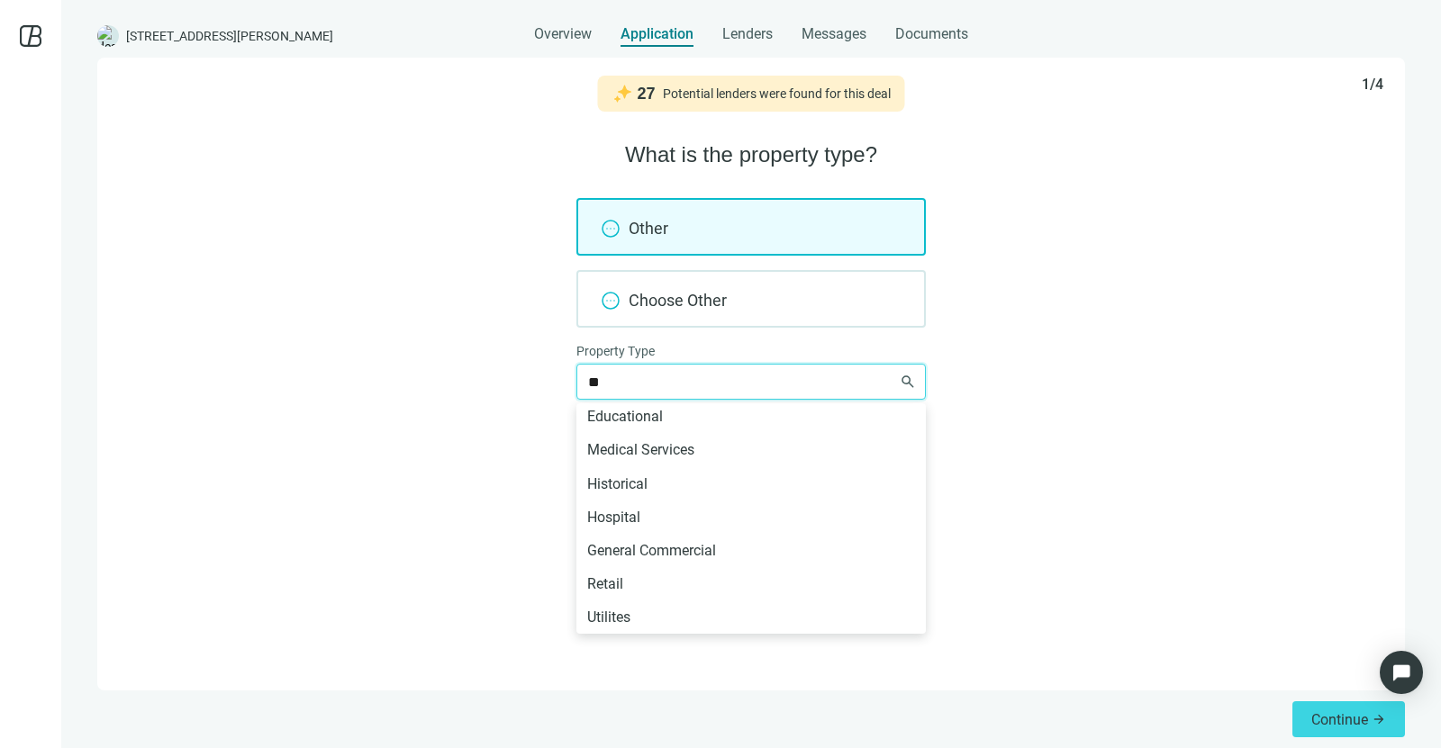
scroll to position [0, 0]
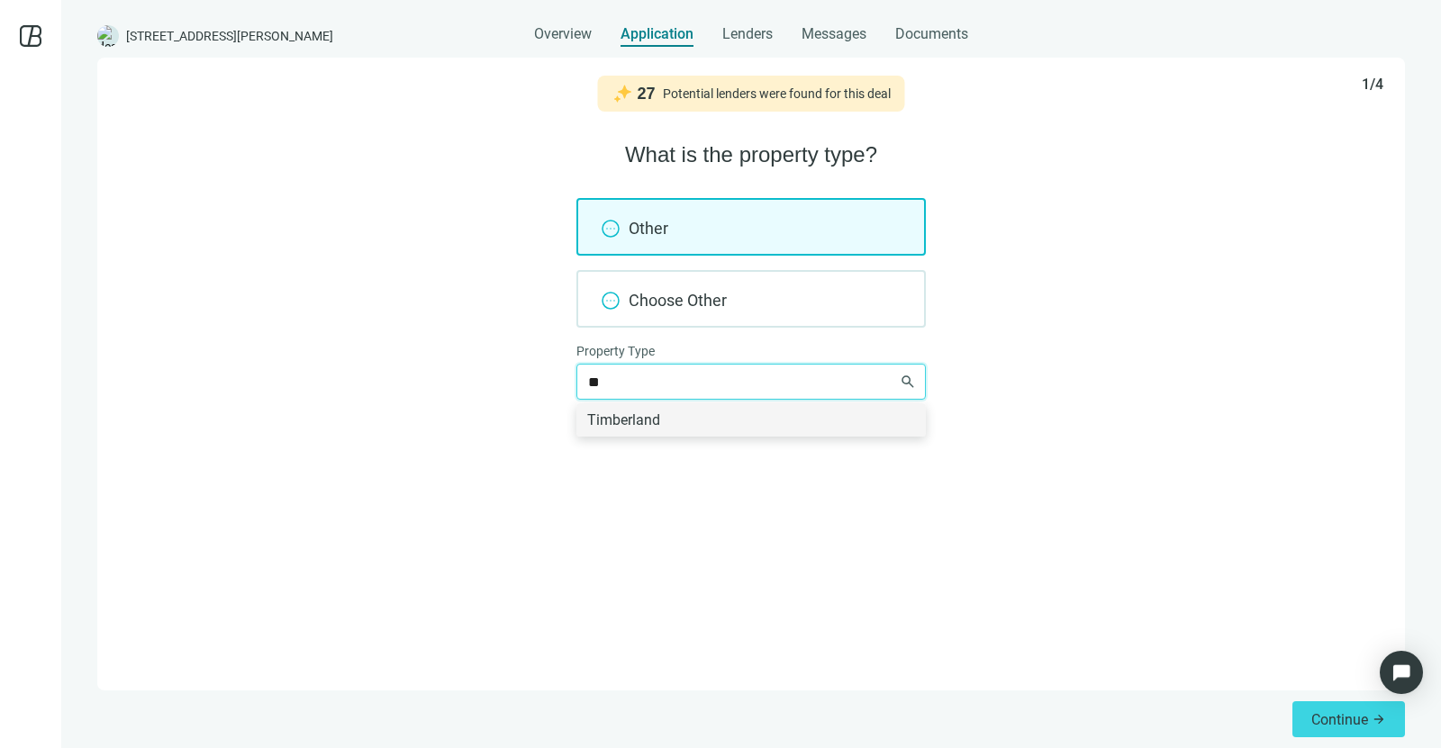
type input "*"
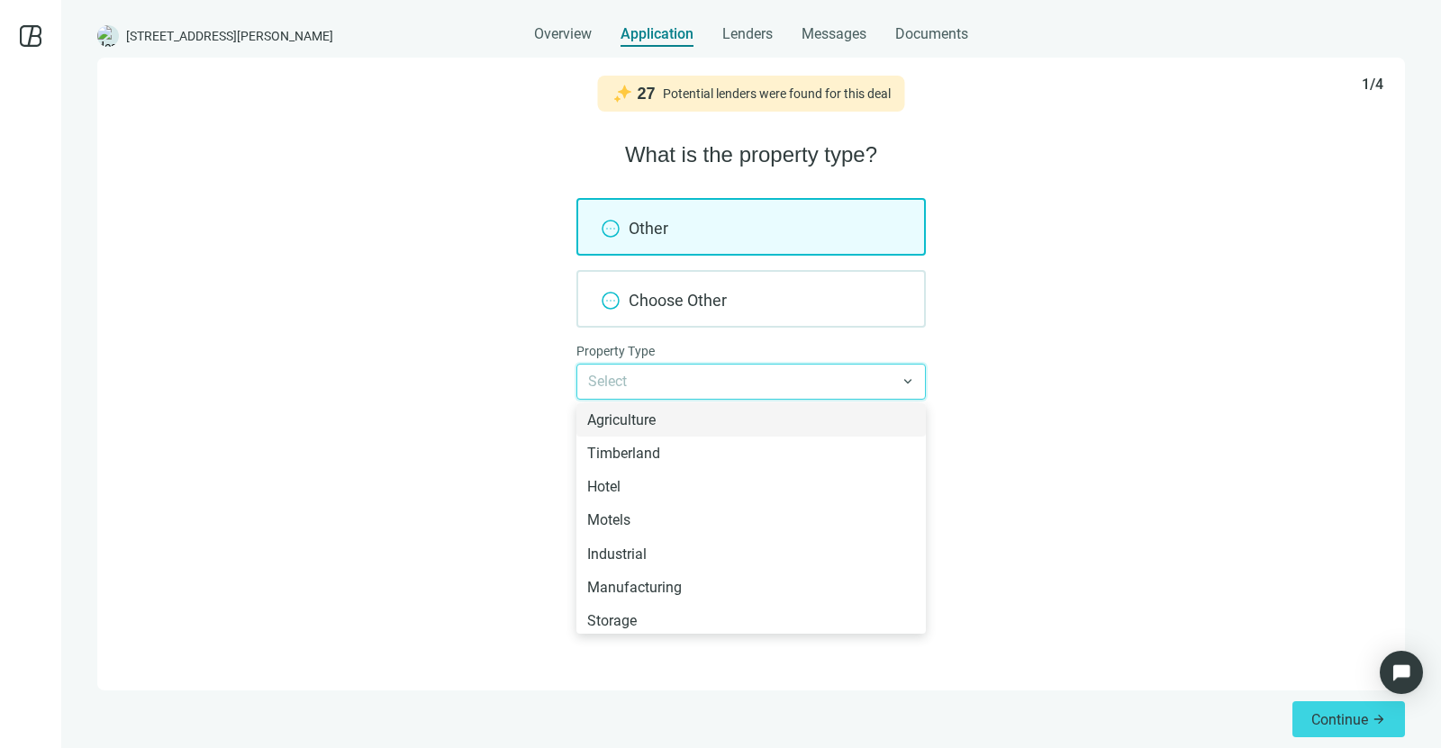
click at [781, 259] on div "Other Choose Other Property Type Select Agriculture Timberland Hotel Motels Ind…" at bounding box center [751, 299] width 1264 height 202
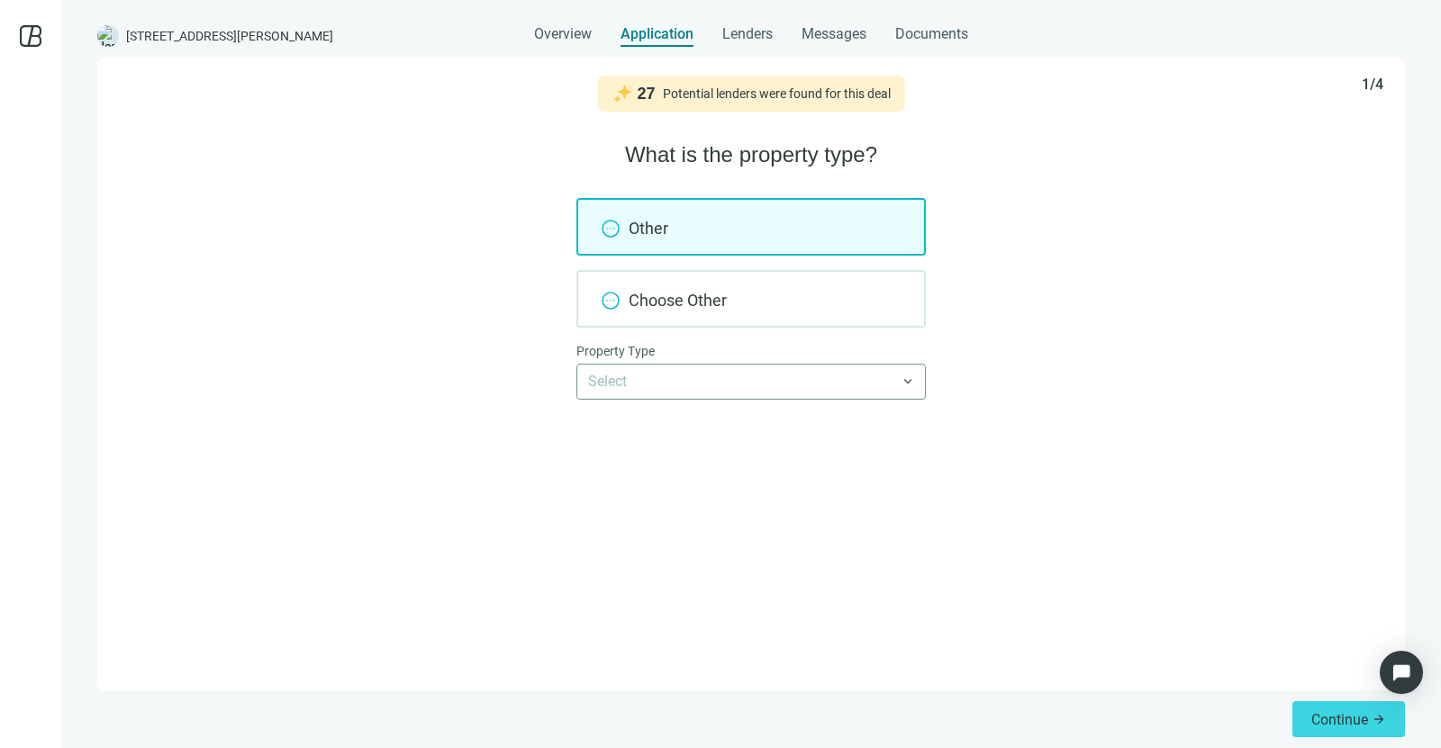
click at [781, 259] on div "Other Choose Other Property Type Select Agriculture Timberland Hotel Motels Ind…" at bounding box center [751, 299] width 1264 height 202
click at [779, 256] on div "Other Choose Other Property Type Select Agriculture Timberland Hotel Motels Ind…" at bounding box center [751, 299] width 1264 height 202
click at [795, 242] on div "Other" at bounding box center [750, 227] width 349 height 58
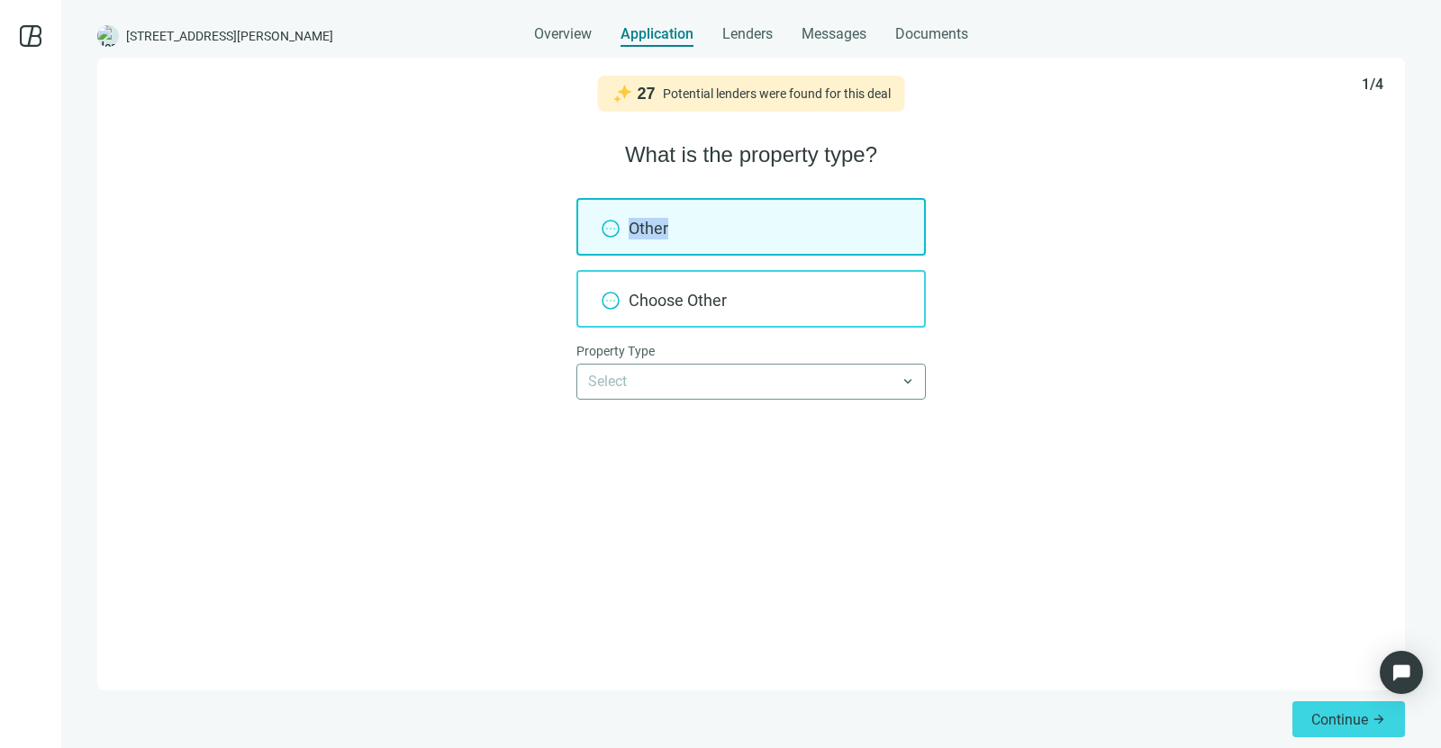
click at [700, 290] on div "Choose Other" at bounding box center [750, 299] width 349 height 58
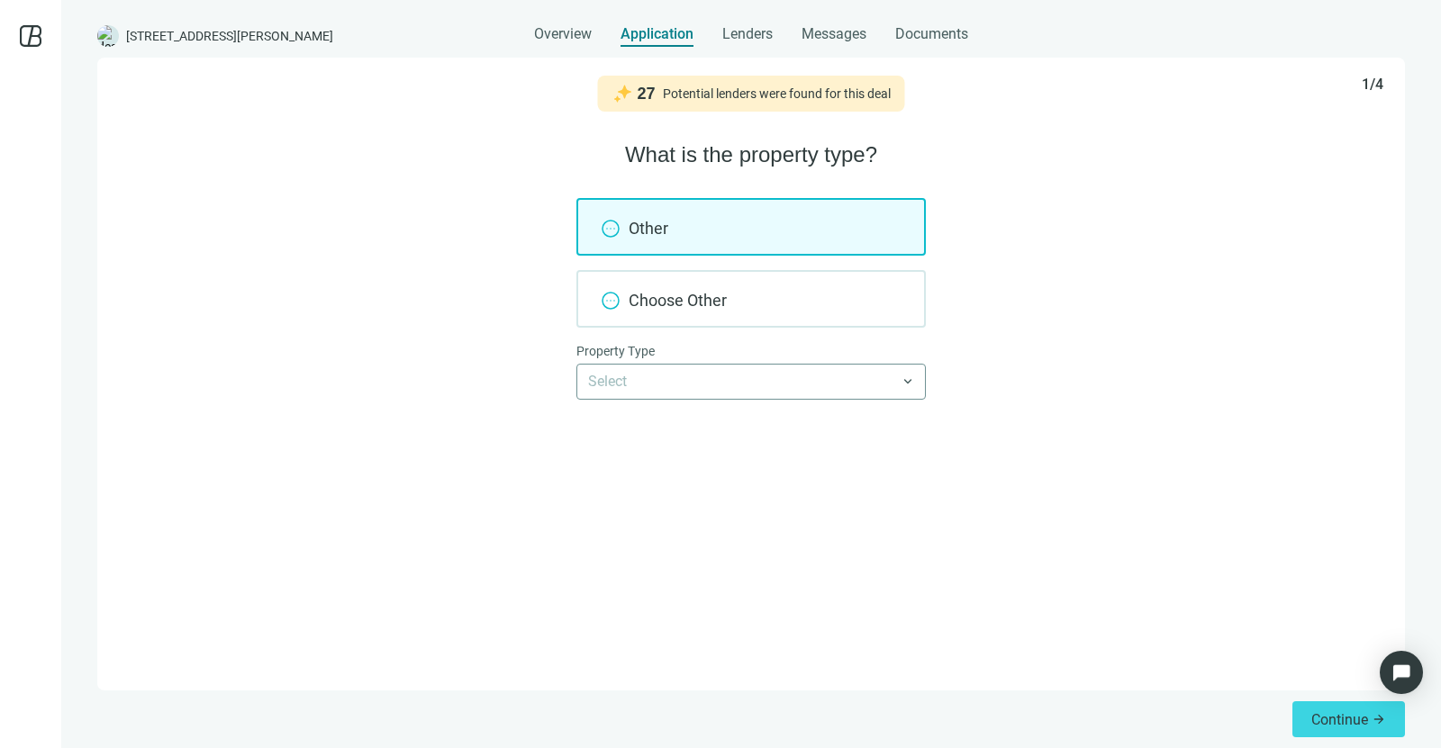
click at [617, 234] on icon at bounding box center [611, 229] width 22 height 22
click at [26, 35] on icon at bounding box center [31, 36] width 22 height 22
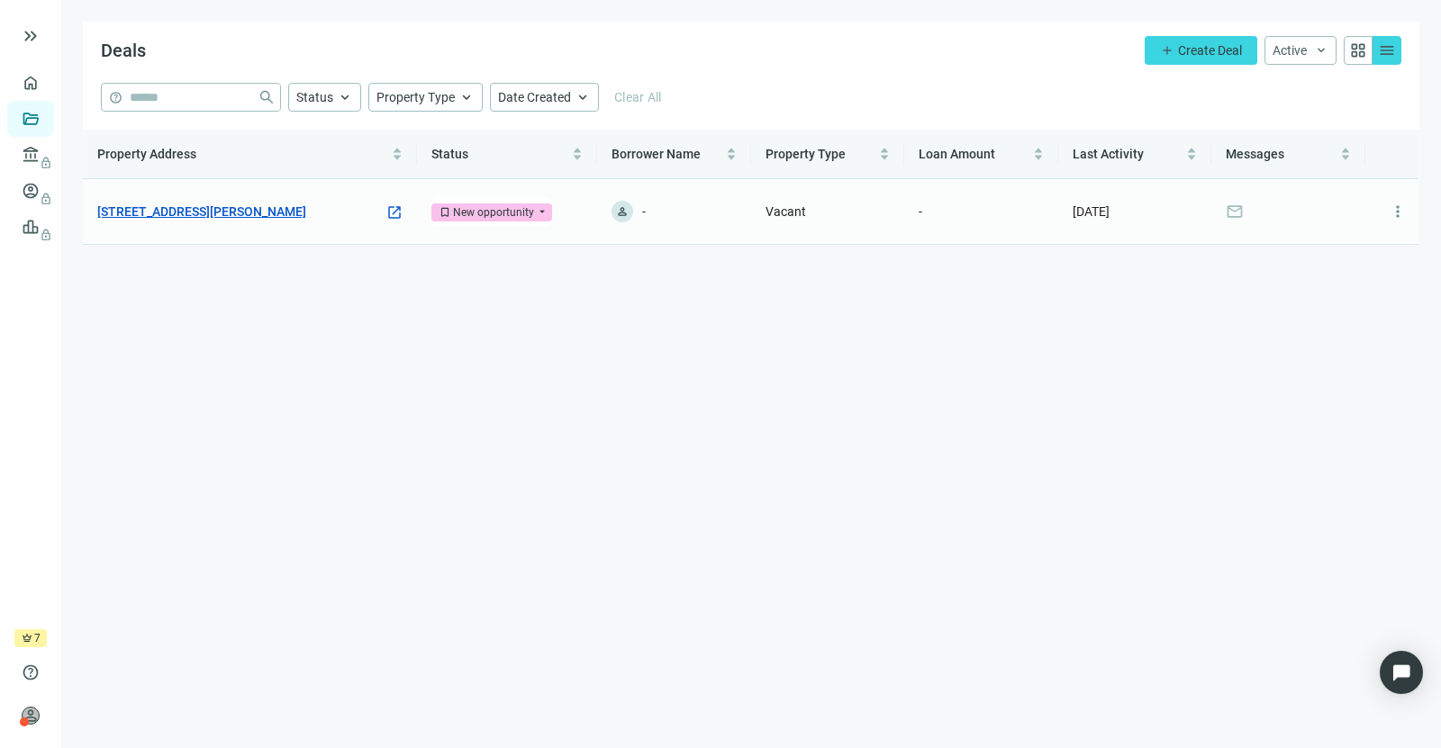
click at [201, 206] on link "1283 N Moore Rd, Chattanooga, TN 37411" at bounding box center [201, 212] width 209 height 20
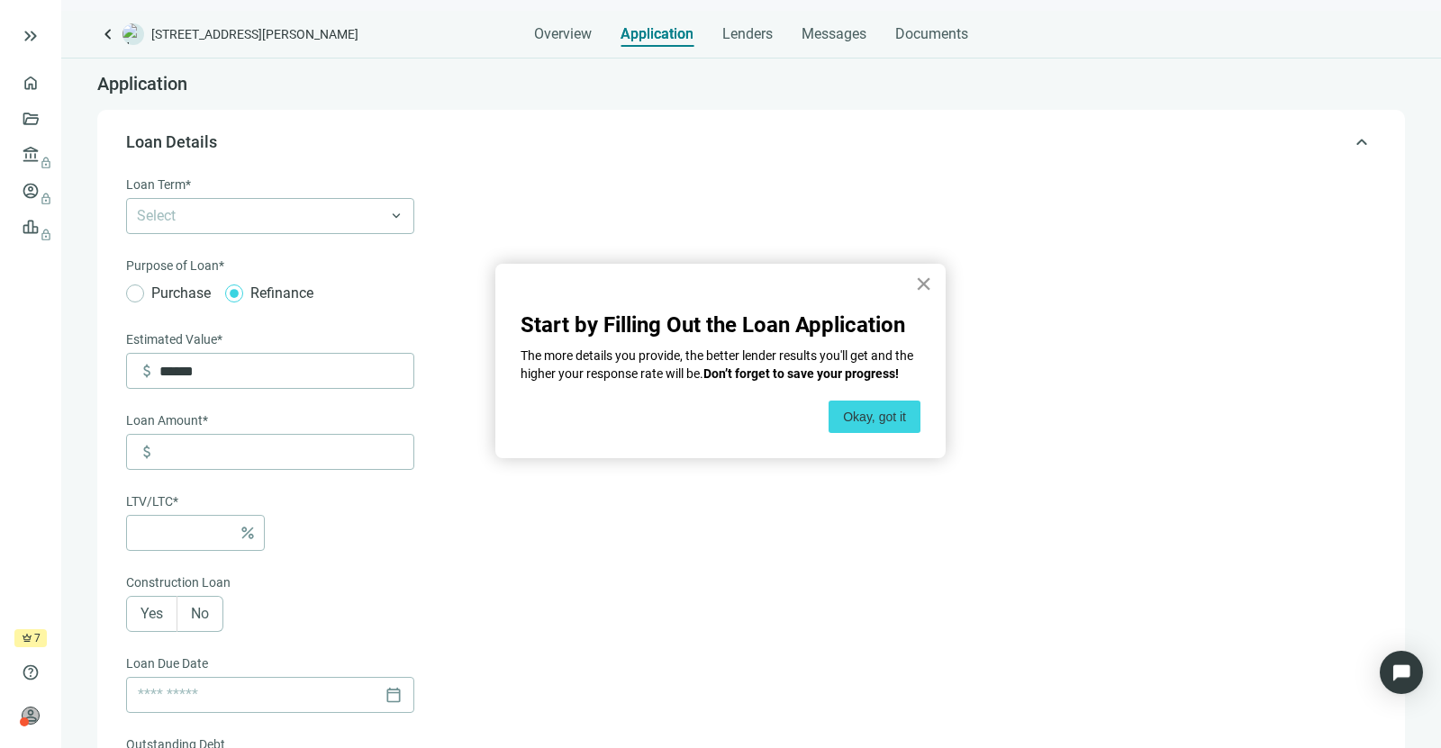
click at [926, 277] on button "×" at bounding box center [923, 283] width 17 height 29
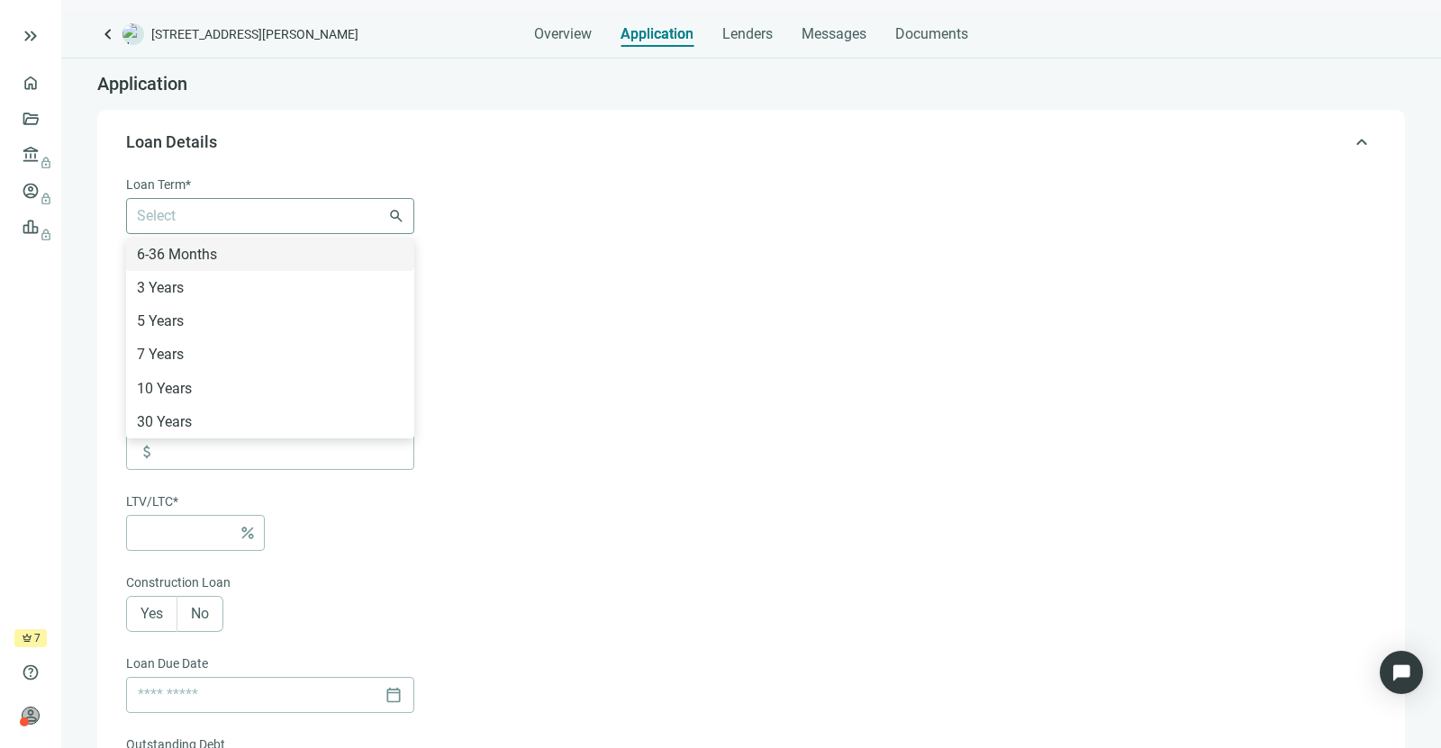
click at [397, 230] on div "Select 6-36 Months 3 Years 5 Years 7 Years 10 Years 30 Years" at bounding box center [270, 216] width 288 height 36
click at [321, 251] on div "6-36 Months" at bounding box center [270, 254] width 267 height 23
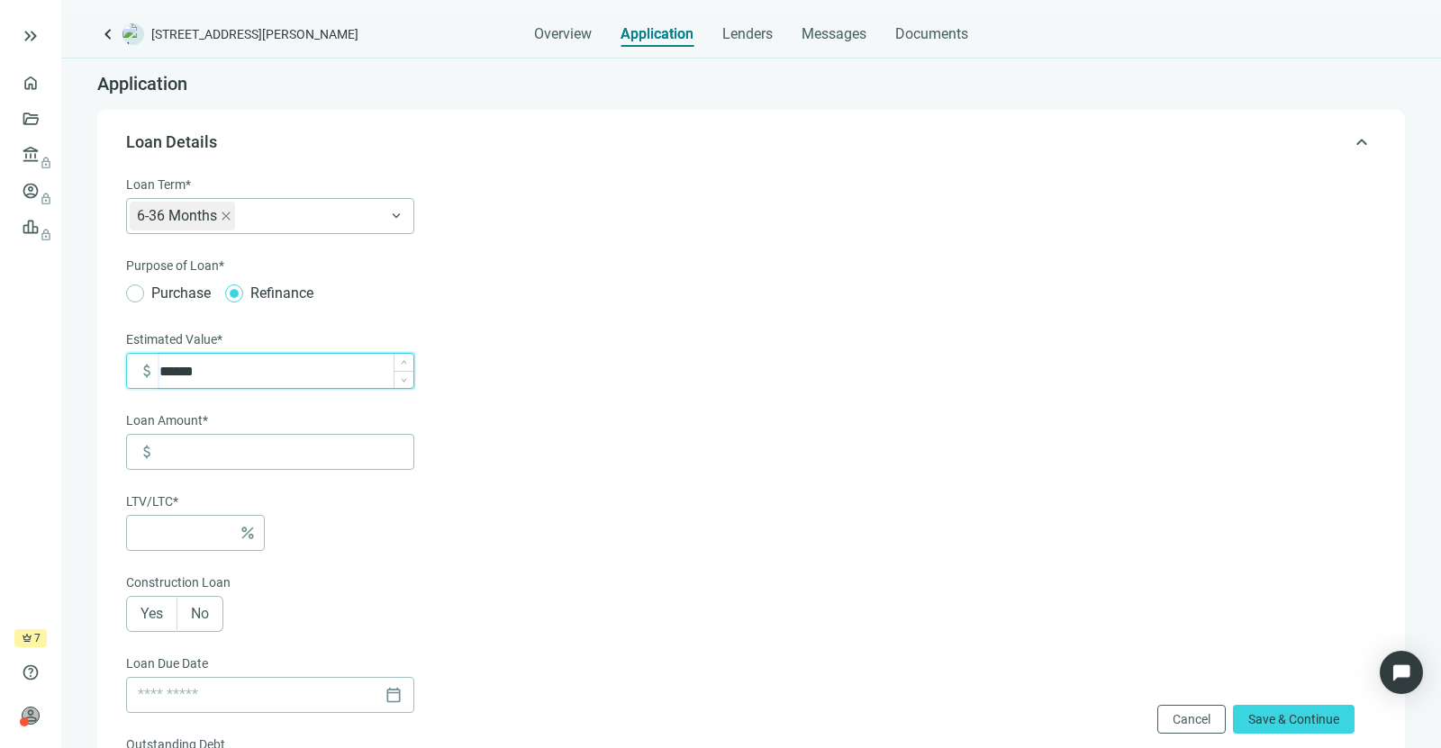
click at [241, 372] on input "******" at bounding box center [286, 371] width 254 height 34
type input "*********"
click at [213, 447] on input at bounding box center [286, 452] width 254 height 34
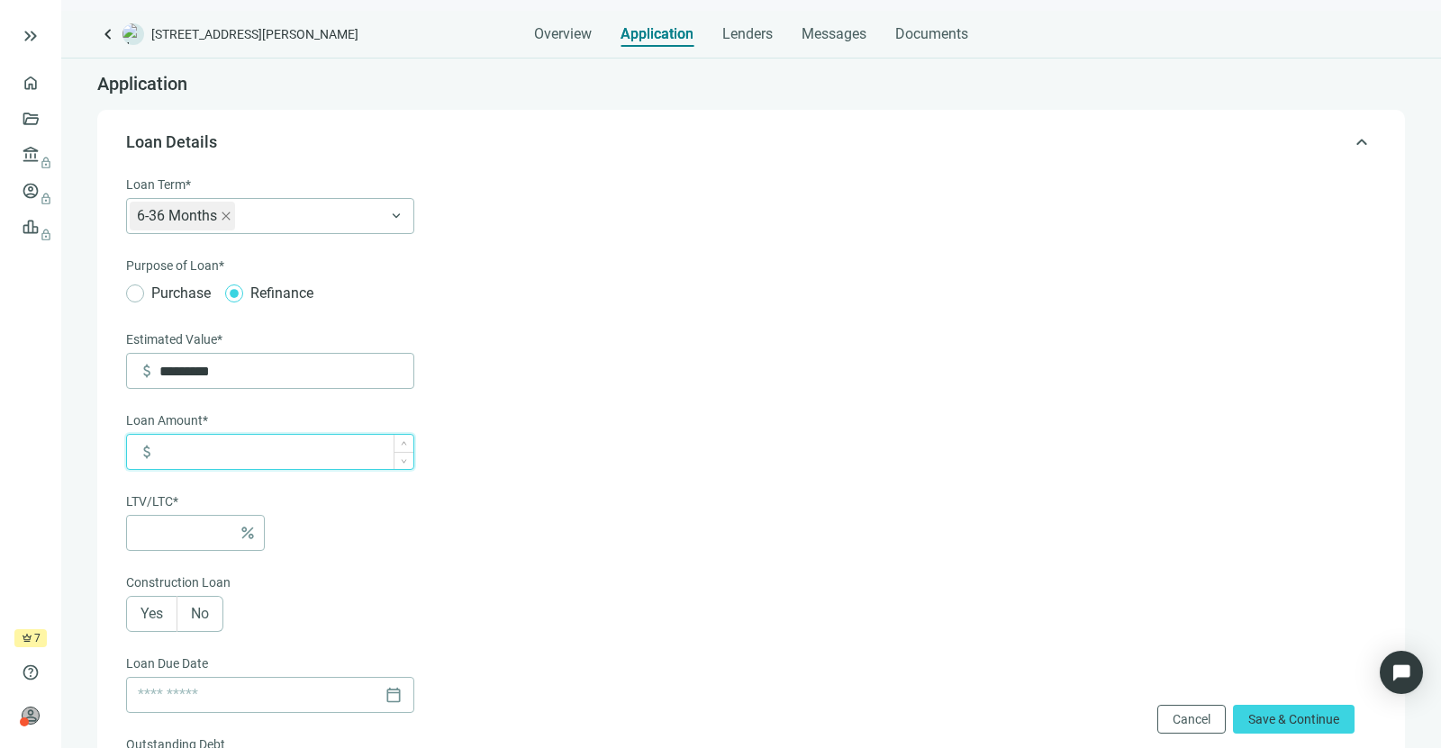
type input "*"
type input "*****"
type input "***"
type input "******"
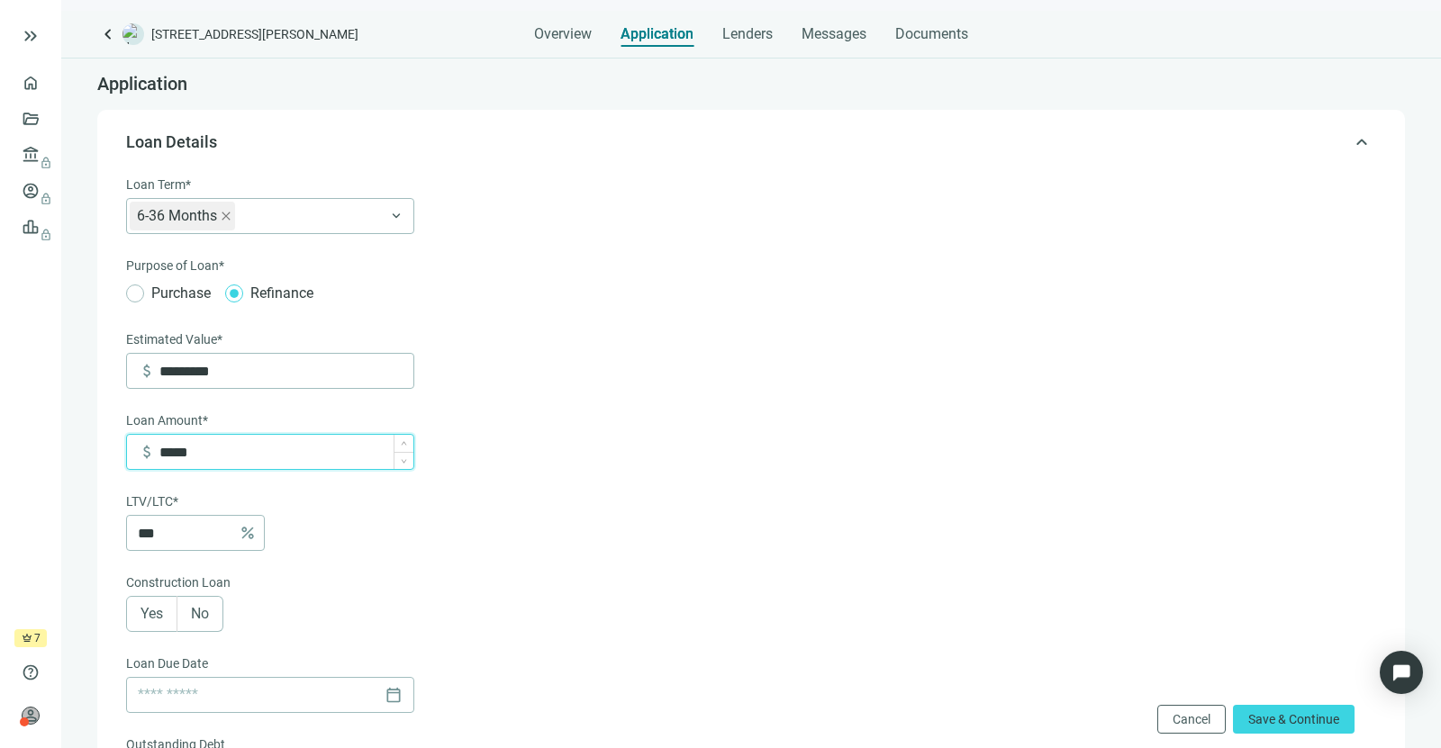
type input "***"
type input "*******"
type input "***"
type input "*********"
type input "****"
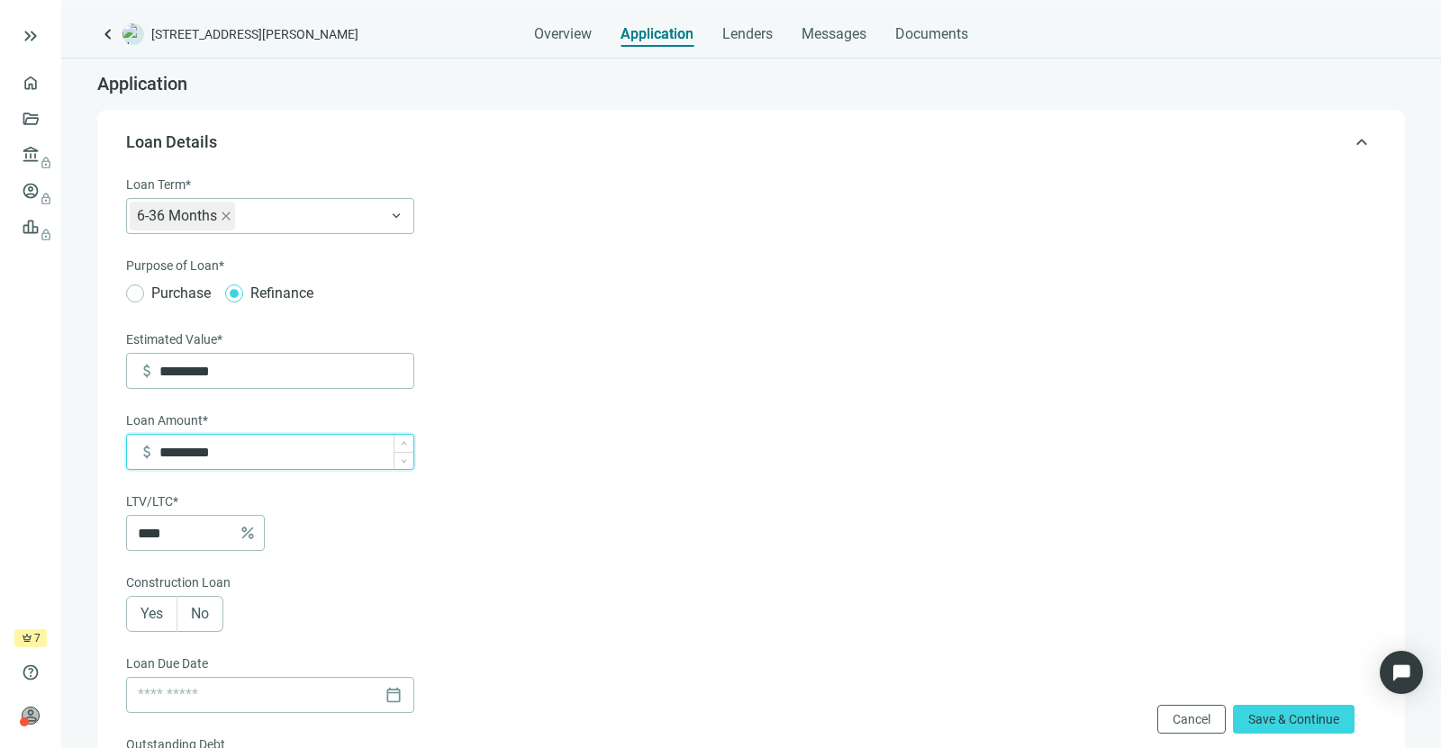
click at [174, 454] on input "*********" at bounding box center [286, 452] width 254 height 34
click at [358, 558] on div "Loan Term* 6-36 Months 6-36 Months 3 Years 5 Years 7 Years 10 Years 30 Years ke…" at bounding box center [270, 403] width 288 height 457
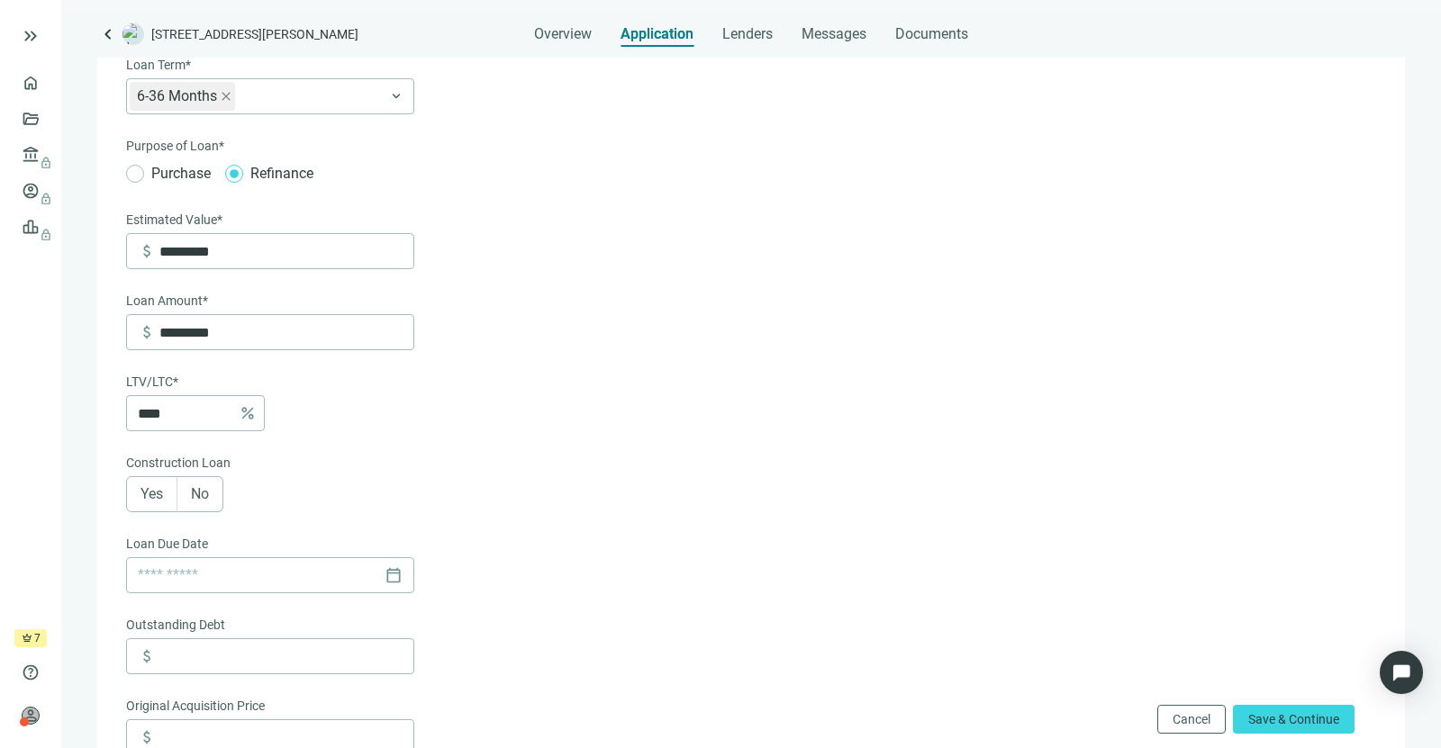
scroll to position [136, 0]
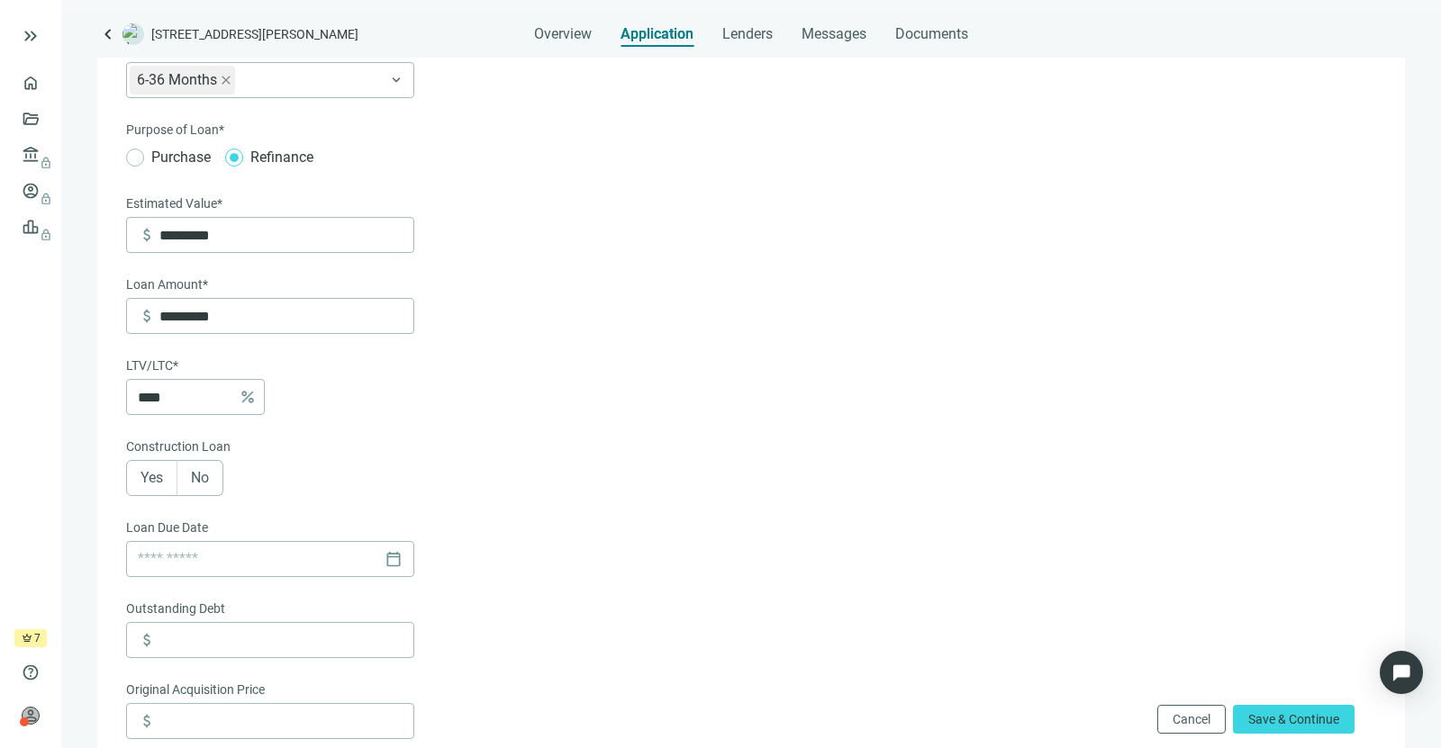
click at [152, 472] on span "Yes" at bounding box center [151, 477] width 23 height 17
type input "*********"
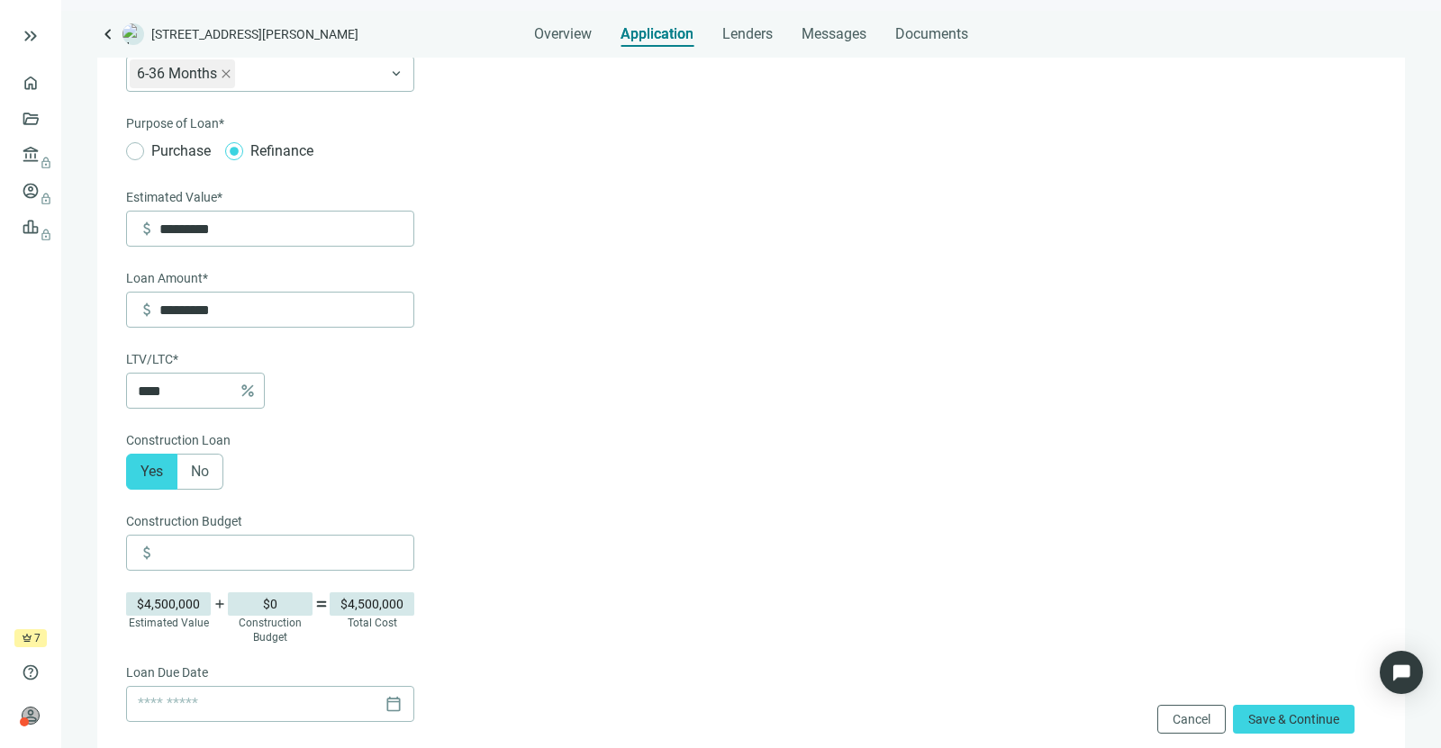
scroll to position [152, 0]
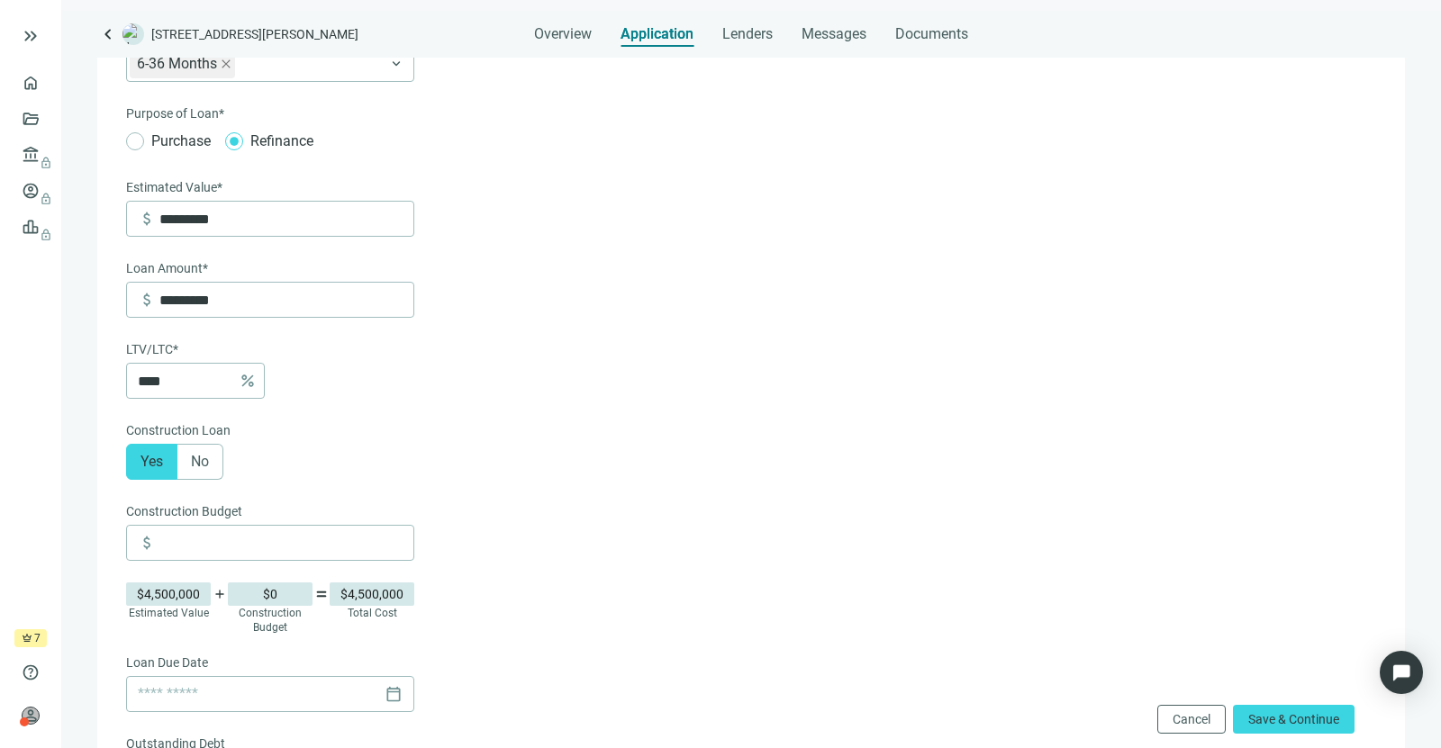
click at [189, 447] on label "No" at bounding box center [200, 462] width 46 height 36
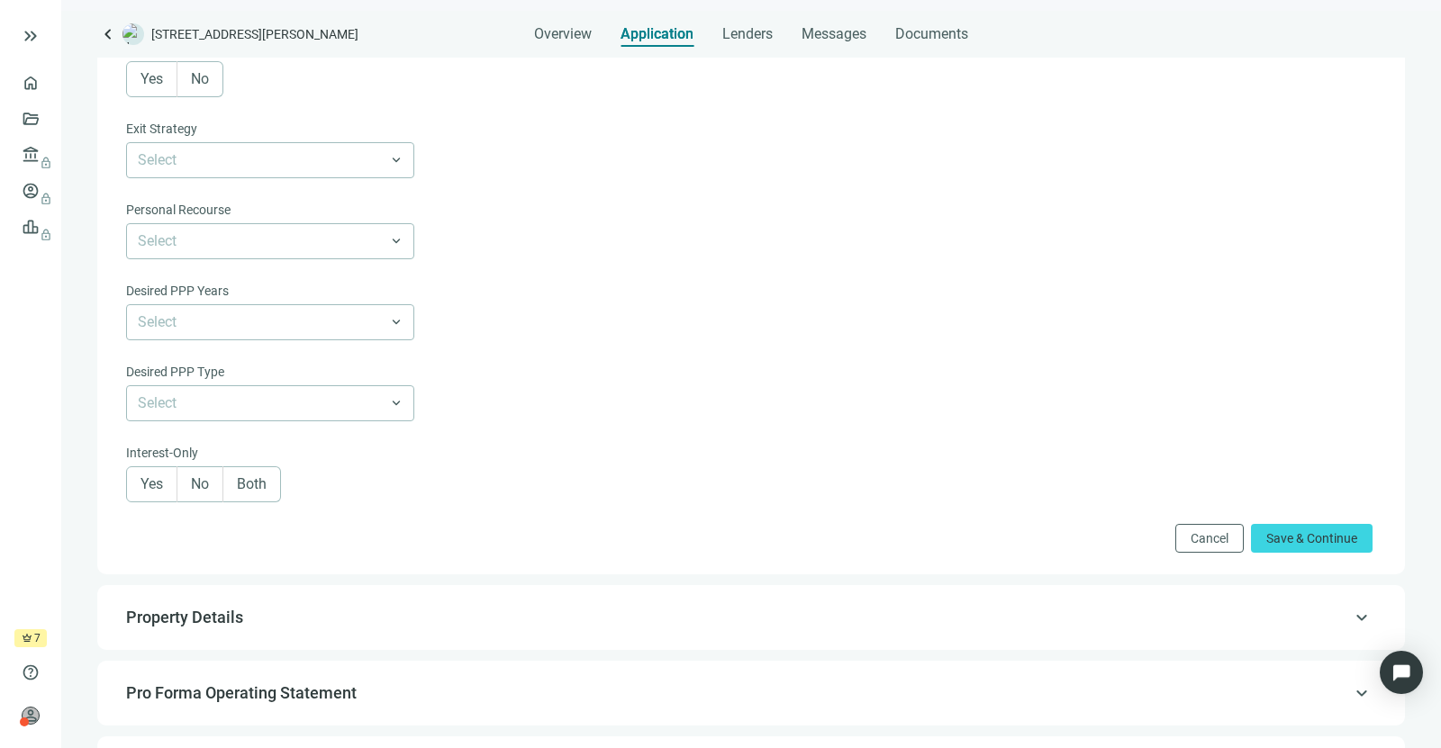
scroll to position [948, 0]
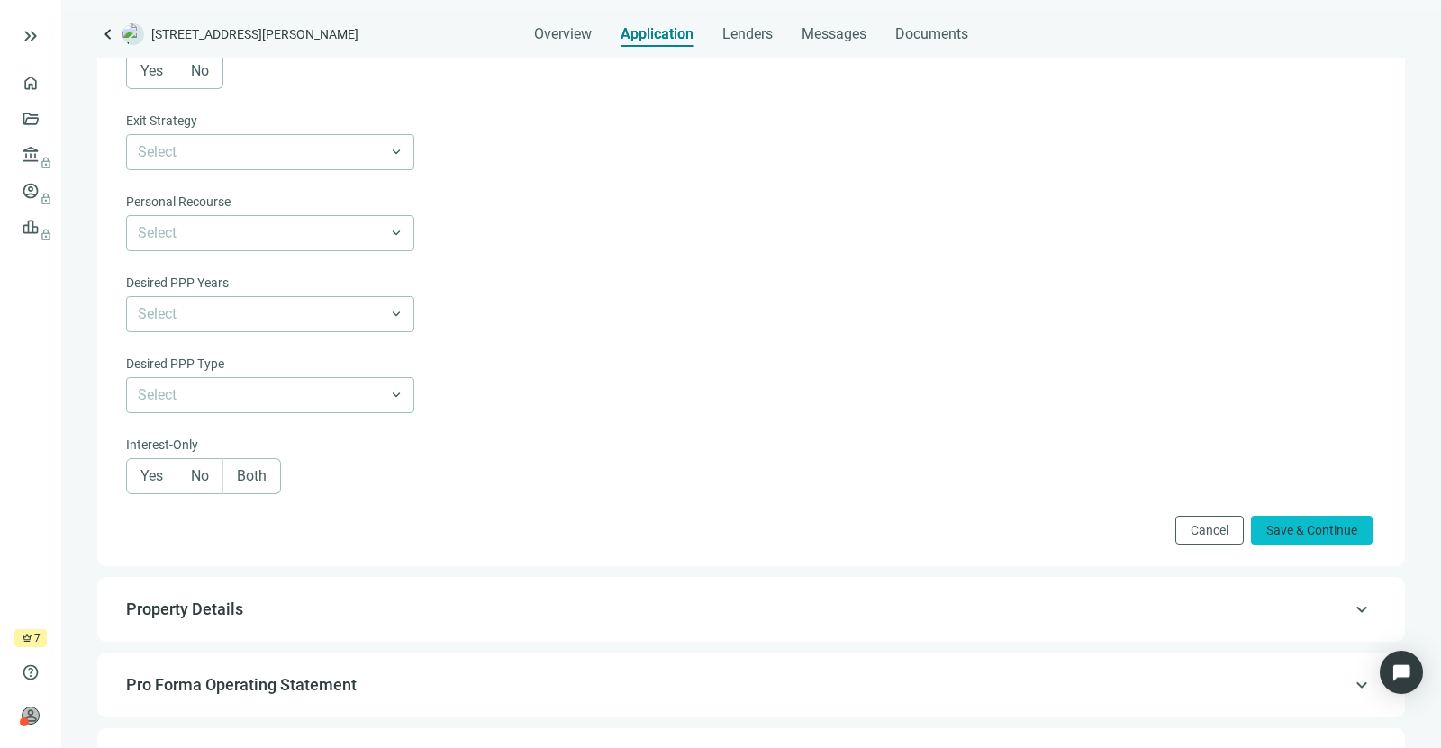
click at [1298, 516] on button "Save & Continue" at bounding box center [1312, 530] width 122 height 29
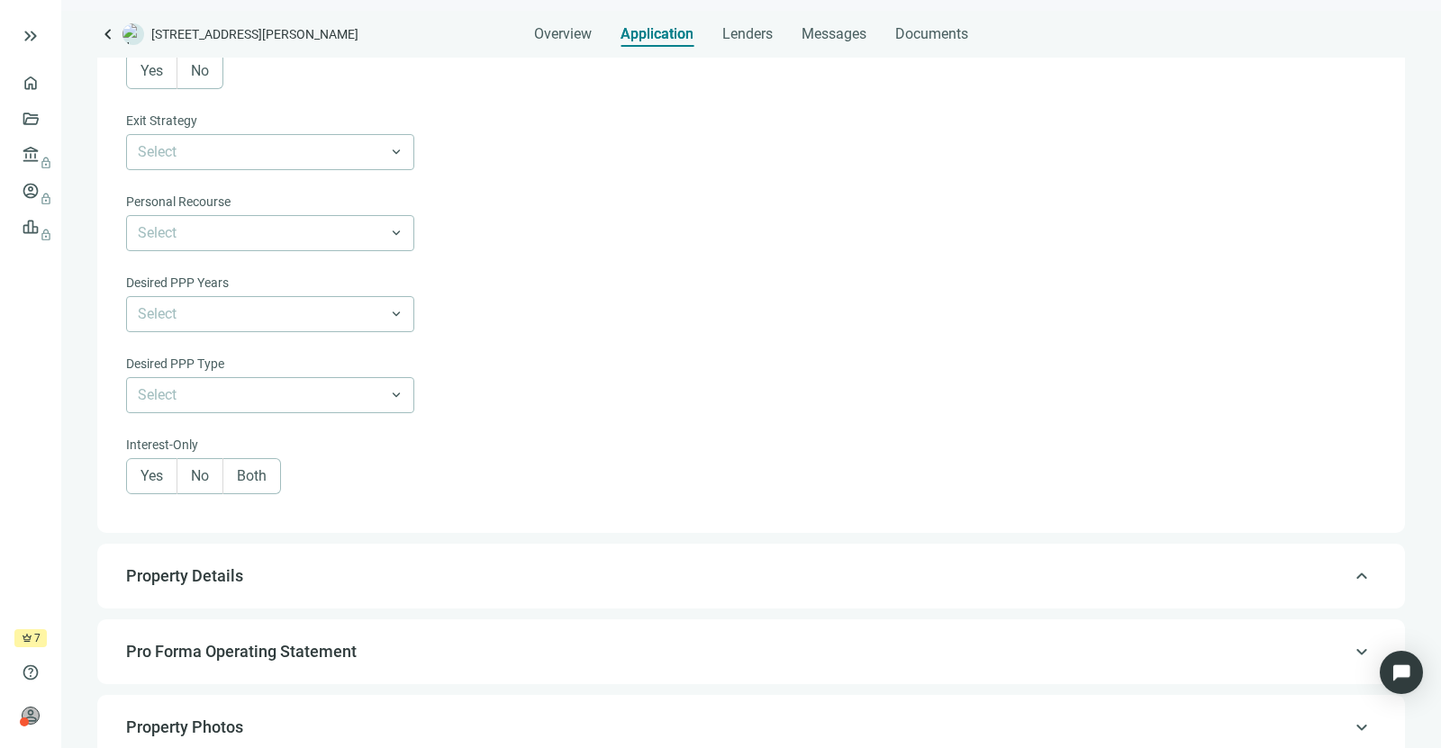
type input "*****"
type input "*******"
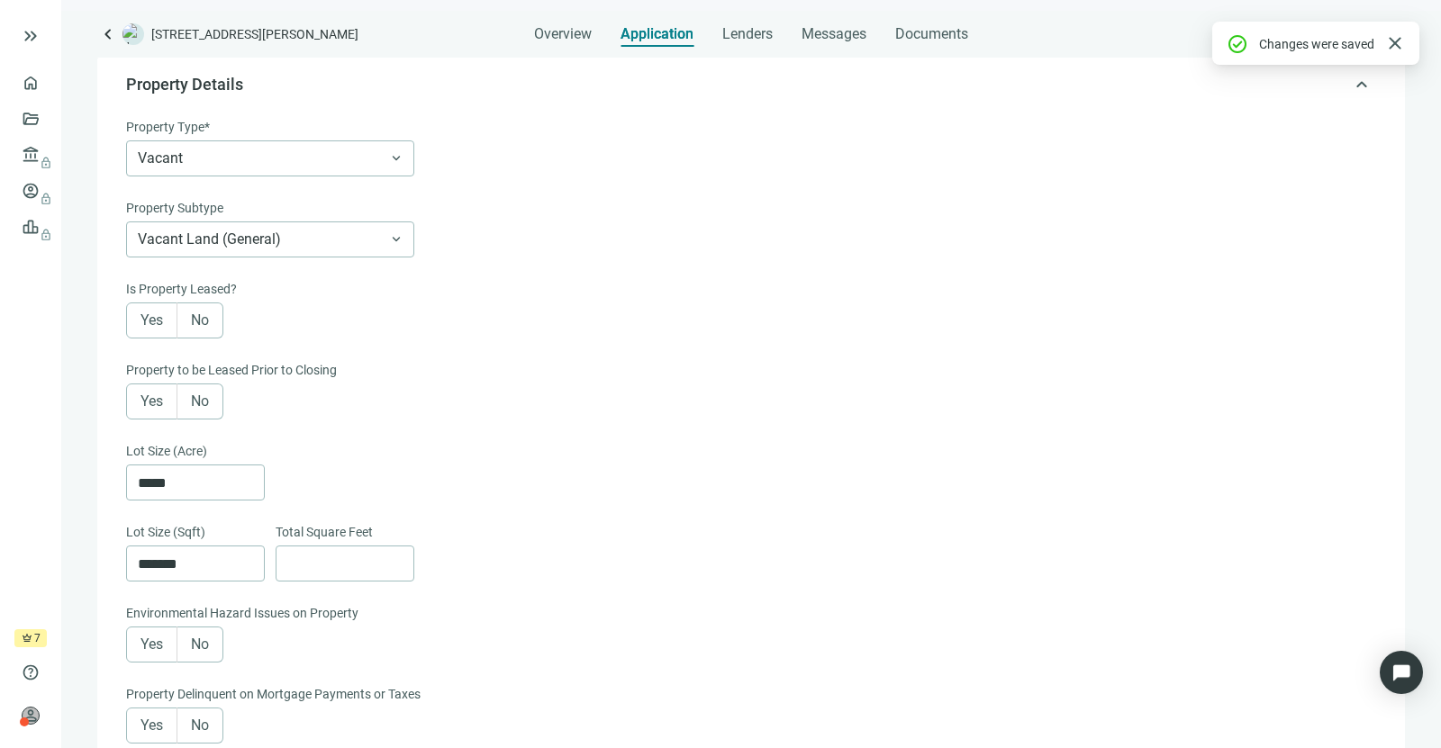
scroll to position [128, 0]
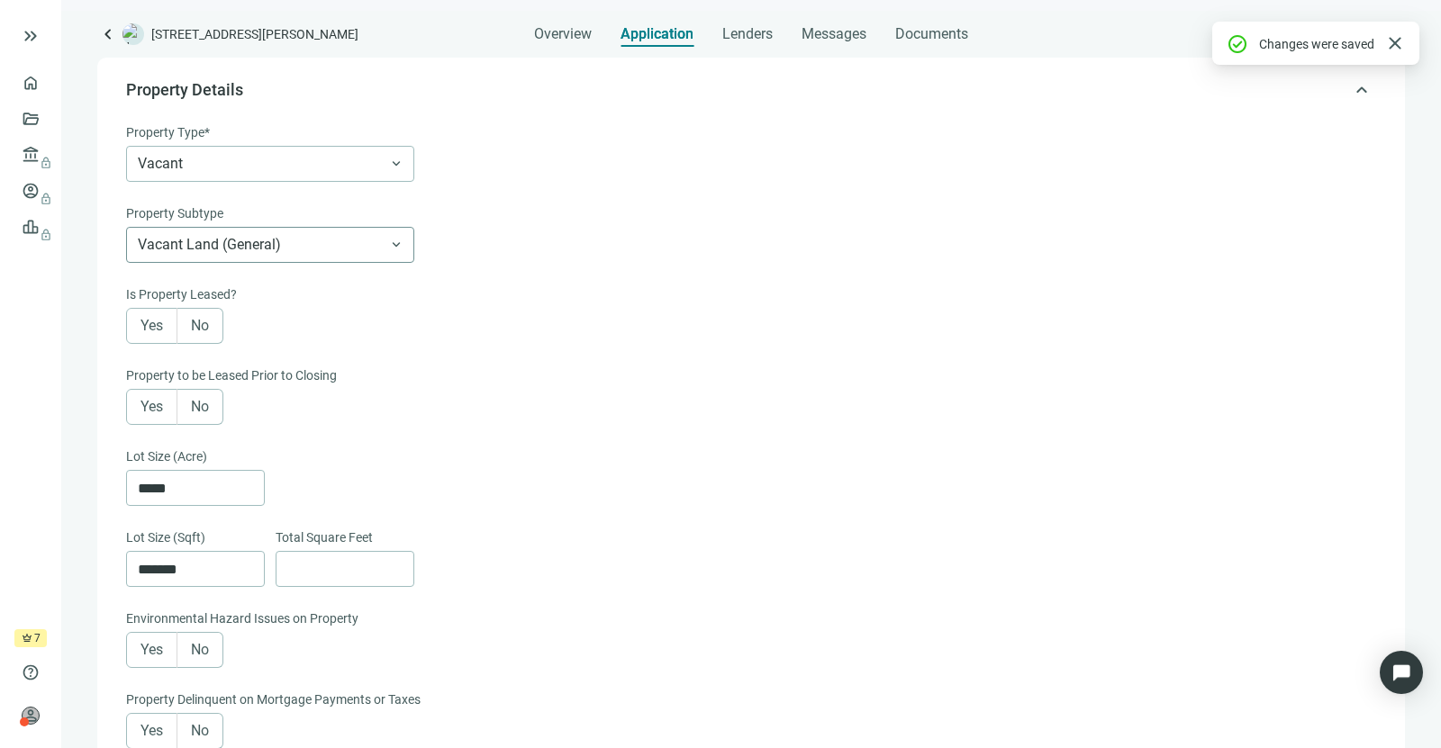
click at [397, 256] on span "Vacant Land (General)" at bounding box center [270, 245] width 265 height 34
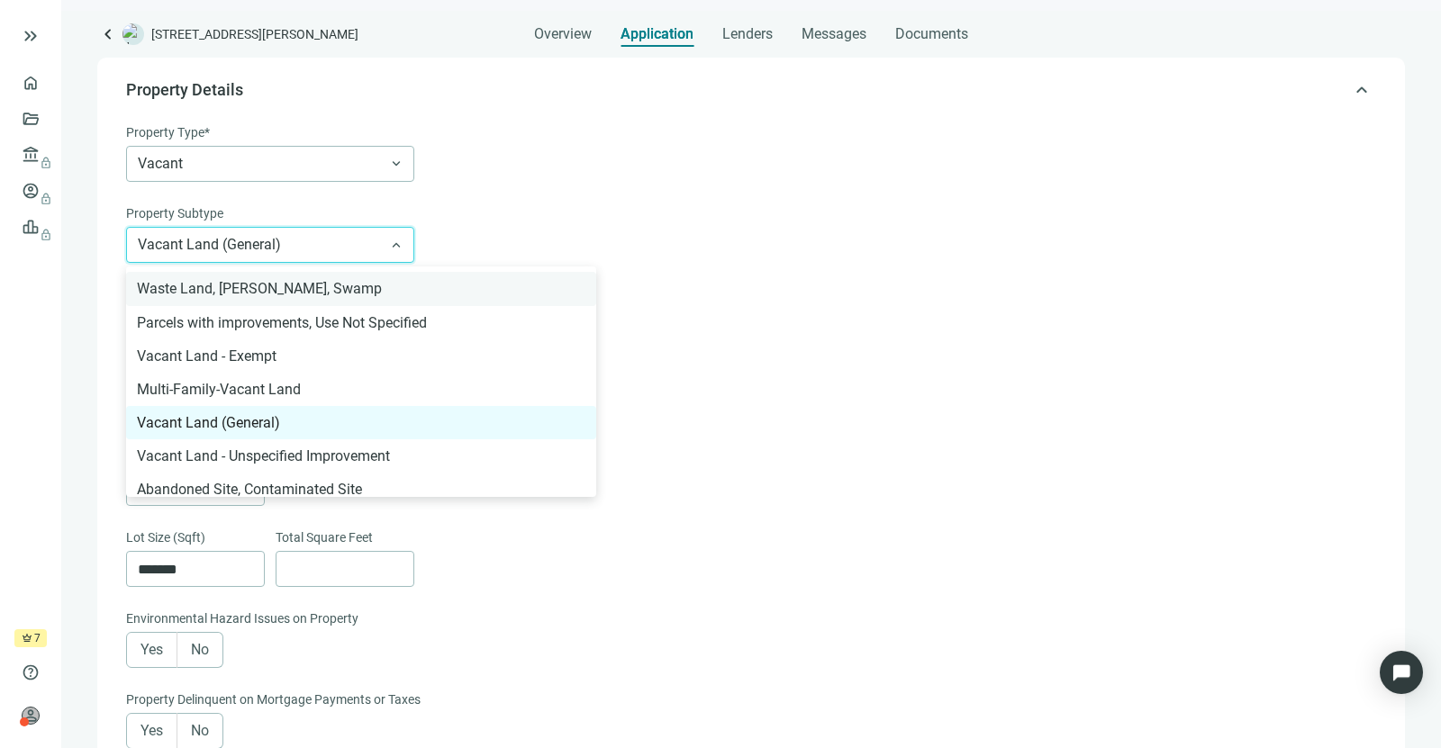
scroll to position [0, 0]
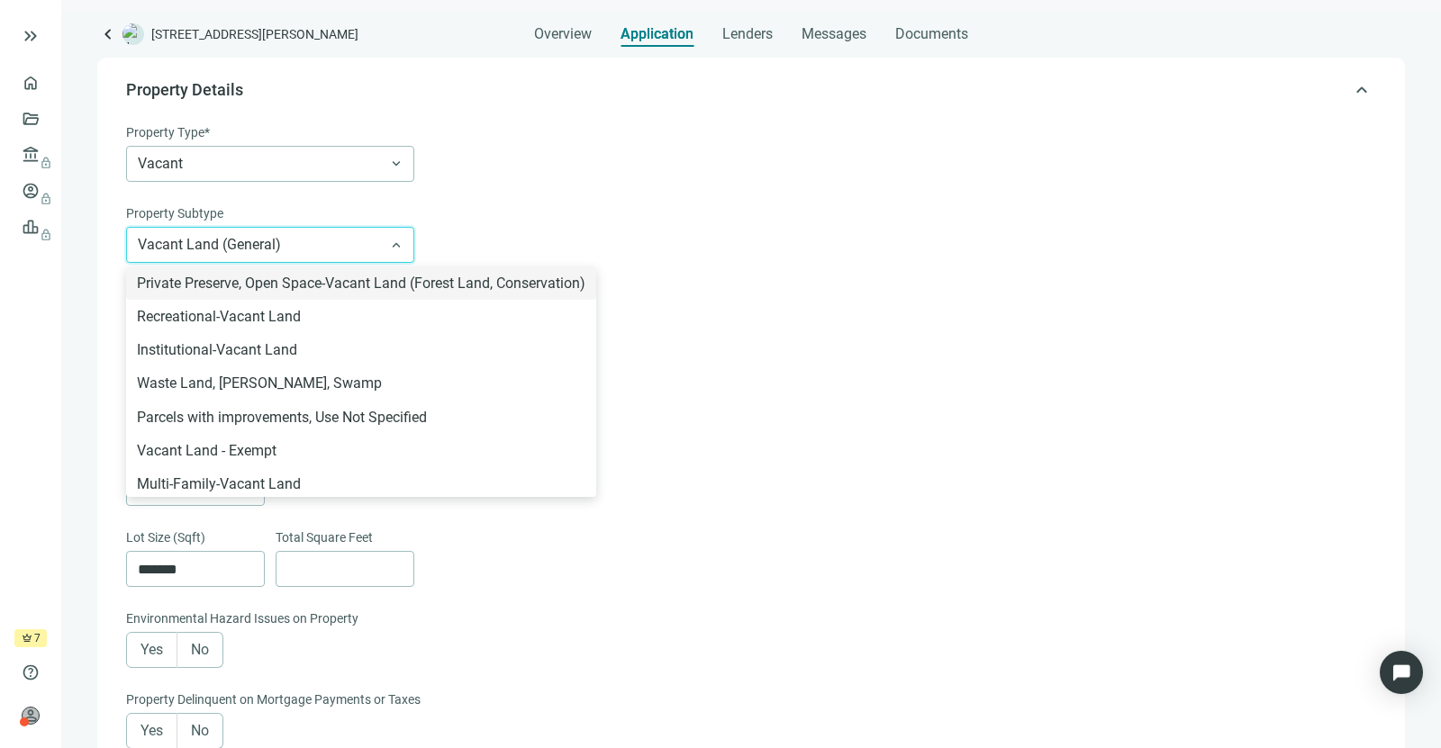
click at [530, 164] on div "Vacant keyboard_arrow_down" at bounding box center [749, 164] width 1246 height 36
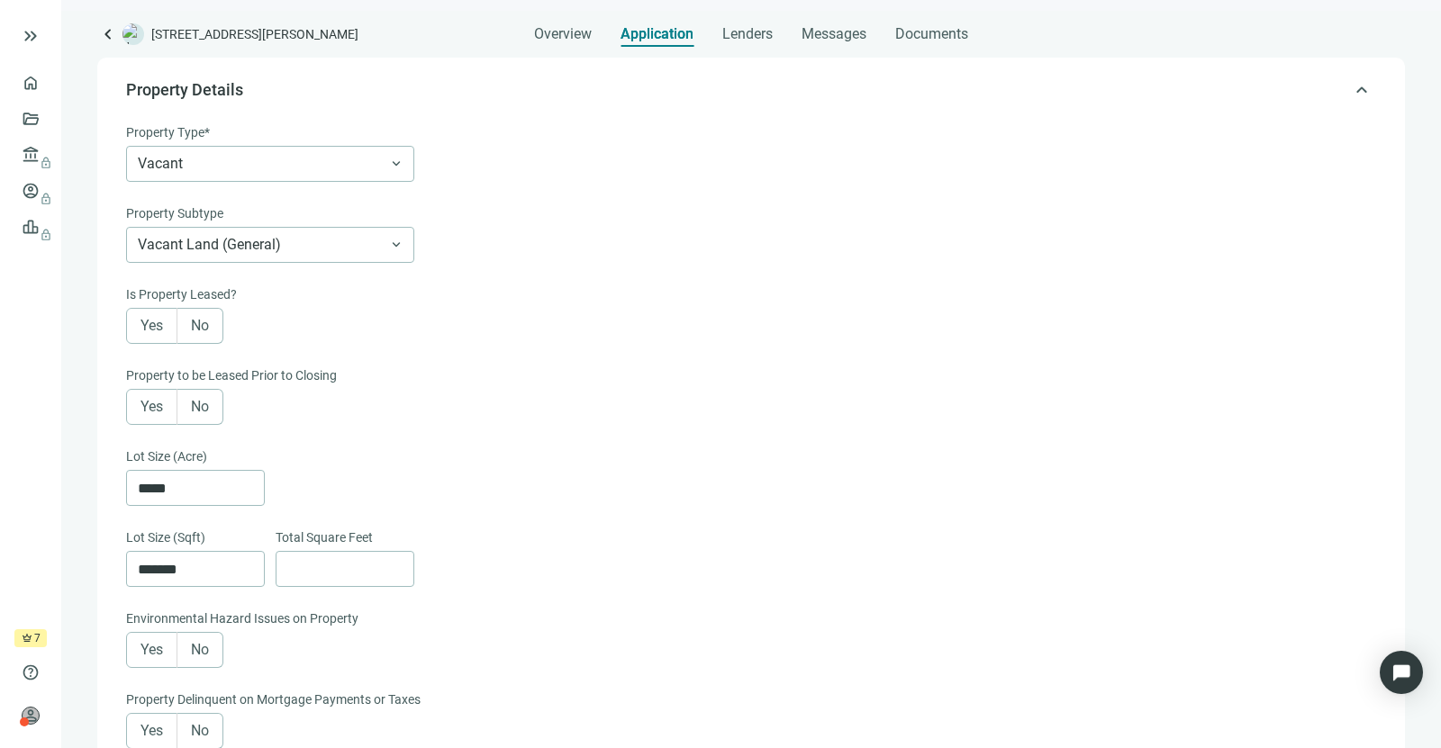
click at [209, 324] on span "No" at bounding box center [200, 325] width 18 height 17
click at [210, 387] on div "Property to be Leased Prior to Closing" at bounding box center [749, 377] width 1246 height 23
click at [209, 403] on span "No" at bounding box center [200, 406] width 18 height 17
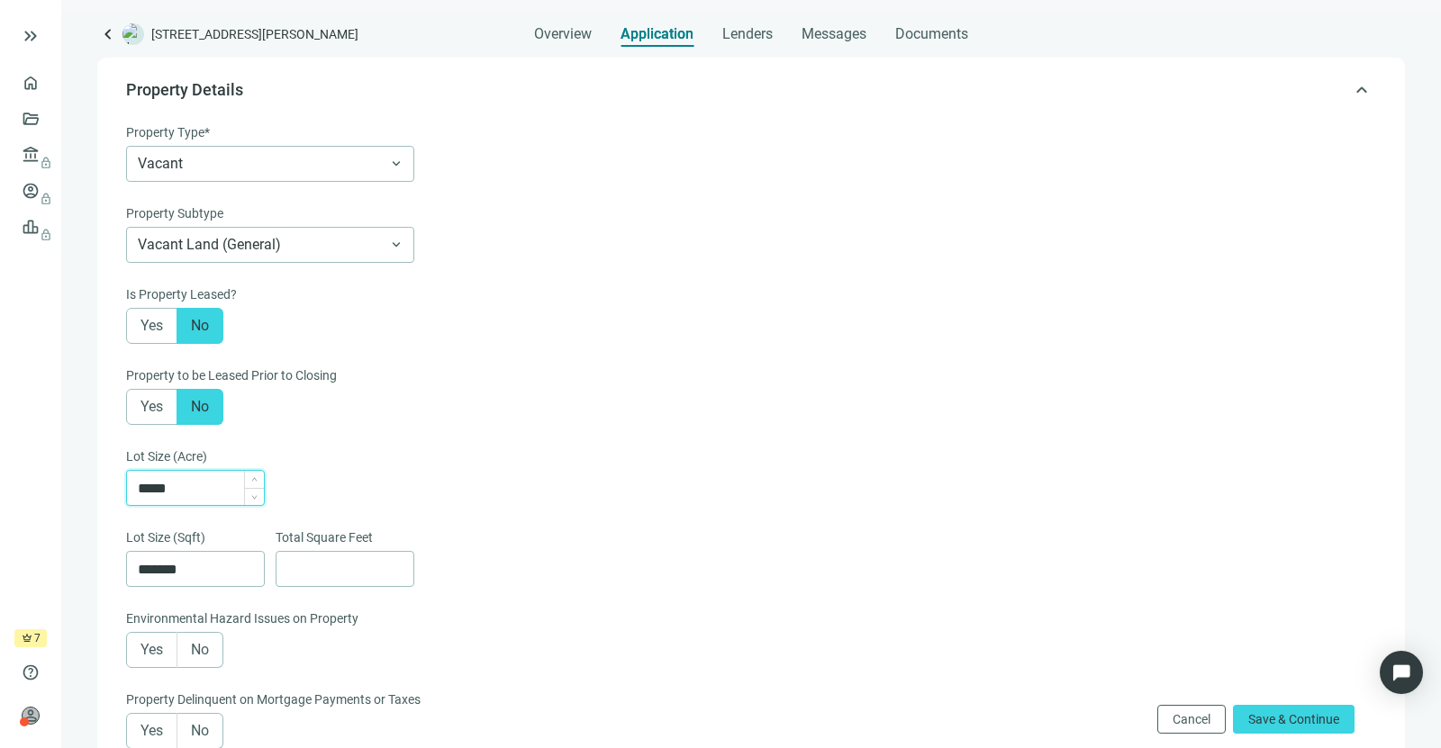
click at [221, 486] on input "*****" at bounding box center [201, 488] width 126 height 34
type input "**"
click at [432, 475] on div "**" at bounding box center [749, 488] width 1246 height 36
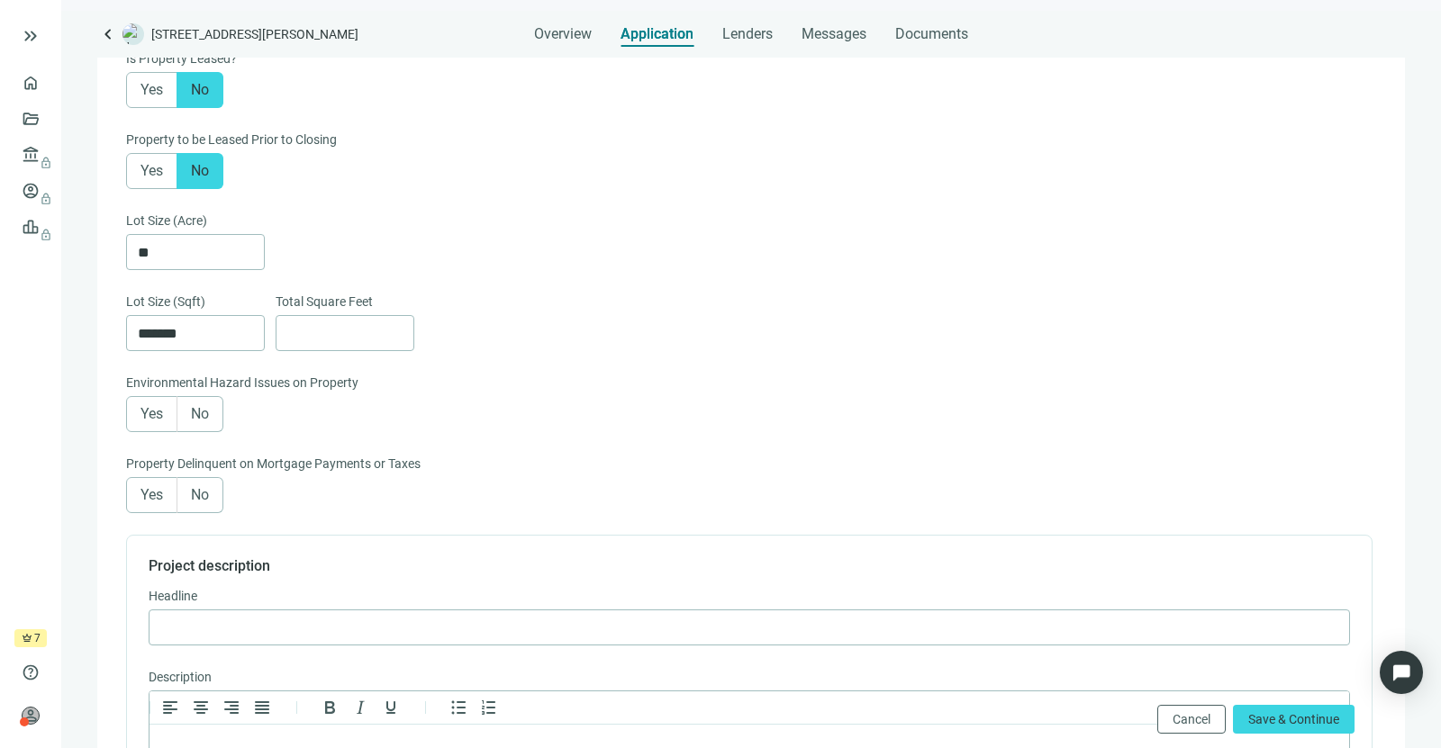
scroll to position [405, 0]
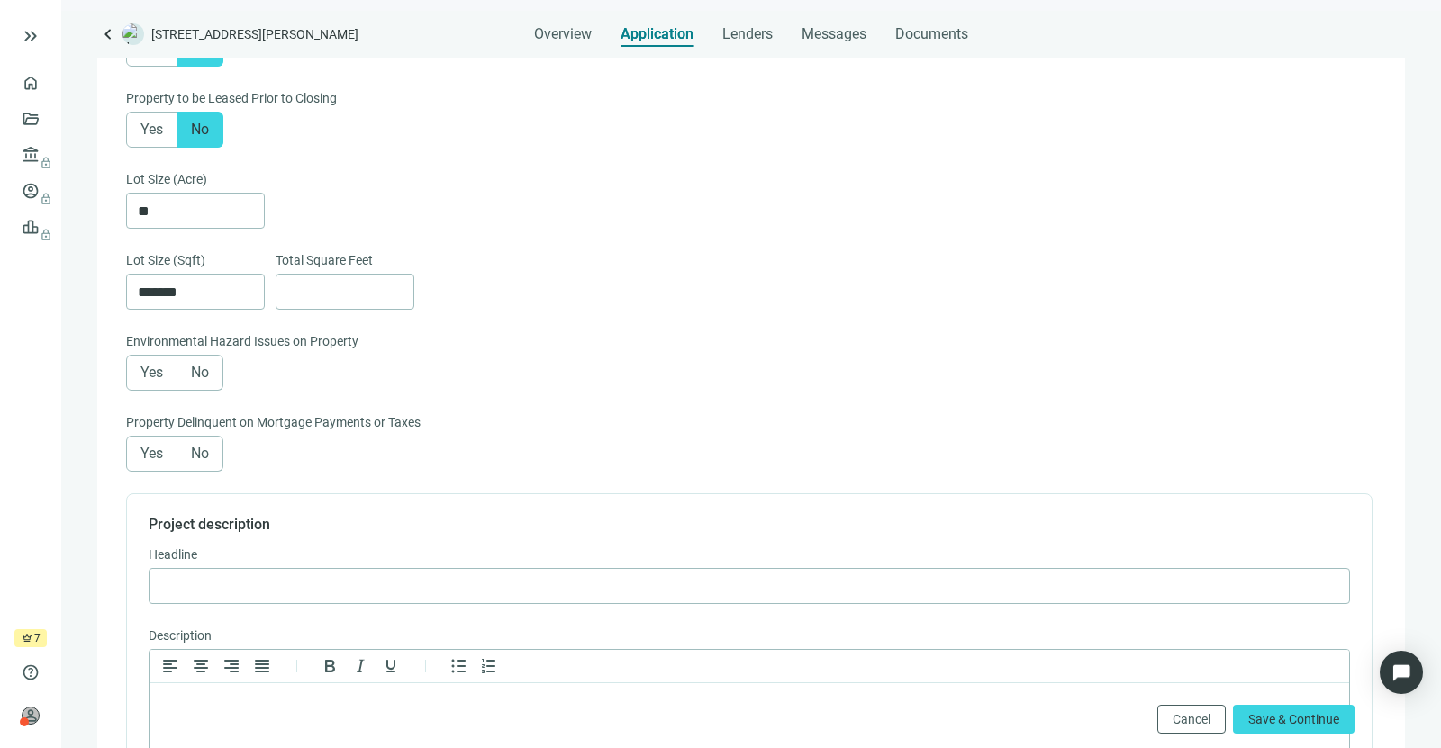
click at [208, 365] on span "No" at bounding box center [200, 372] width 18 height 17
click at [213, 447] on label "No" at bounding box center [200, 454] width 46 height 36
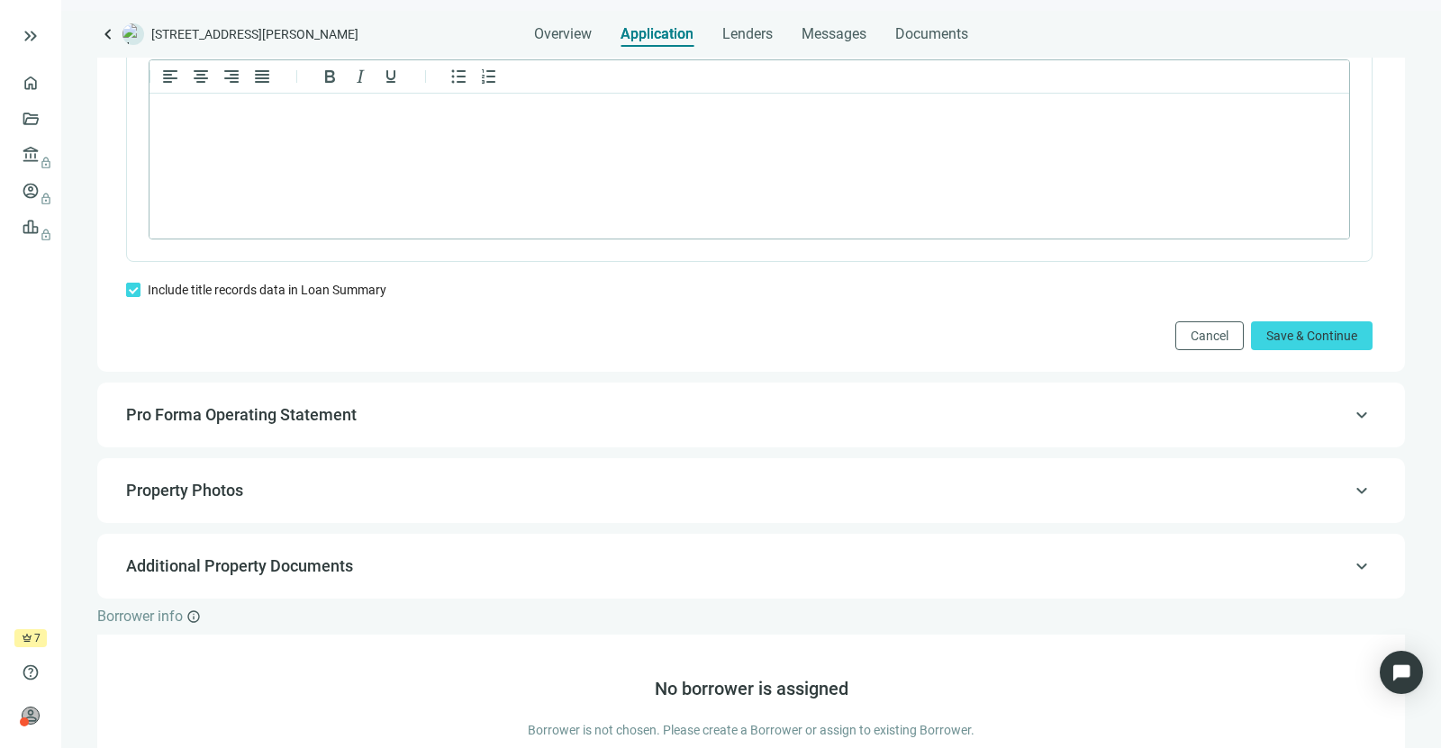
scroll to position [996, 0]
click at [1301, 321] on button "Save & Continue" at bounding box center [1312, 335] width 122 height 29
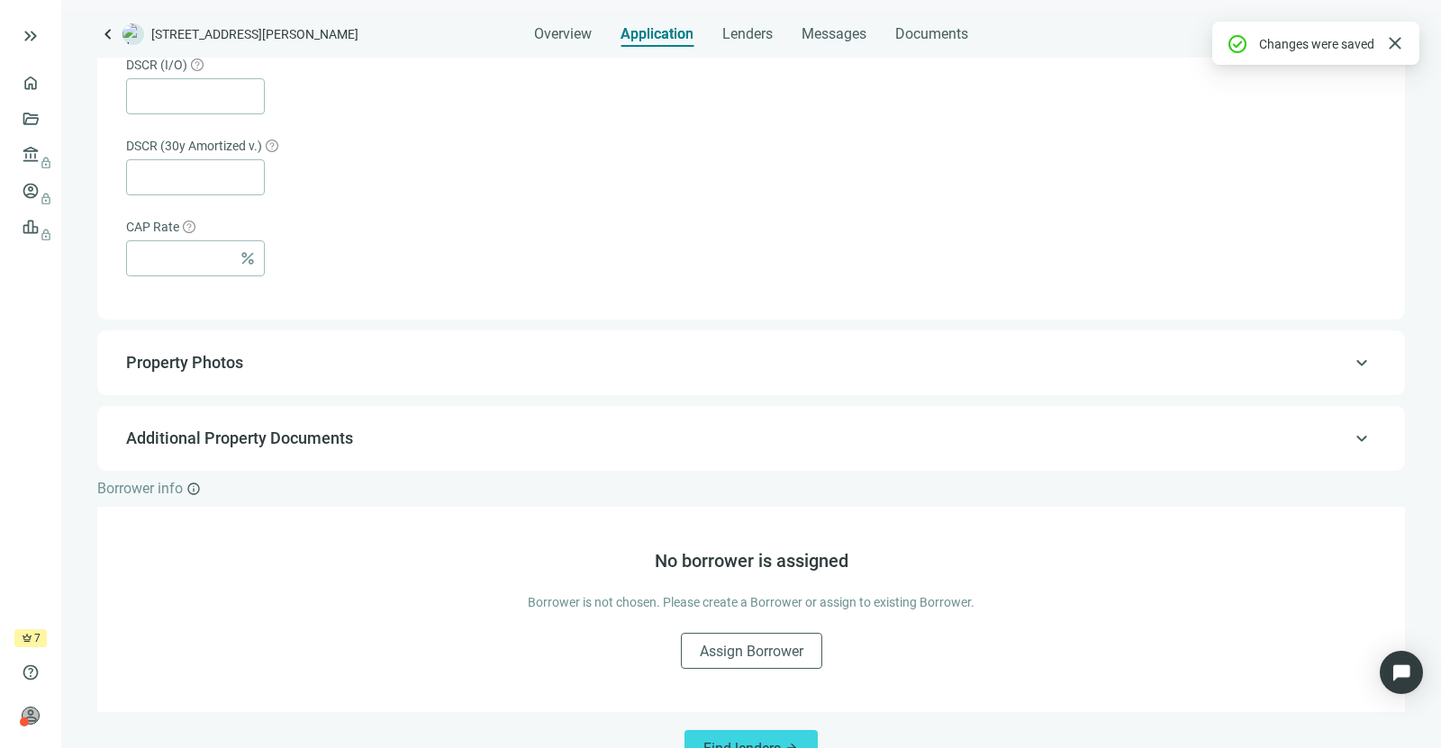
scroll to position [1131, 0]
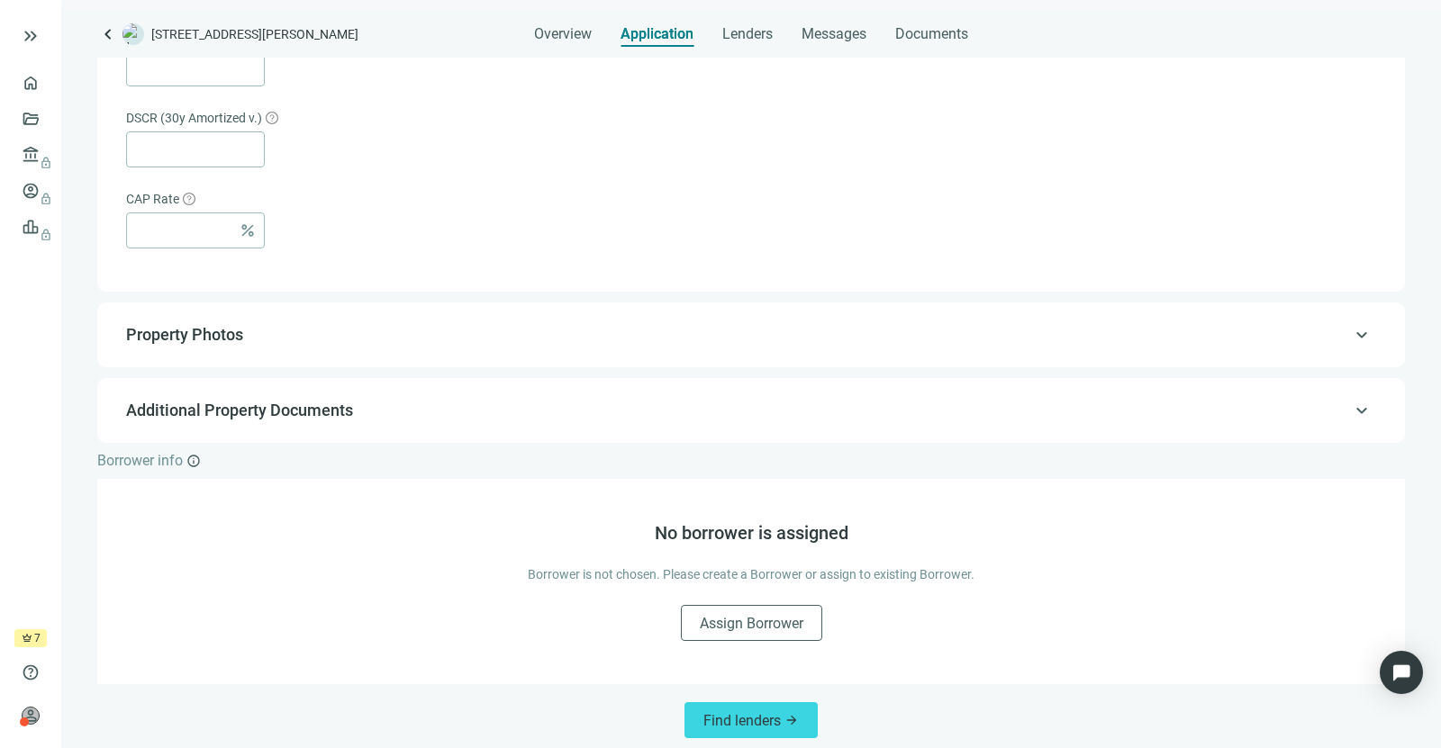
click at [1255, 357] on div "keyboard_arrow_up Property Photos" at bounding box center [751, 335] width 1308 height 65
click at [745, 718] on span "Find lenders" at bounding box center [741, 720] width 77 height 17
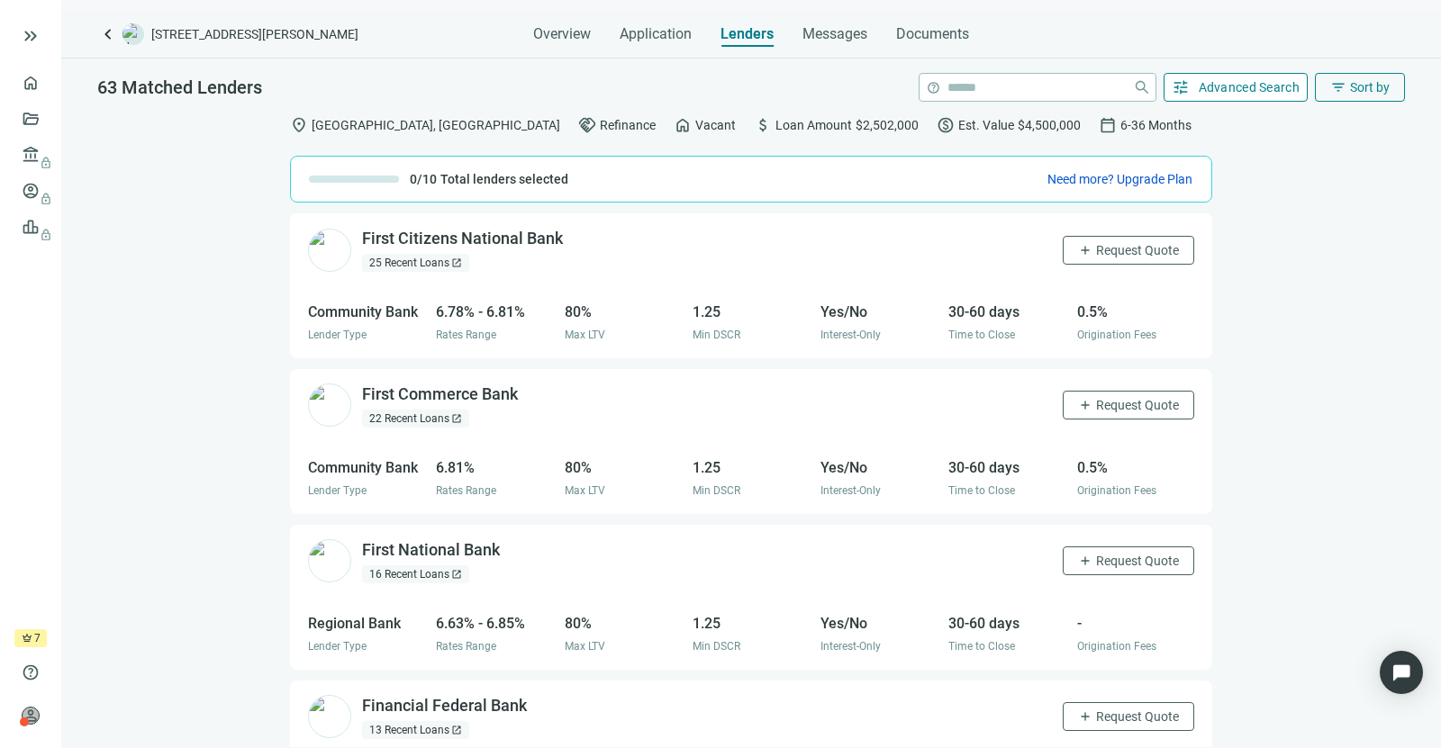
click at [1206, 85] on span "Advanced Search" at bounding box center [1250, 87] width 102 height 14
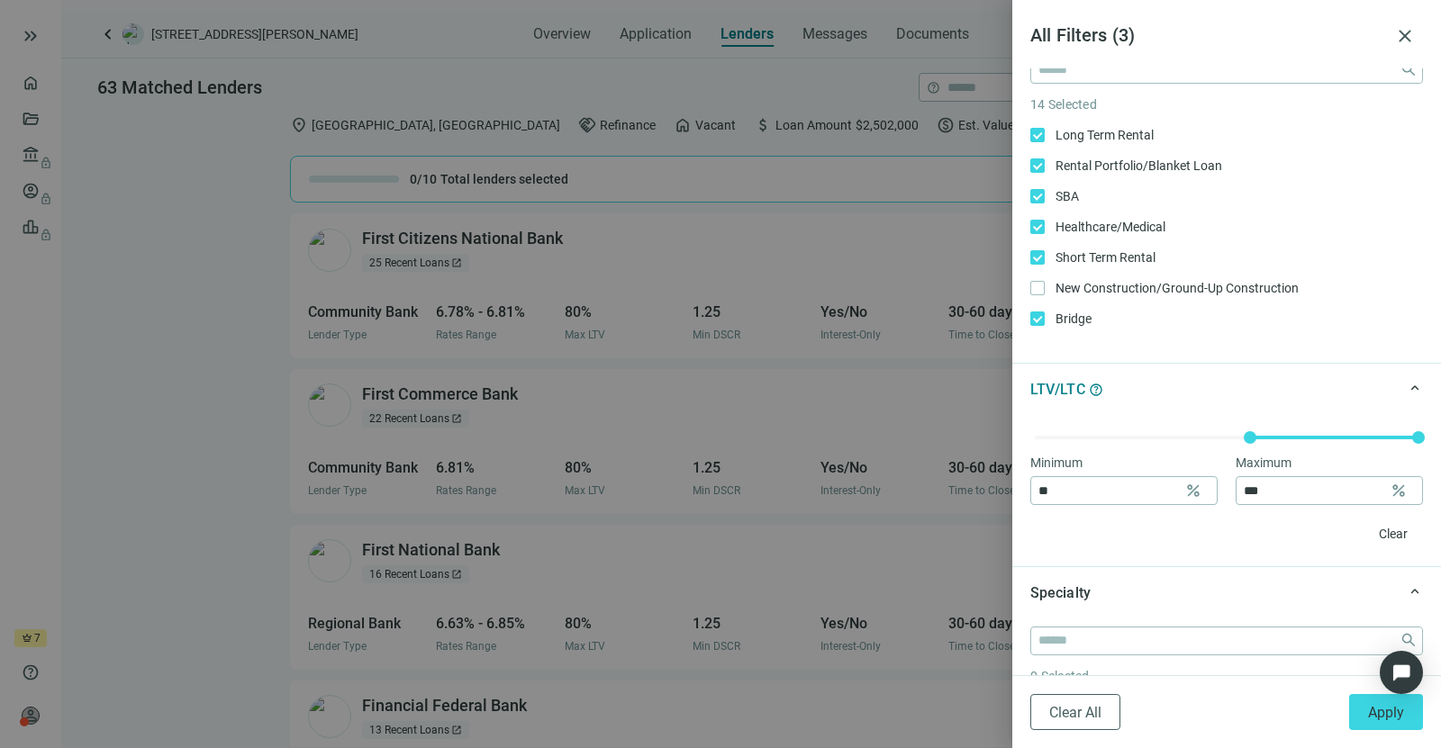
scroll to position [399, 0]
click at [1033, 232] on label "Healthcare/Medical Only" at bounding box center [1226, 227] width 393 height 20
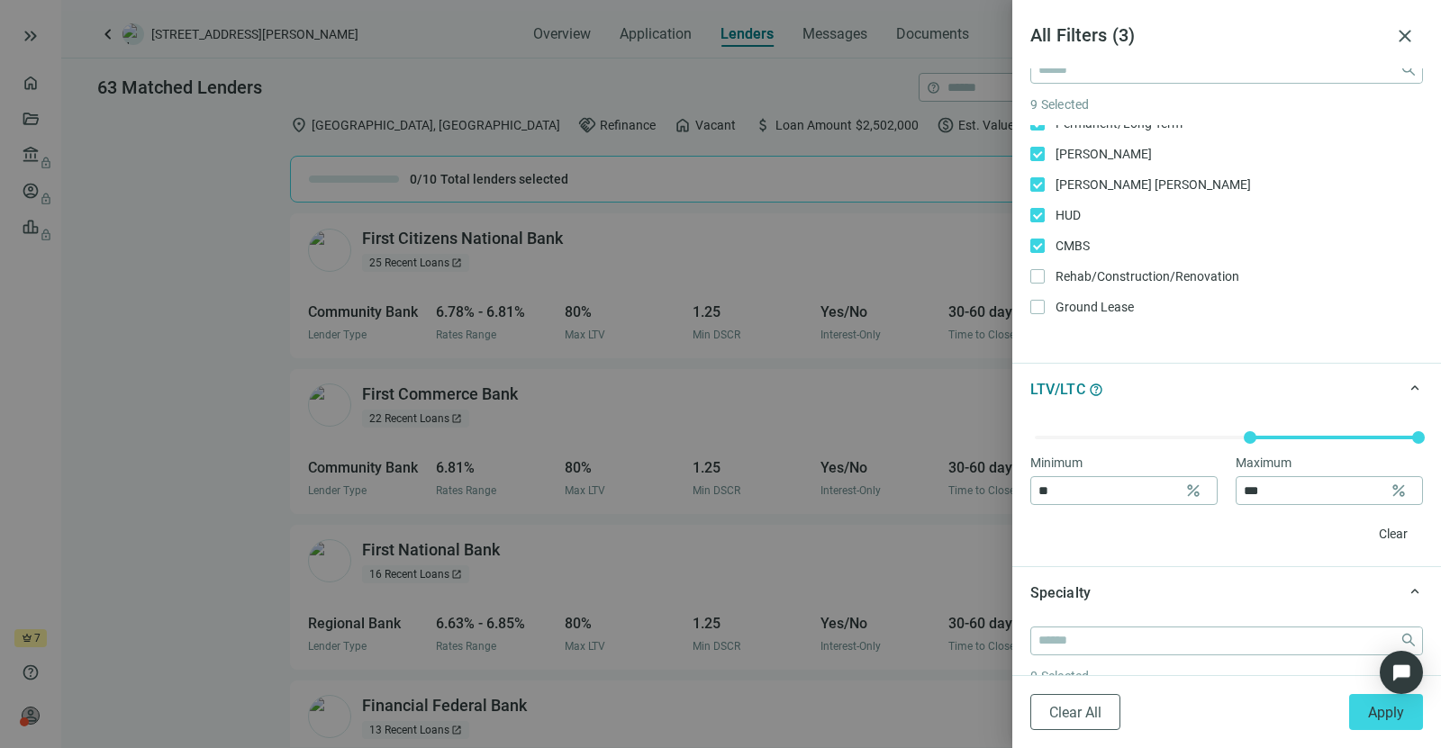
scroll to position [303, 0]
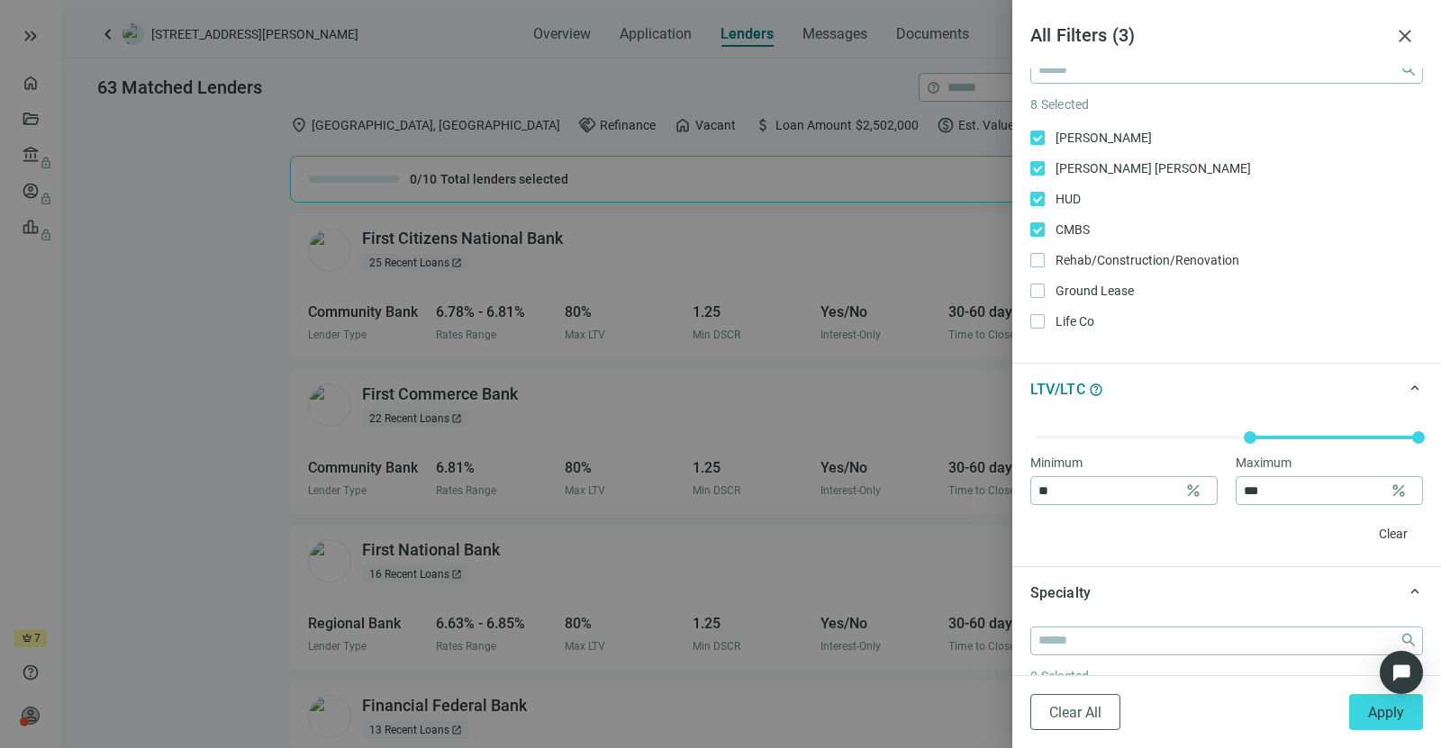
click at [1035, 215] on div "Long Term Rental Only Rental Portfolio/Blanket Loan Only SBA Only Healthcare/Me…" at bounding box center [1226, 77] width 393 height 510
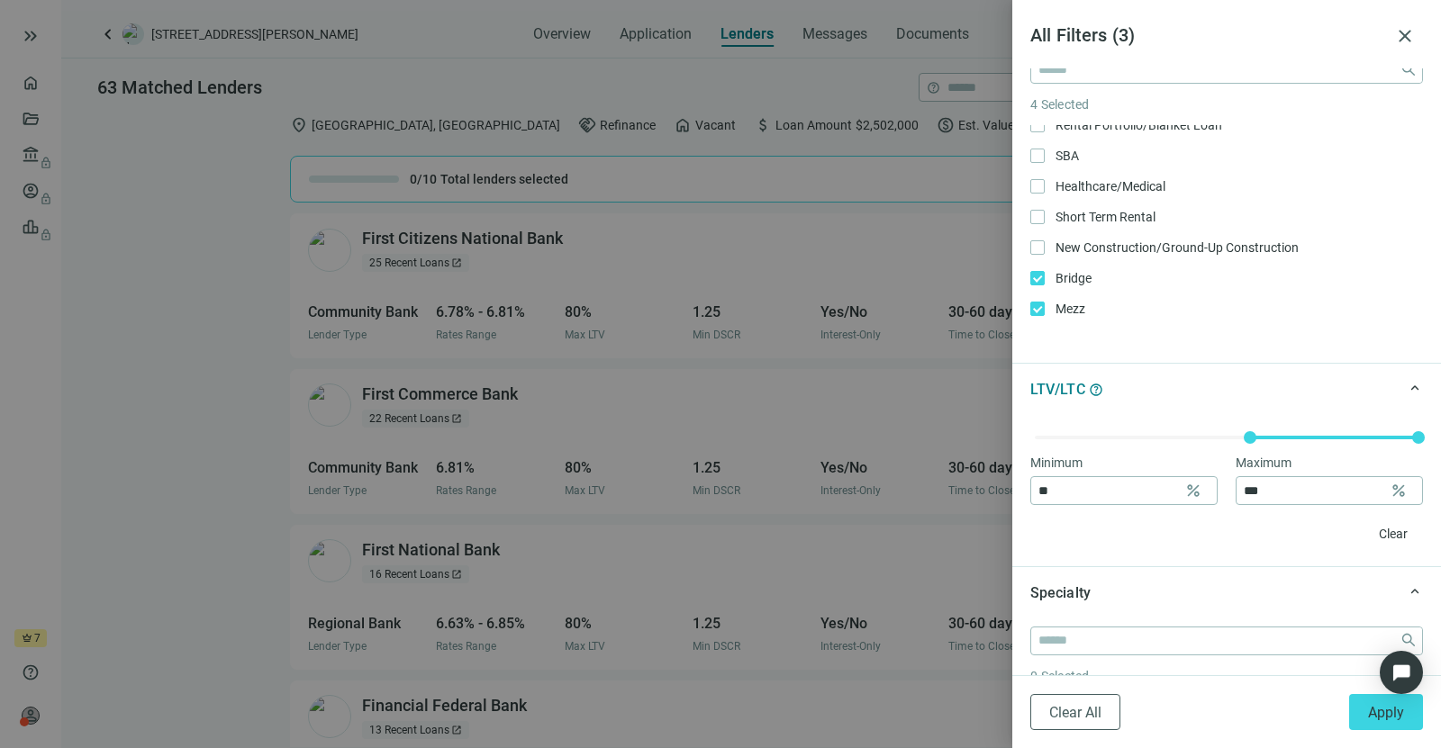
scroll to position [90, 0]
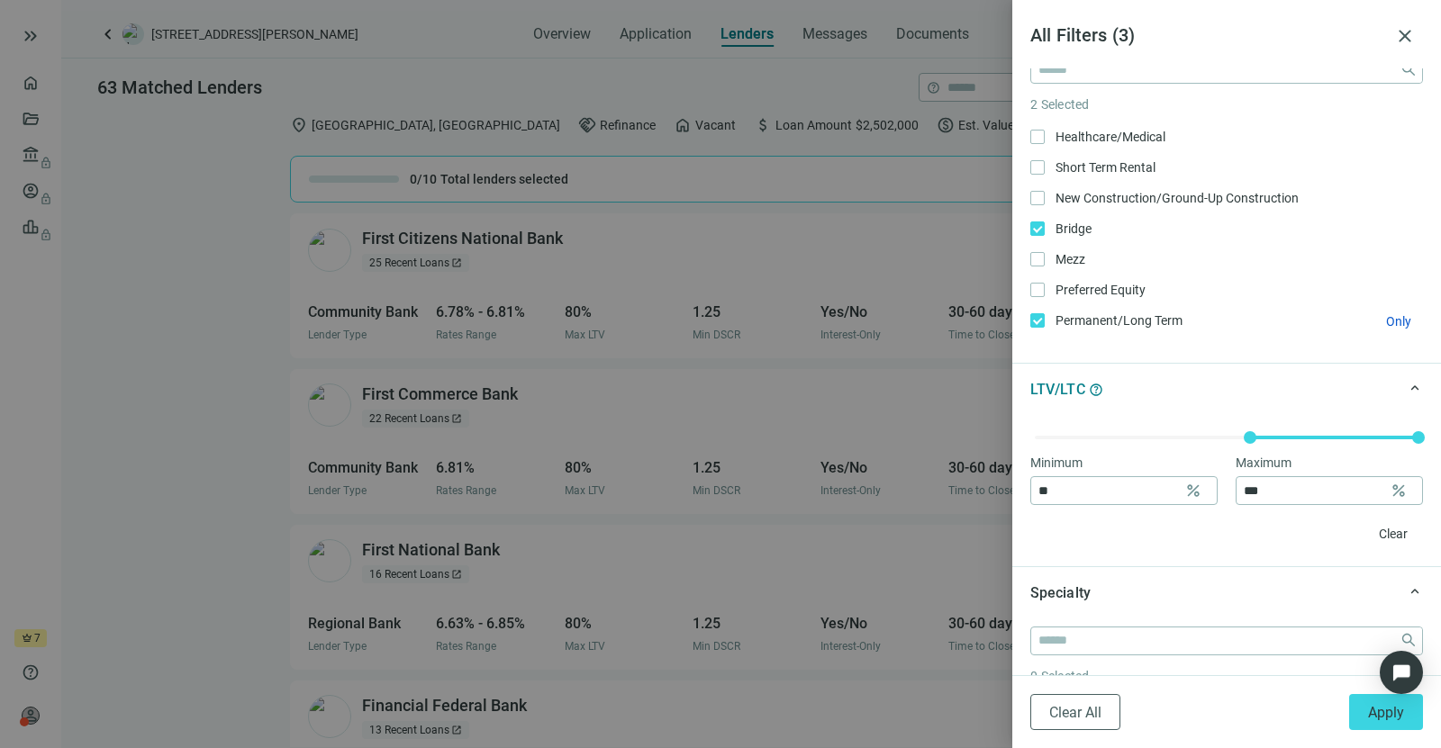
click at [1036, 311] on label "Permanent/Long Term Only" at bounding box center [1226, 321] width 393 height 20
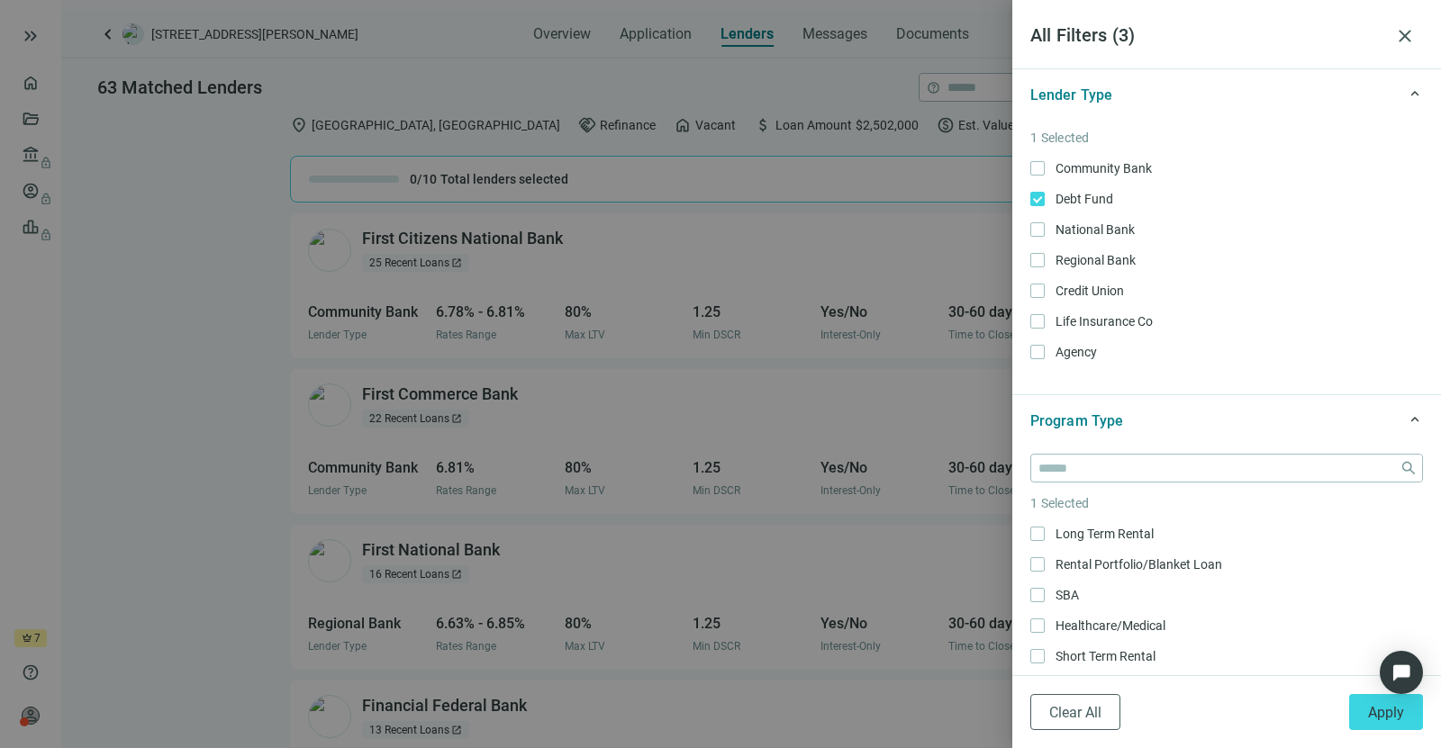
scroll to position [1506, 0]
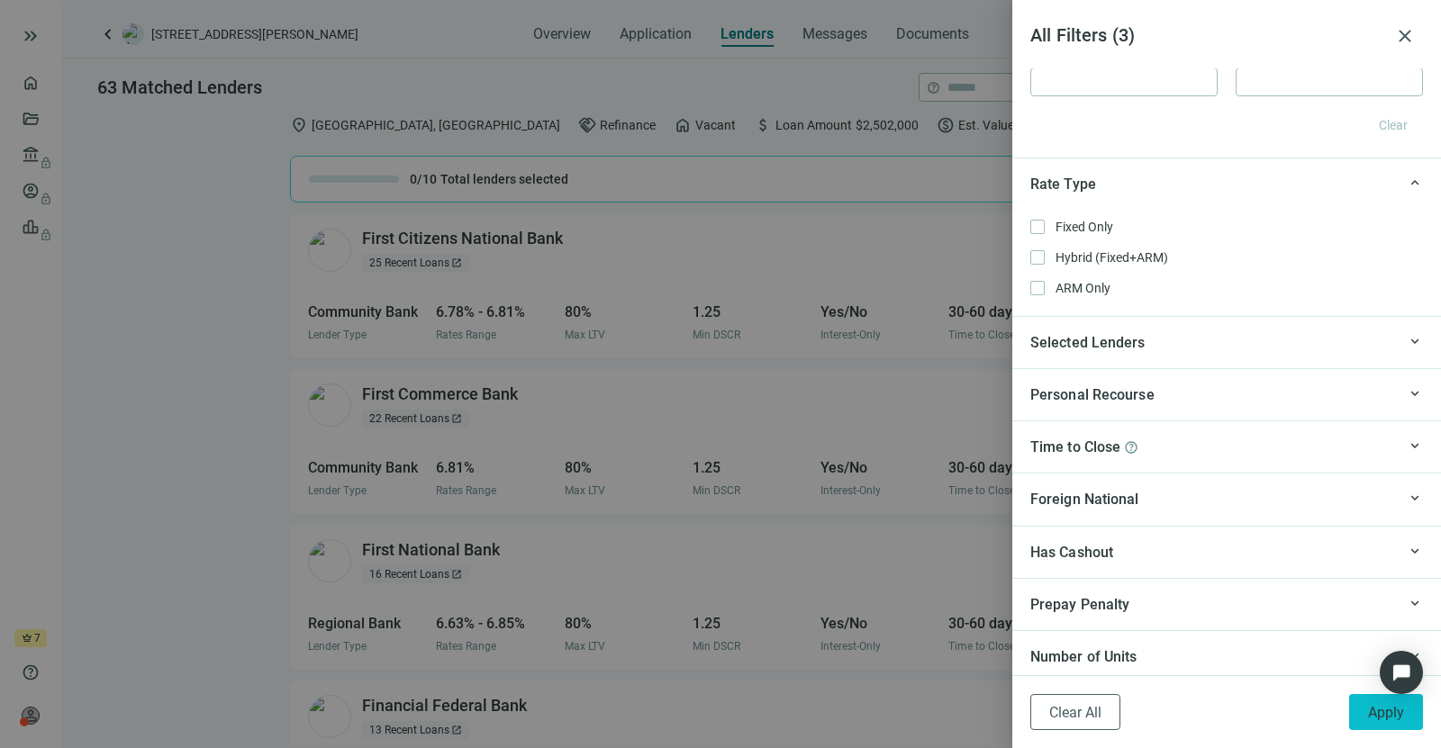
click at [1363, 715] on button "Apply" at bounding box center [1386, 712] width 74 height 36
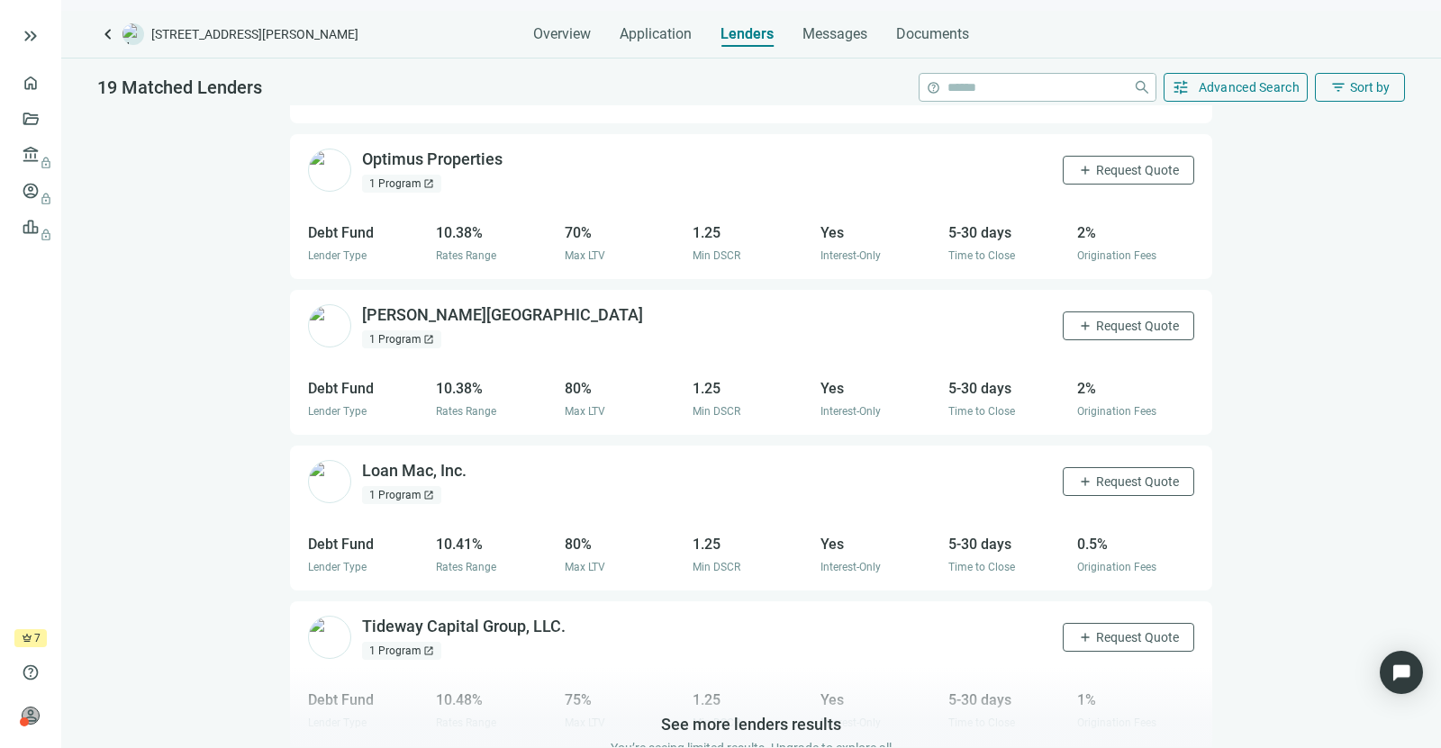
scroll to position [1858, 0]
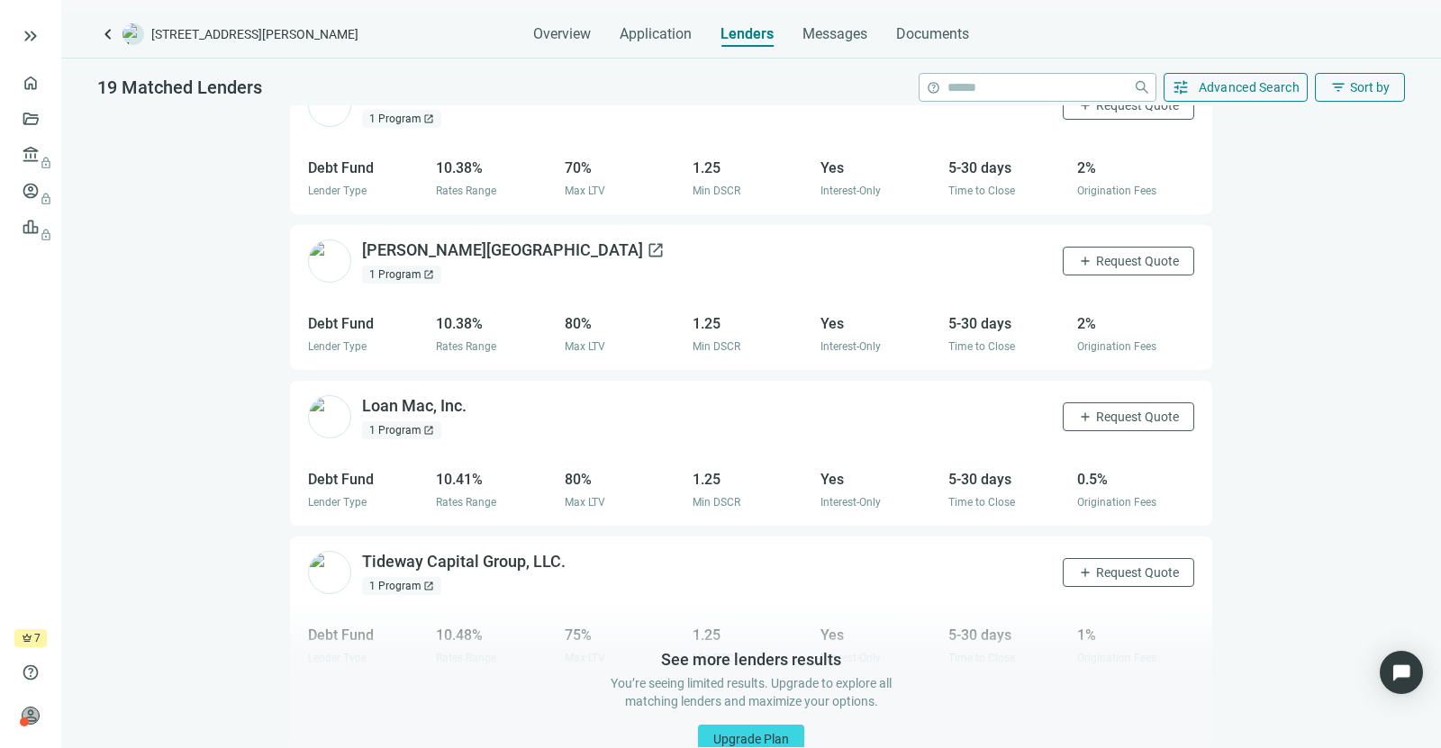
click at [488, 240] on div "Walton Street Capital open_in_new" at bounding box center [513, 251] width 303 height 23
click at [350, 543] on div "Tideway Capital Group, LLC. open_in_new 1 Program open_in_new add Request Quote" at bounding box center [751, 573] width 922 height 73
click at [388, 558] on div "Tideway Capital Group, LLC. open_in_new" at bounding box center [474, 562] width 225 height 23
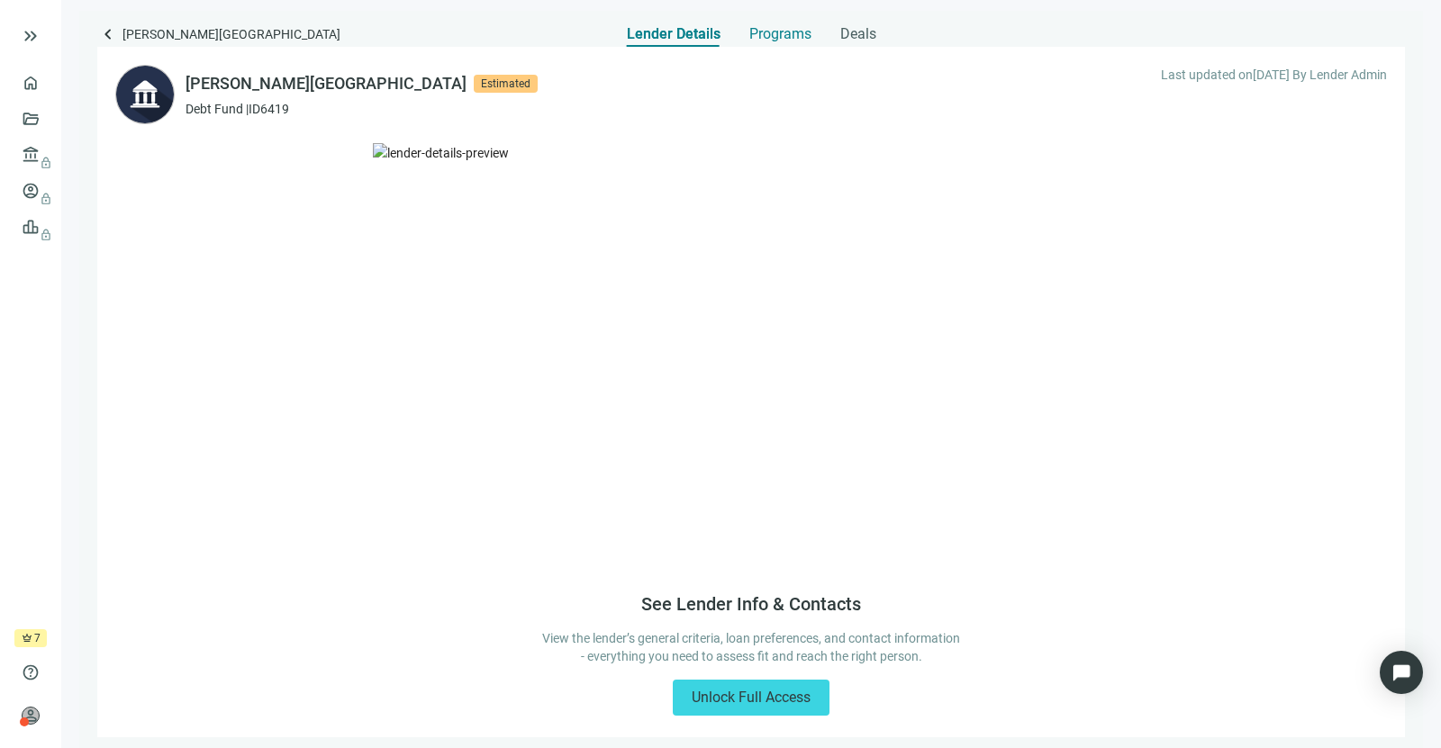
click at [756, 32] on span "Programs" at bounding box center [780, 34] width 62 height 18
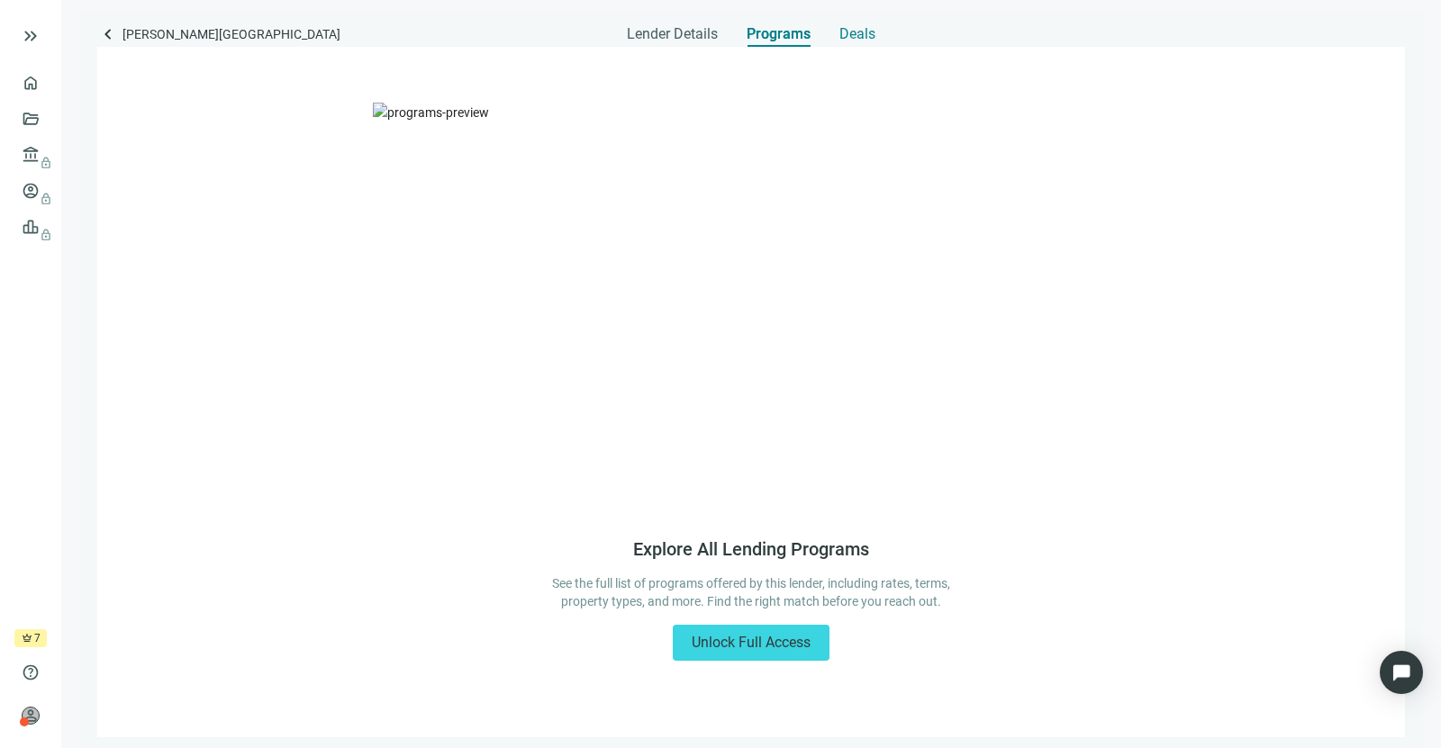
click at [856, 28] on span "Deals" at bounding box center [857, 34] width 36 height 18
click at [684, 28] on span "Lender Details" at bounding box center [673, 34] width 91 height 18
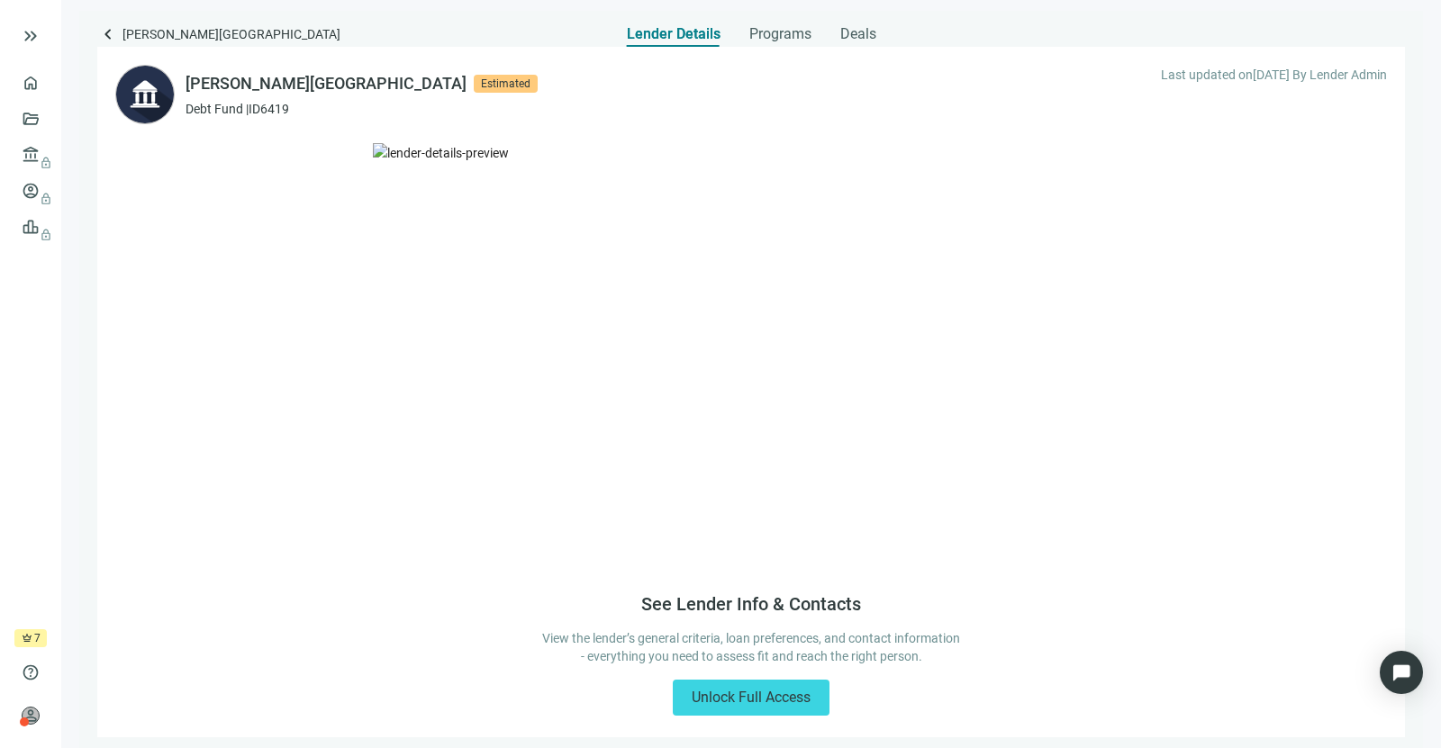
click at [265, 78] on div "Walton Street Capital" at bounding box center [326, 83] width 281 height 25
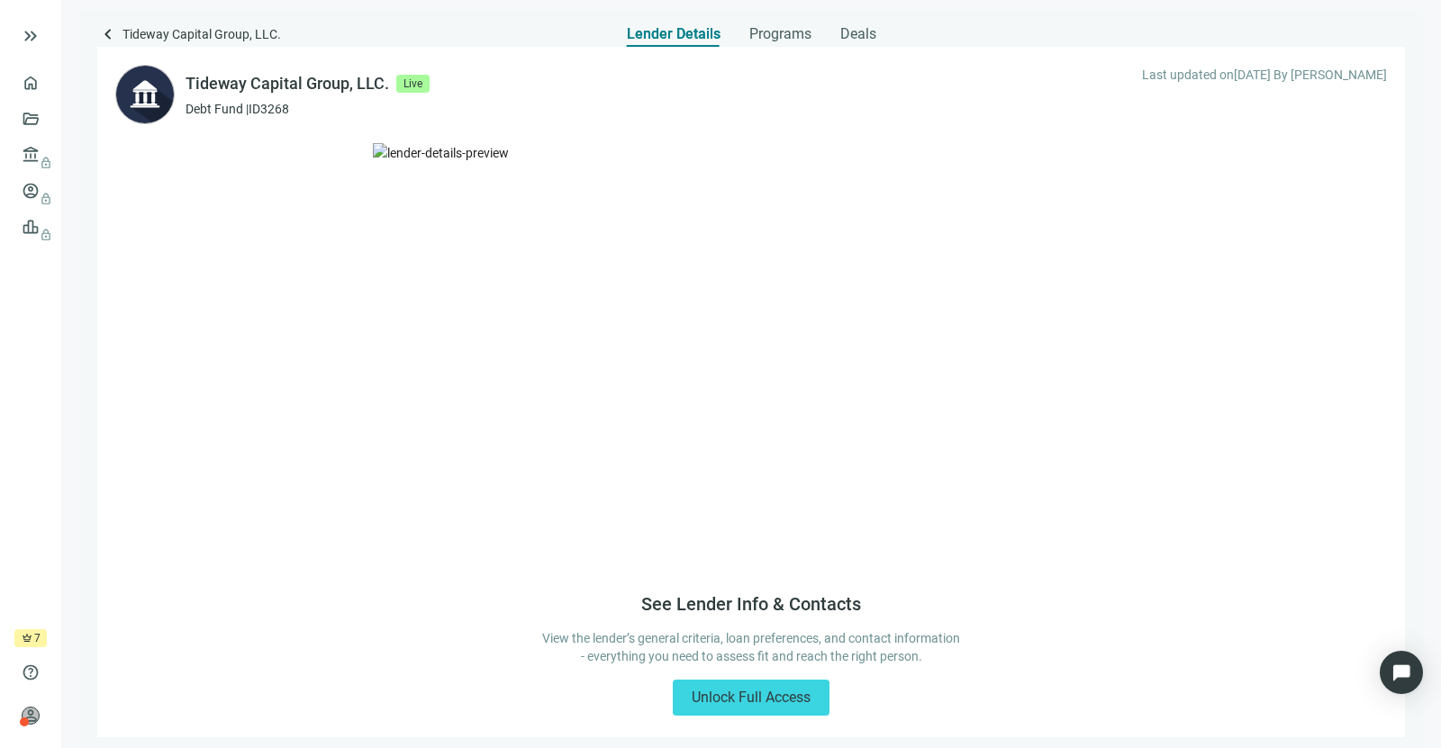
click at [291, 80] on div "Tideway Capital Group, LLC." at bounding box center [288, 83] width 204 height 25
copy div "Tideway Capital Group, LLC."
